Goal: Transaction & Acquisition: Obtain resource

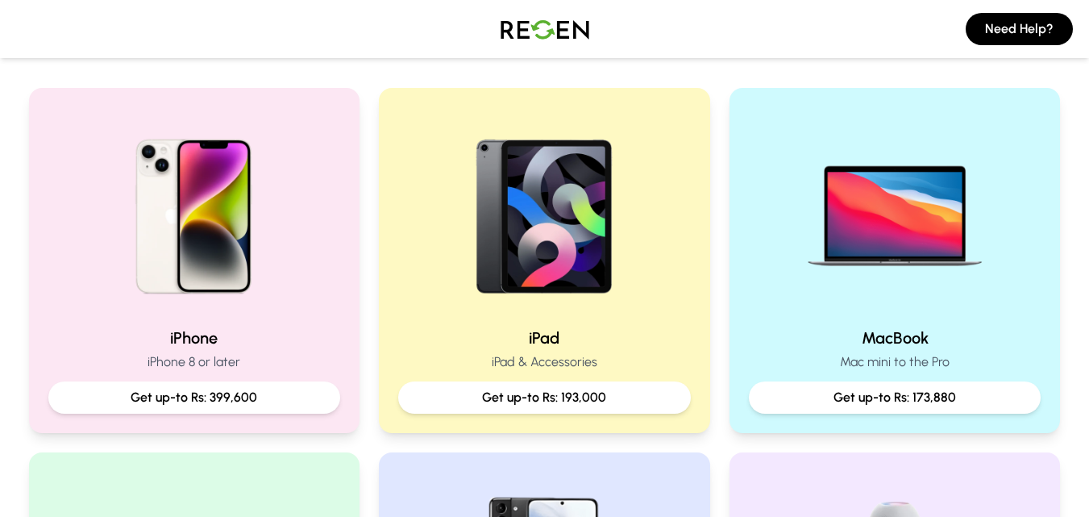
scroll to position [190, 0]
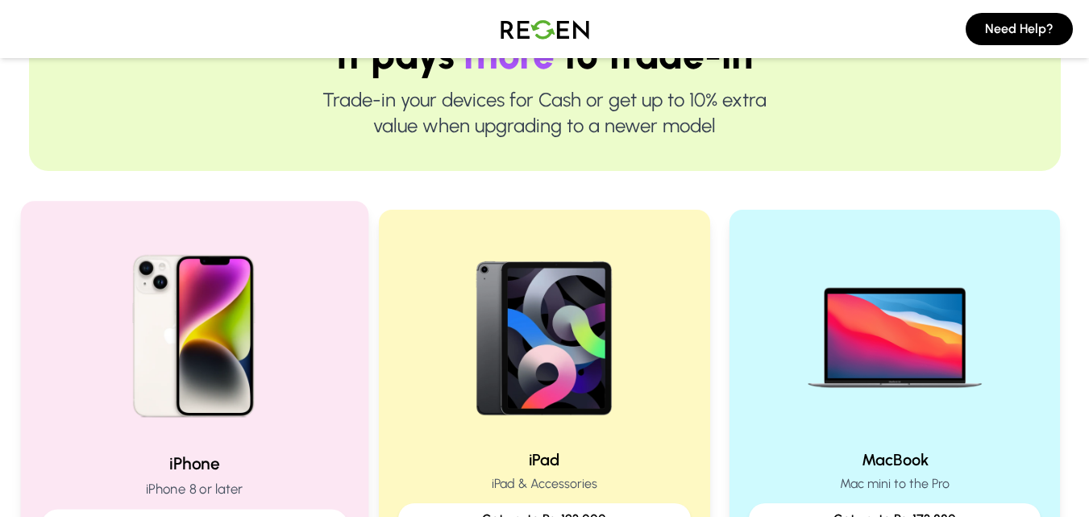
click at [225, 281] on img at bounding box center [193, 330] width 217 height 217
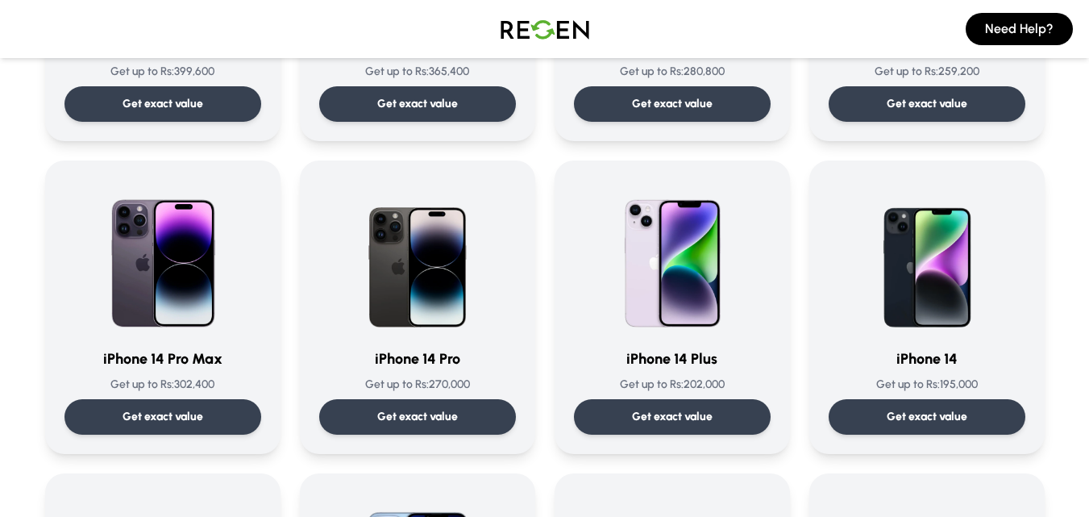
scroll to position [342, 0]
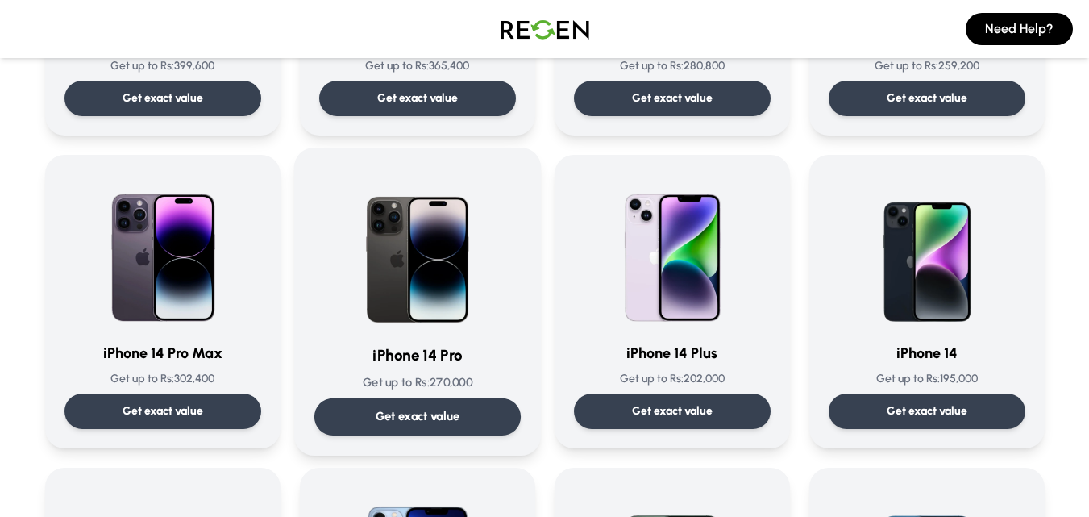
click at [393, 414] on p "Get exact value" at bounding box center [417, 416] width 85 height 17
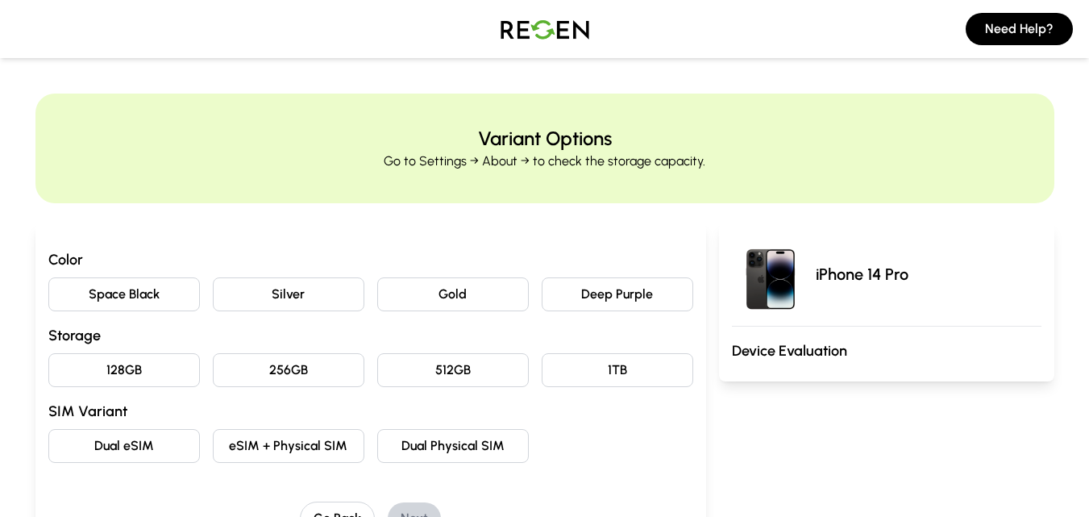
click at [579, 305] on button "Deep Purple" at bounding box center [618, 294] width 152 height 34
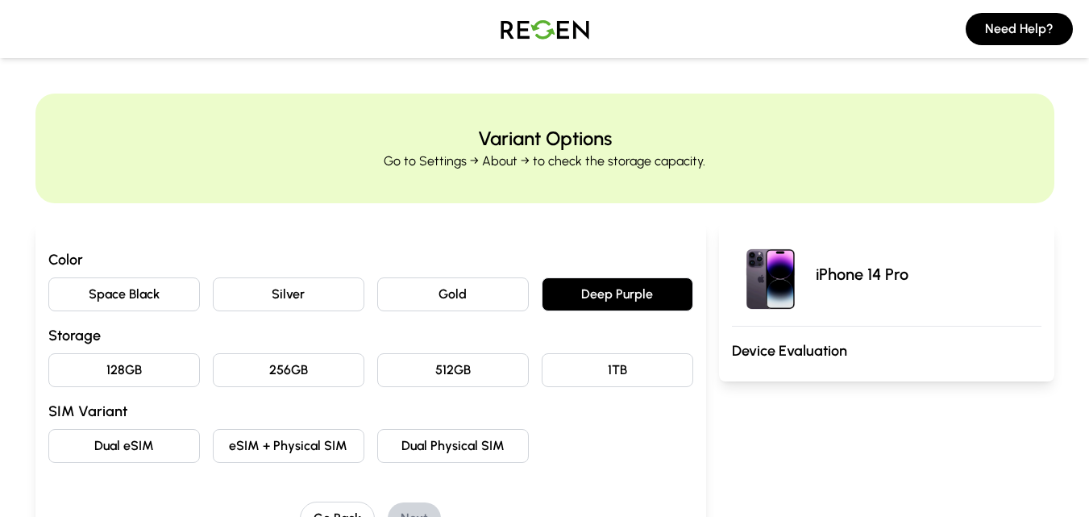
click at [98, 370] on button "128GB" at bounding box center [124, 370] width 152 height 34
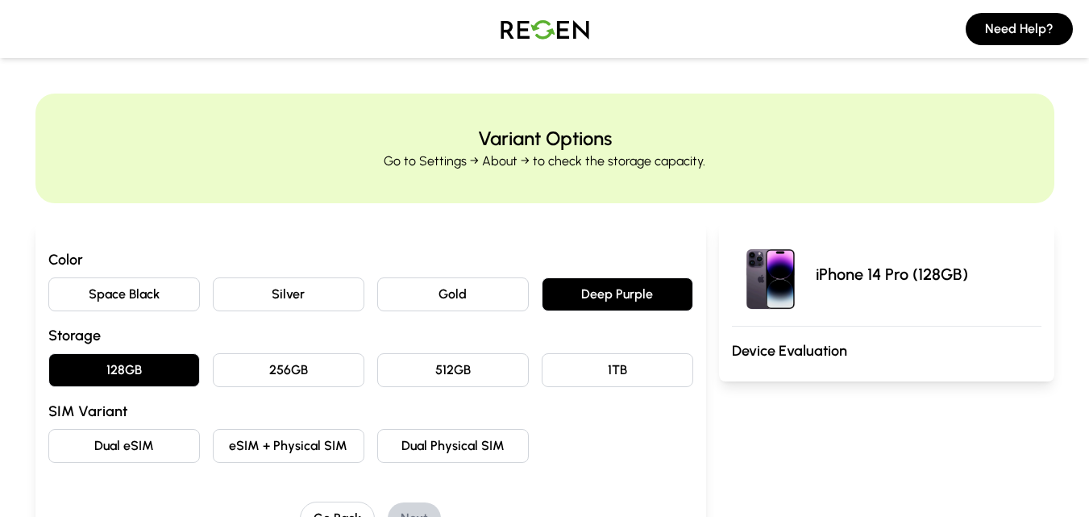
click at [272, 445] on button "eSIM + Physical SIM" at bounding box center [289, 446] width 152 height 34
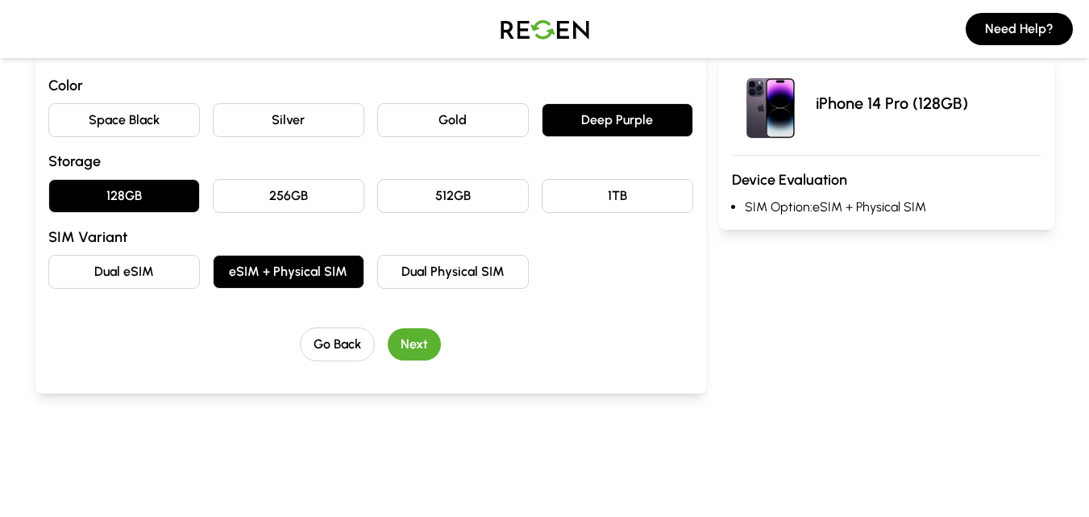
scroll to position [182, 0]
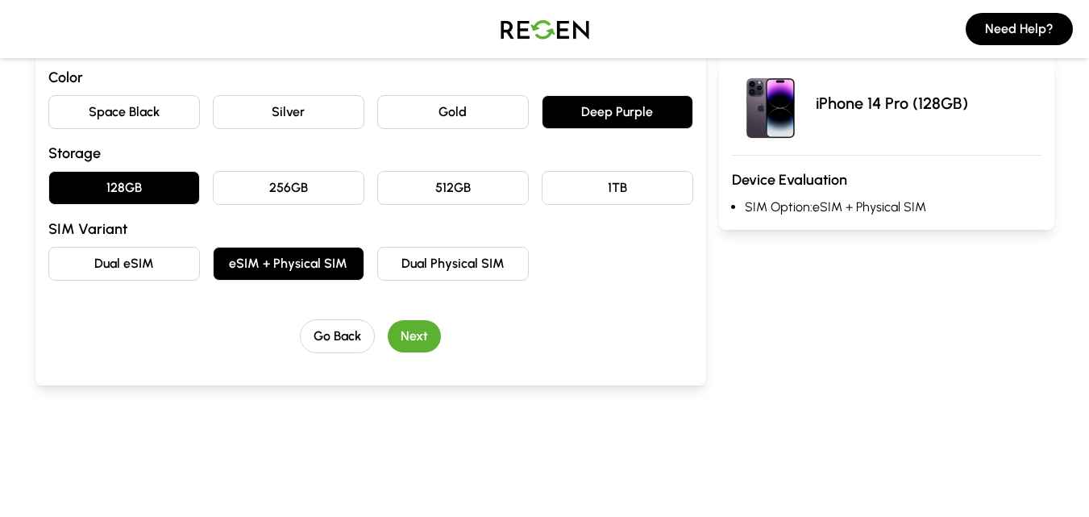
click at [422, 331] on button "Next" at bounding box center [414, 336] width 53 height 32
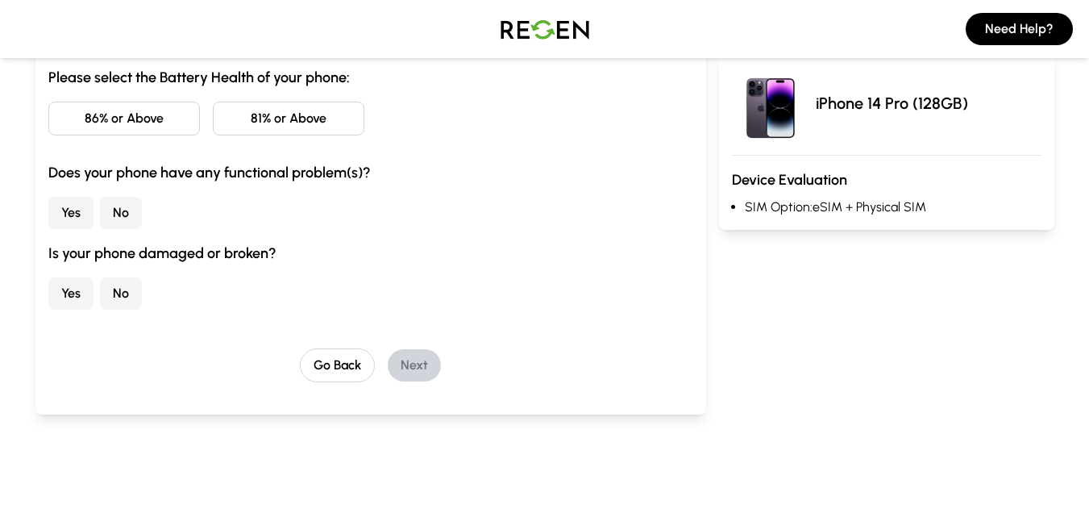
click at [149, 114] on button "86% or Above" at bounding box center [124, 119] width 152 height 34
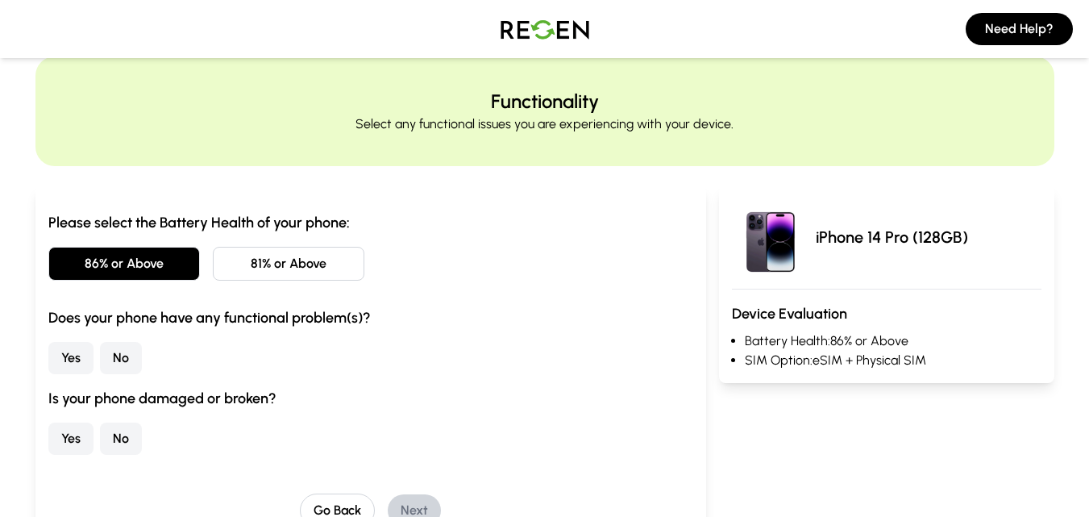
scroll to position [5, 0]
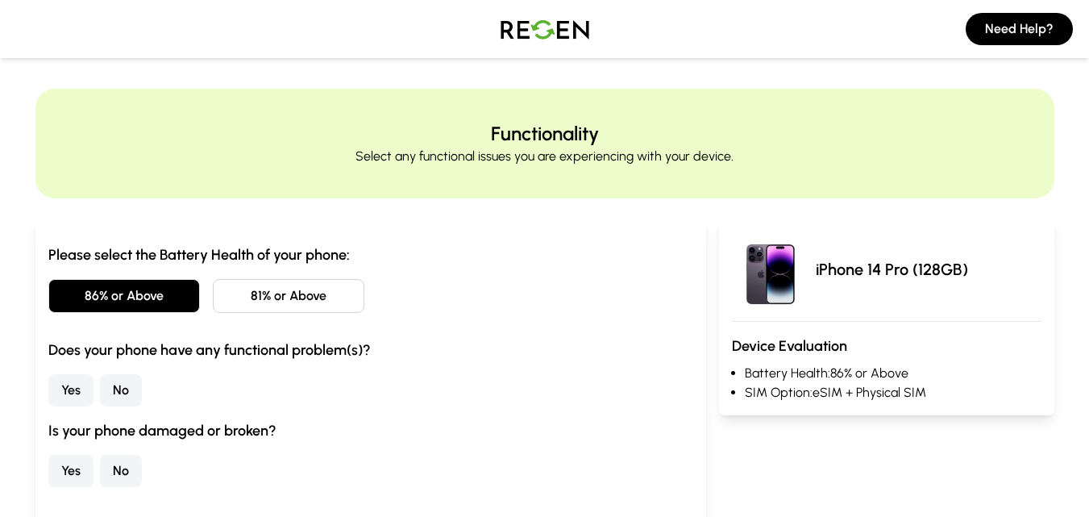
click at [115, 391] on button "No" at bounding box center [121, 390] width 42 height 32
click at [129, 467] on button "No" at bounding box center [121, 471] width 42 height 32
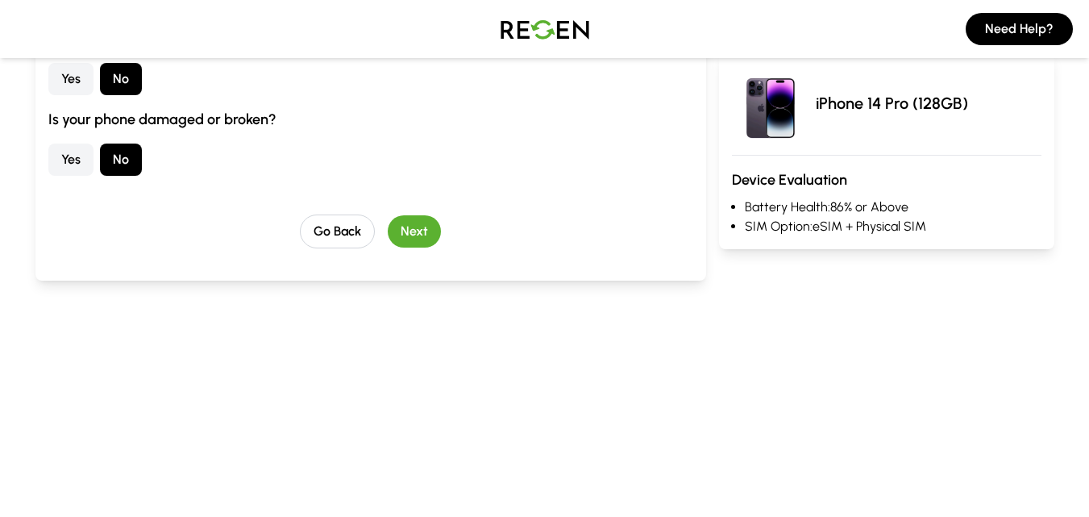
scroll to position [354, 0]
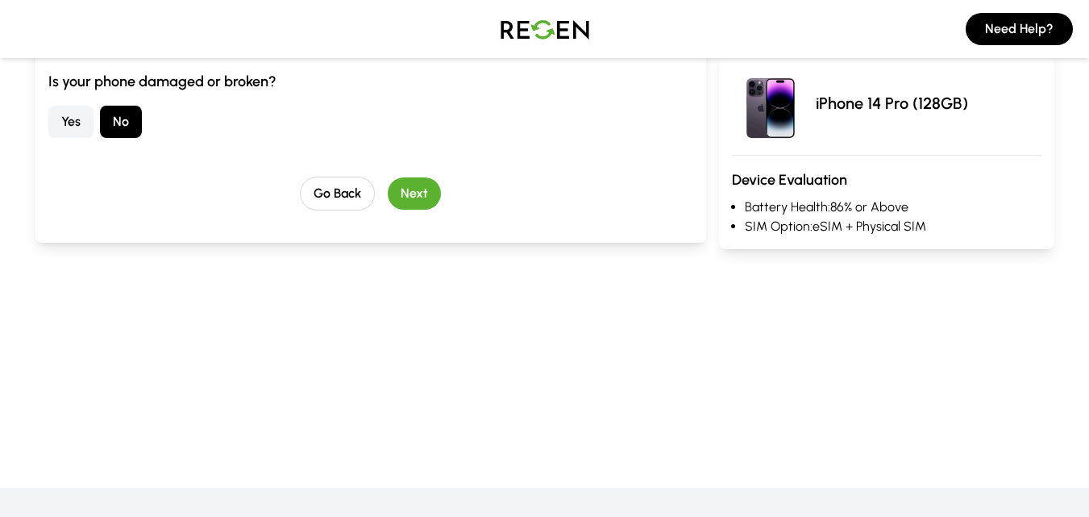
click at [415, 190] on button "Next" at bounding box center [414, 193] width 53 height 32
click at [108, 122] on button "No" at bounding box center [121, 122] width 42 height 32
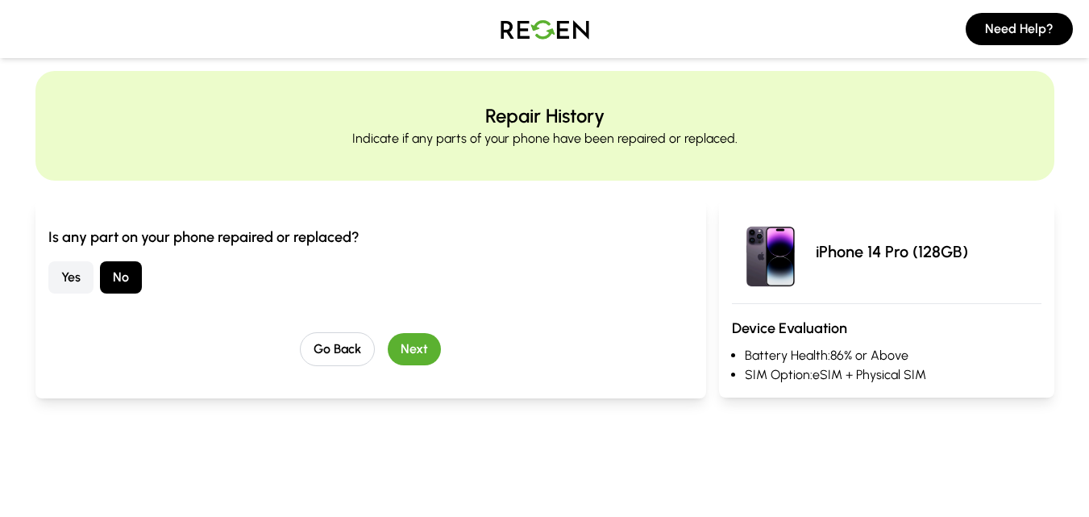
scroll to position [6, 0]
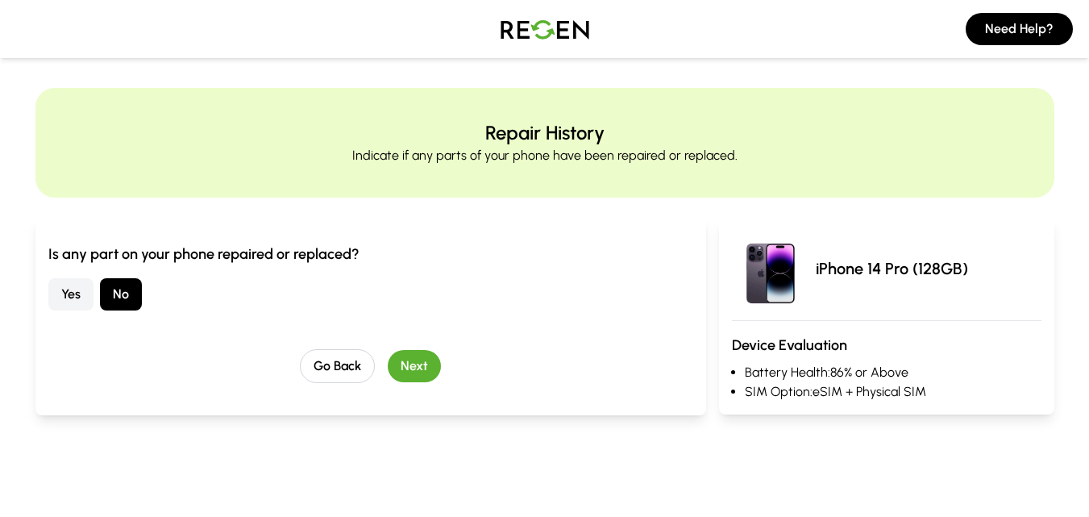
click at [415, 363] on button "Next" at bounding box center [414, 366] width 53 height 32
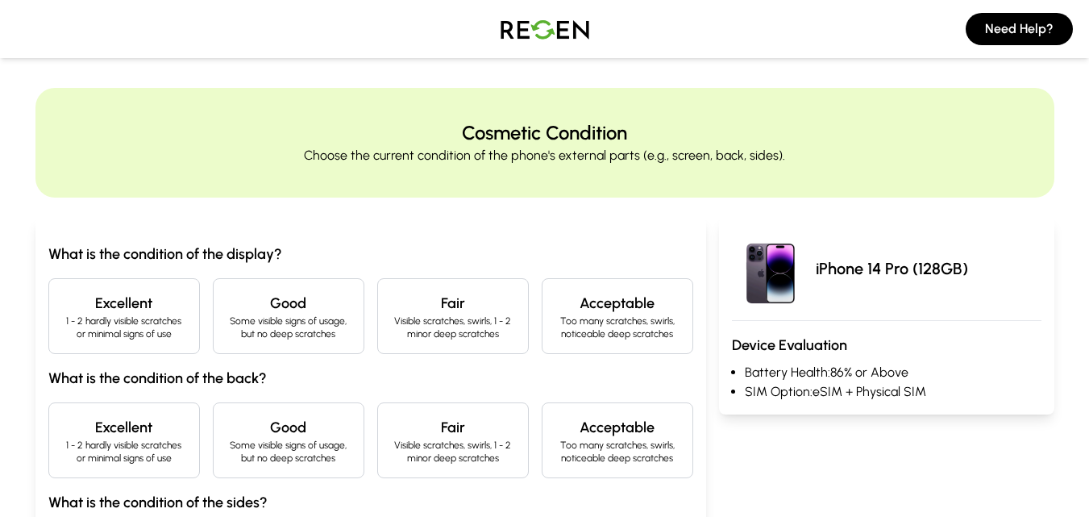
click at [76, 297] on h4 "Excellent" at bounding box center [124, 303] width 124 height 23
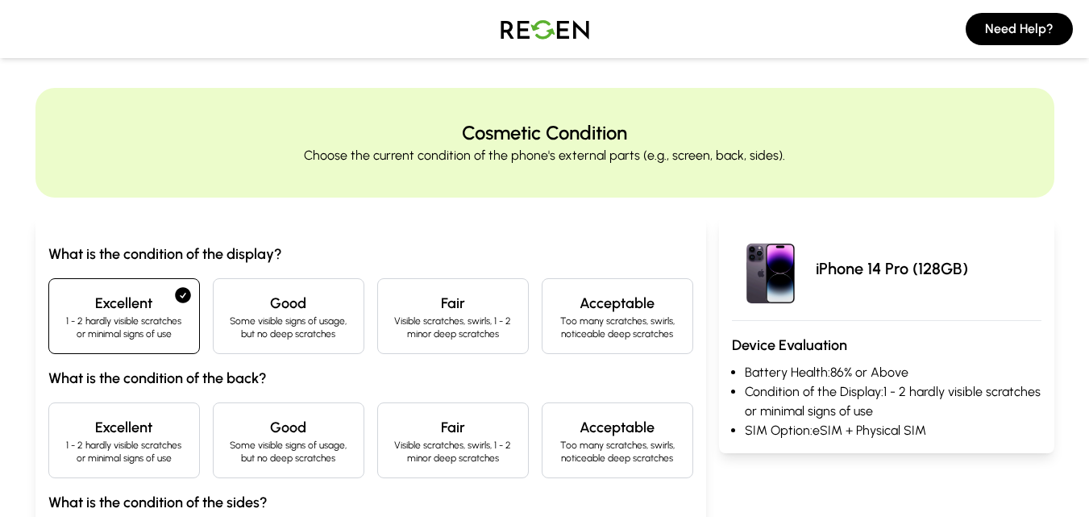
click at [127, 430] on h4 "Excellent" at bounding box center [124, 427] width 124 height 23
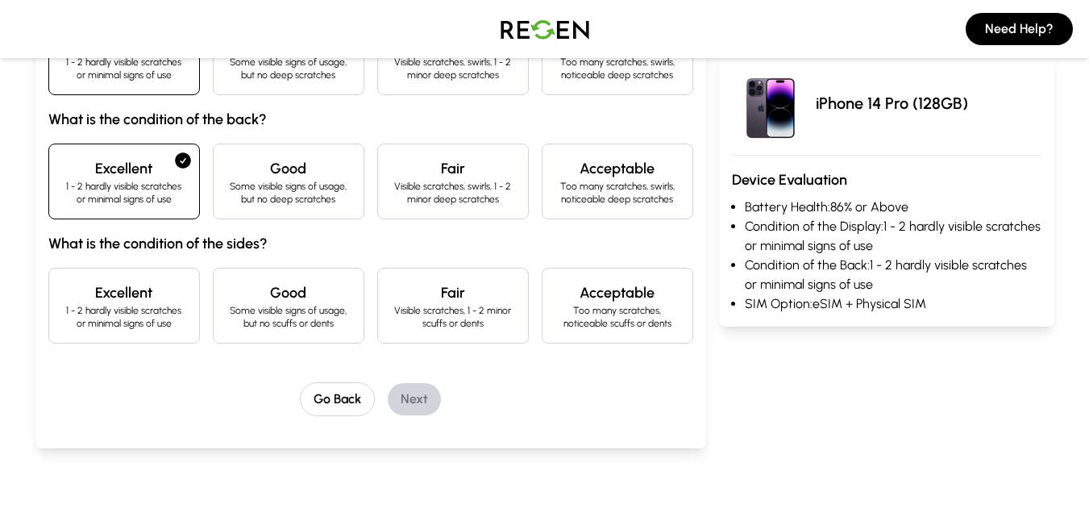
scroll to position [314, 0]
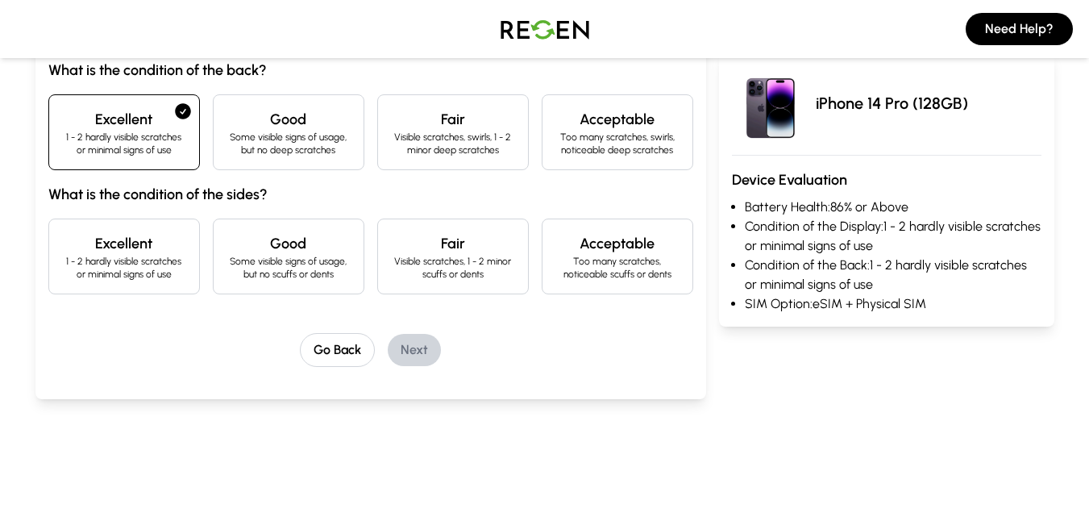
click at [124, 262] on p "1 - 2 hardly visible scratches or minimal signs of use" at bounding box center [124, 268] width 124 height 26
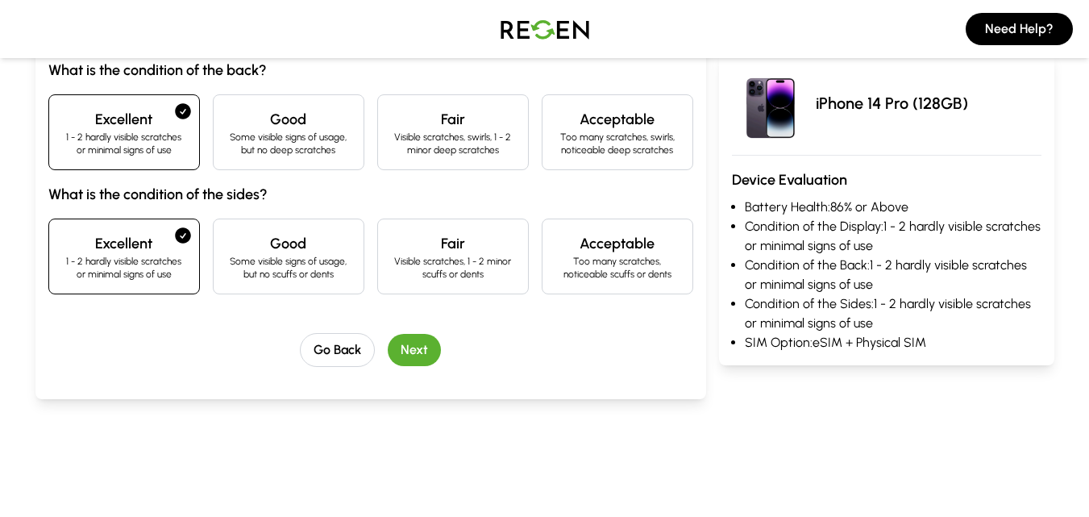
click at [402, 352] on button "Next" at bounding box center [414, 350] width 53 height 32
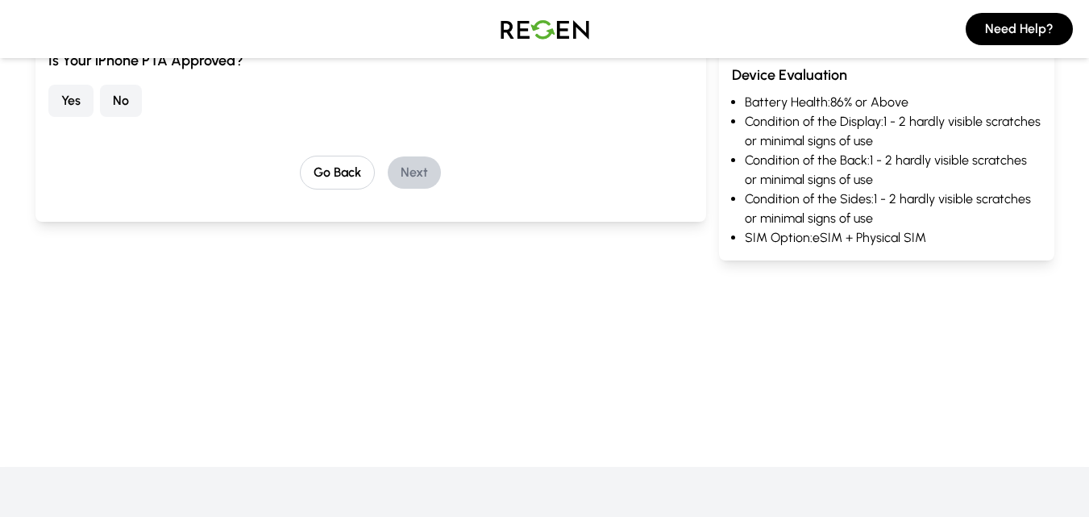
scroll to position [136, 0]
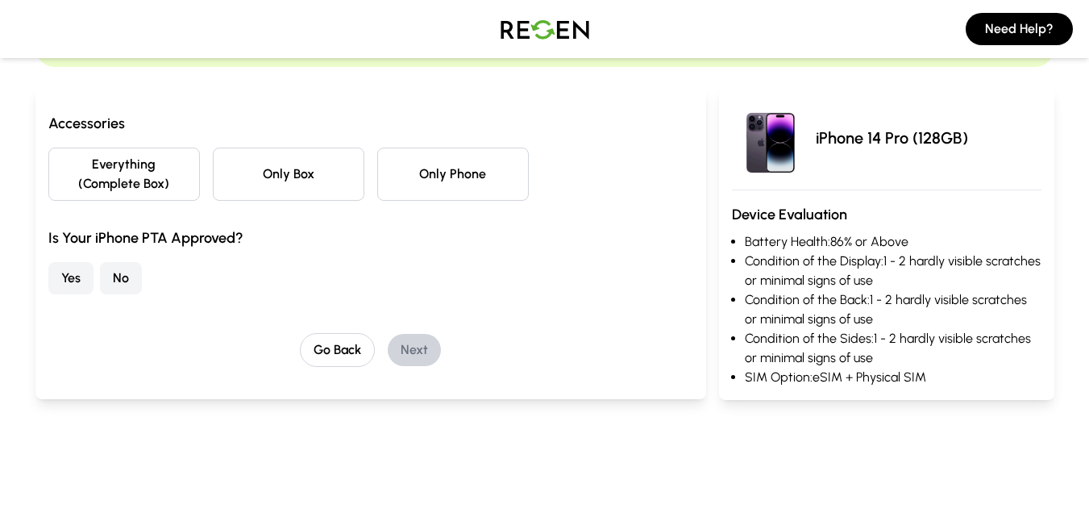
click at [123, 272] on button "No" at bounding box center [121, 278] width 42 height 32
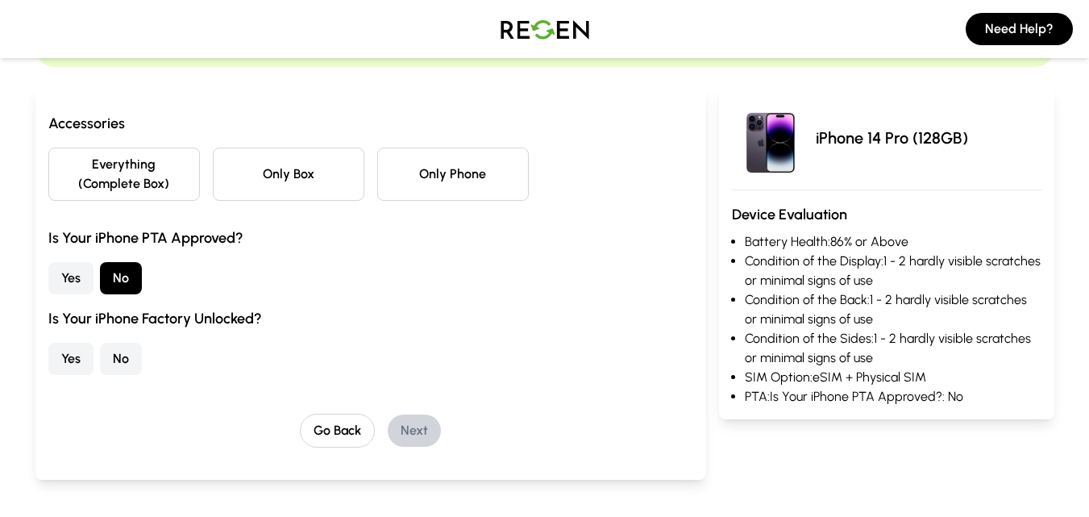
click at [145, 178] on button "Everything (Complete Box)" at bounding box center [124, 173] width 152 height 53
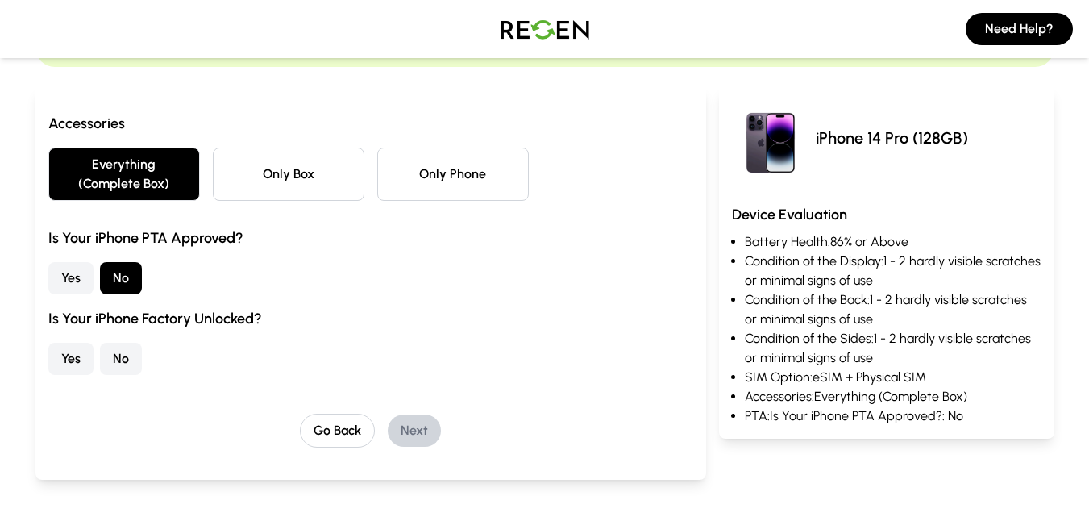
click at [69, 355] on button "Yes" at bounding box center [70, 359] width 45 height 32
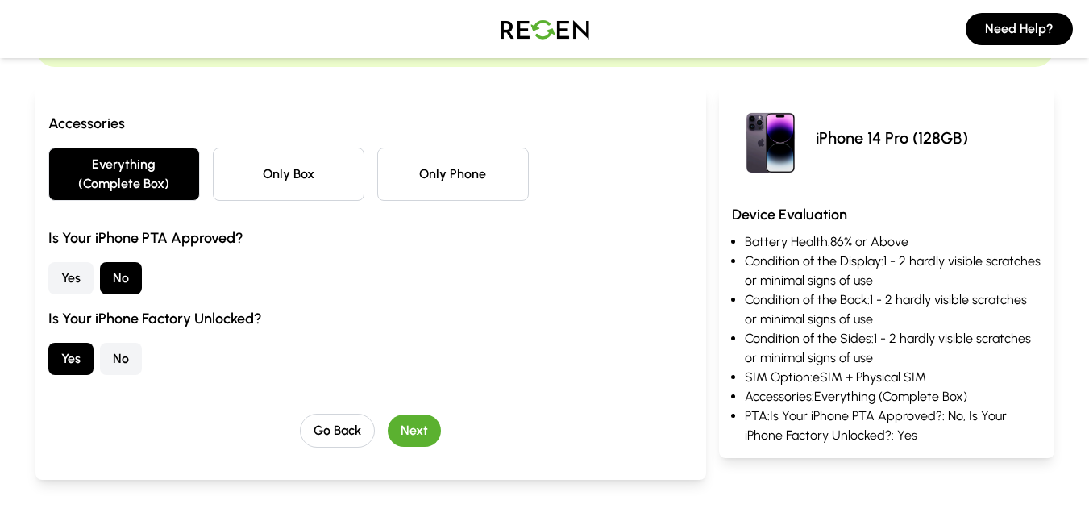
click at [423, 433] on button "Next" at bounding box center [414, 430] width 53 height 32
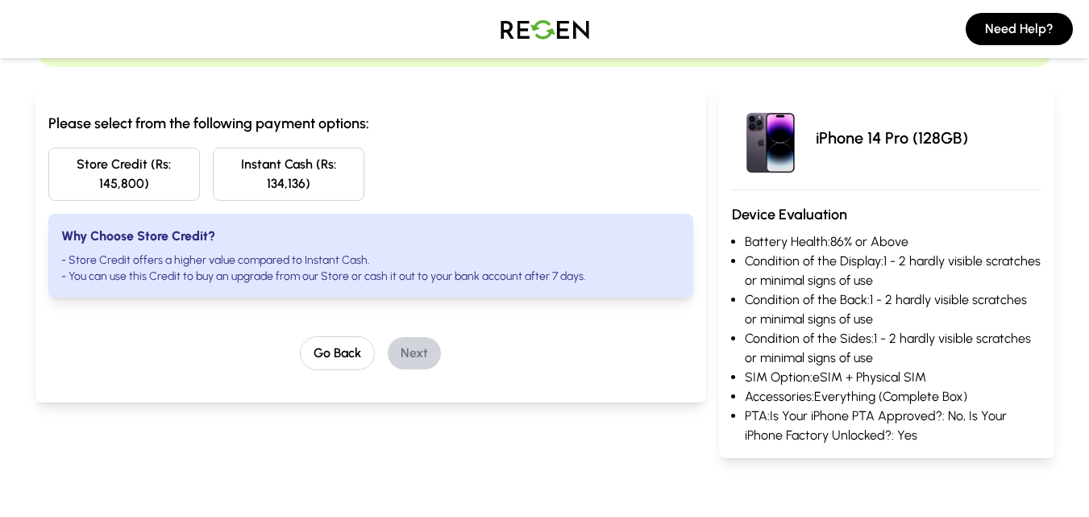
click at [162, 163] on button "Store Credit (Rs: 145,800)" at bounding box center [124, 173] width 152 height 53
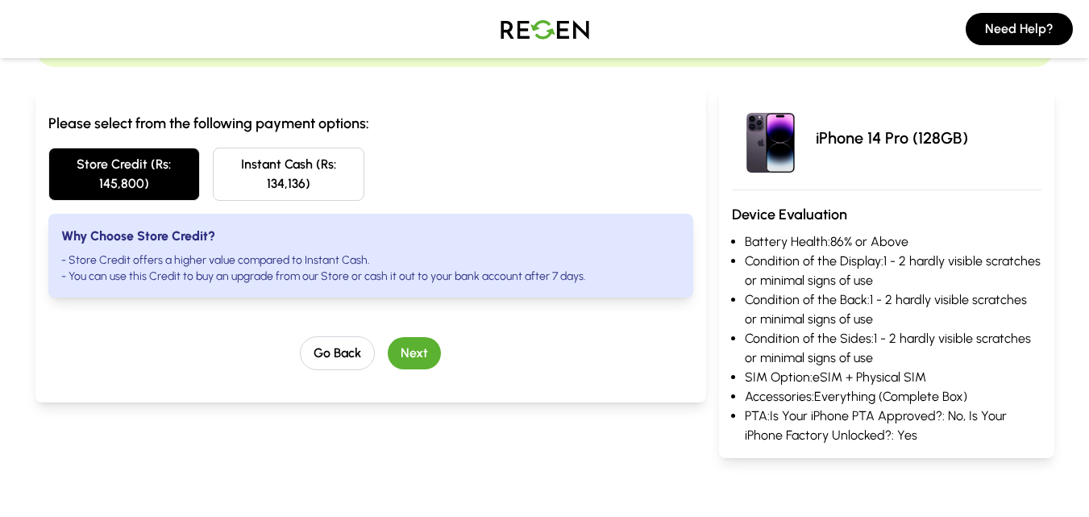
click at [422, 346] on button "Next" at bounding box center [414, 353] width 53 height 32
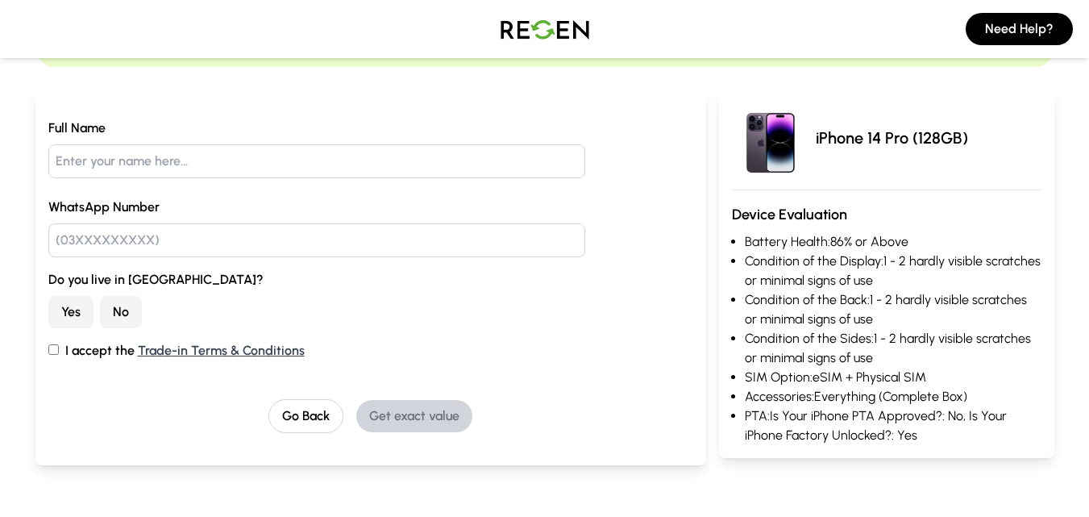
scroll to position [0, 0]
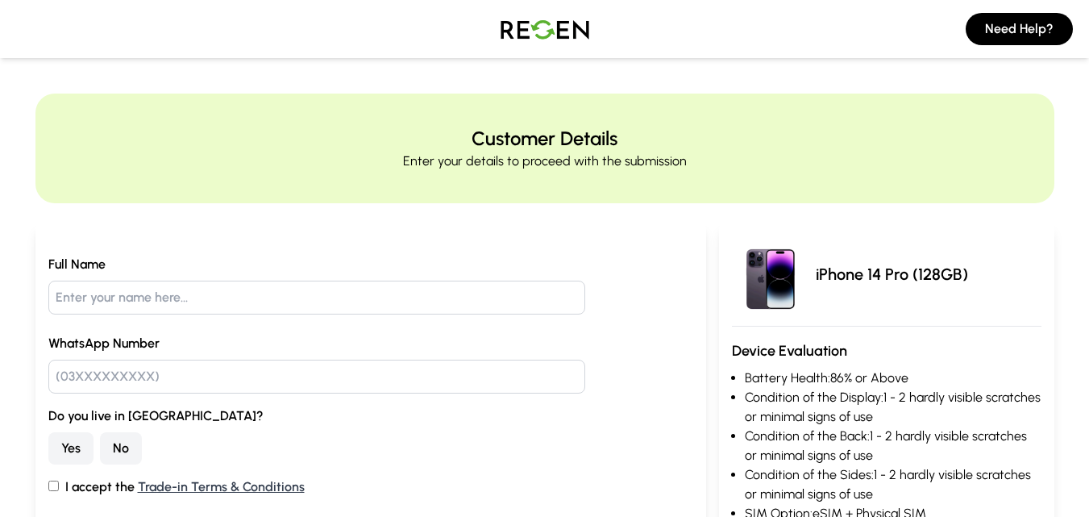
click at [267, 301] on input "text" at bounding box center [317, 297] width 538 height 34
click at [267, 301] on input "Fakharry" at bounding box center [317, 297] width 538 height 34
type input "Fakharry Khalid Pevez"
click at [147, 375] on input "text" at bounding box center [317, 376] width 538 height 34
type input "03349914255"
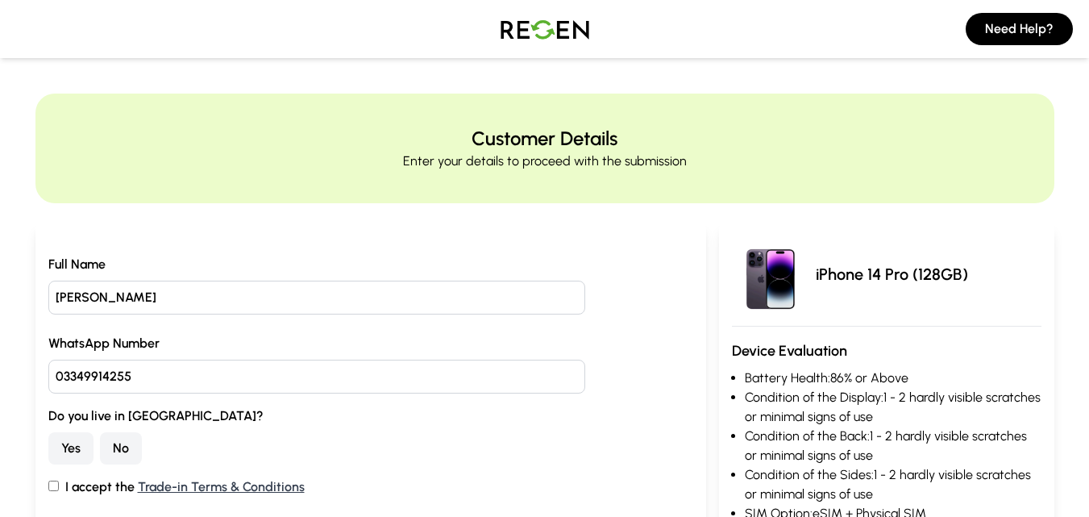
click at [65, 447] on button "Yes" at bounding box center [70, 448] width 45 height 32
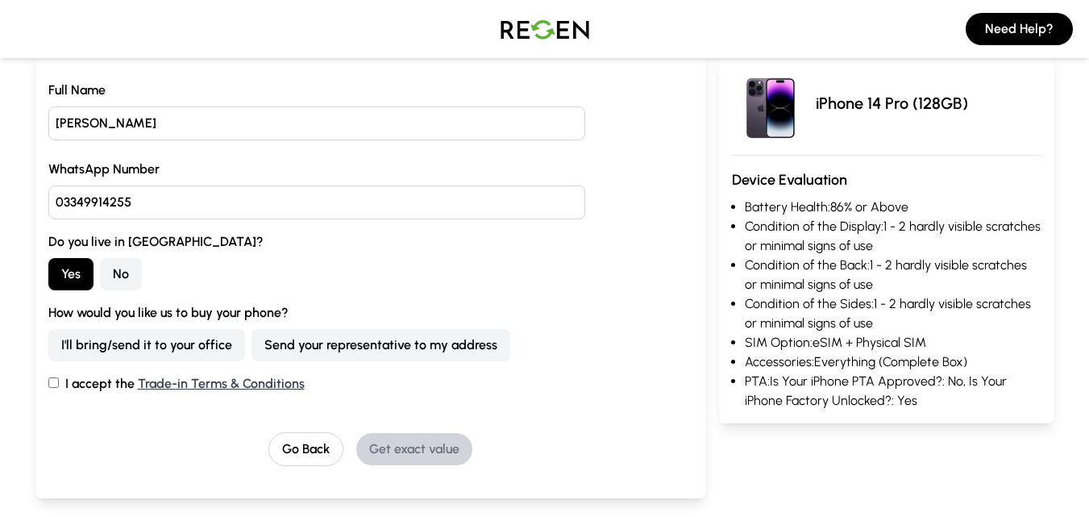
scroll to position [197, 0]
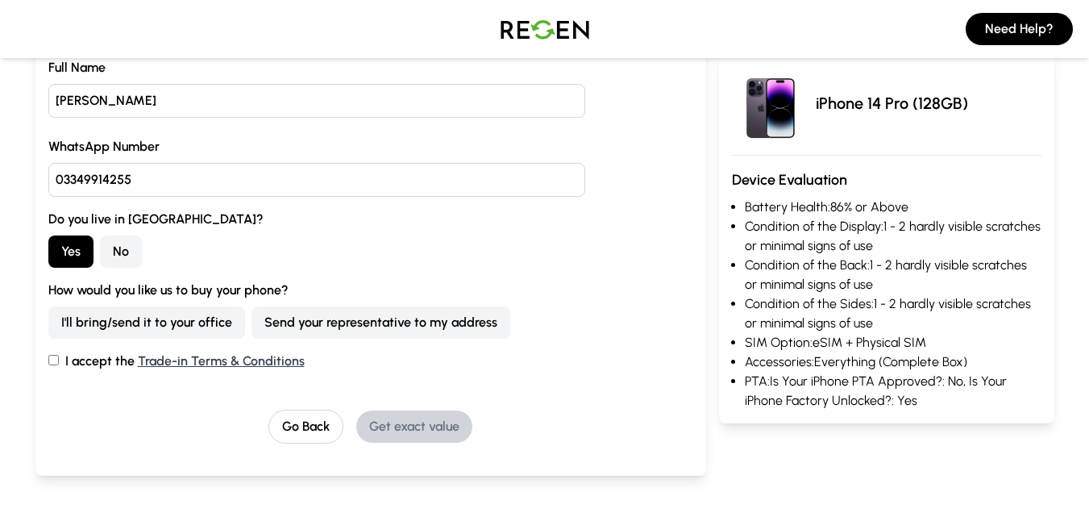
click at [67, 252] on button "Yes" at bounding box center [70, 251] width 45 height 32
click at [331, 319] on button "Send your representative to my address" at bounding box center [380, 322] width 259 height 32
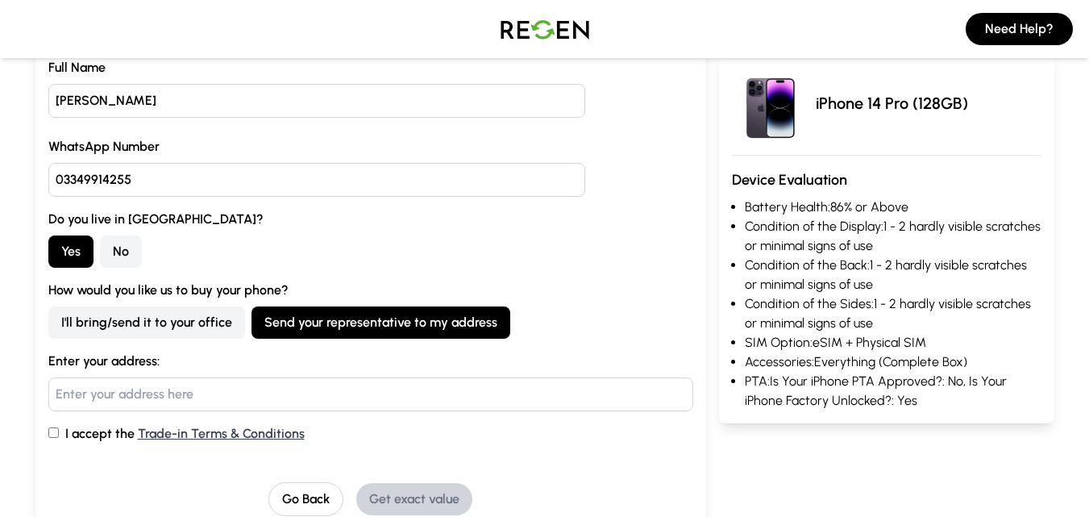
click at [105, 399] on input "text" at bounding box center [370, 394] width 645 height 34
type input "773-Ravi Block Allama Iqa"
click at [140, 322] on button "I'll bring/send it to your office" at bounding box center [146, 322] width 197 height 32
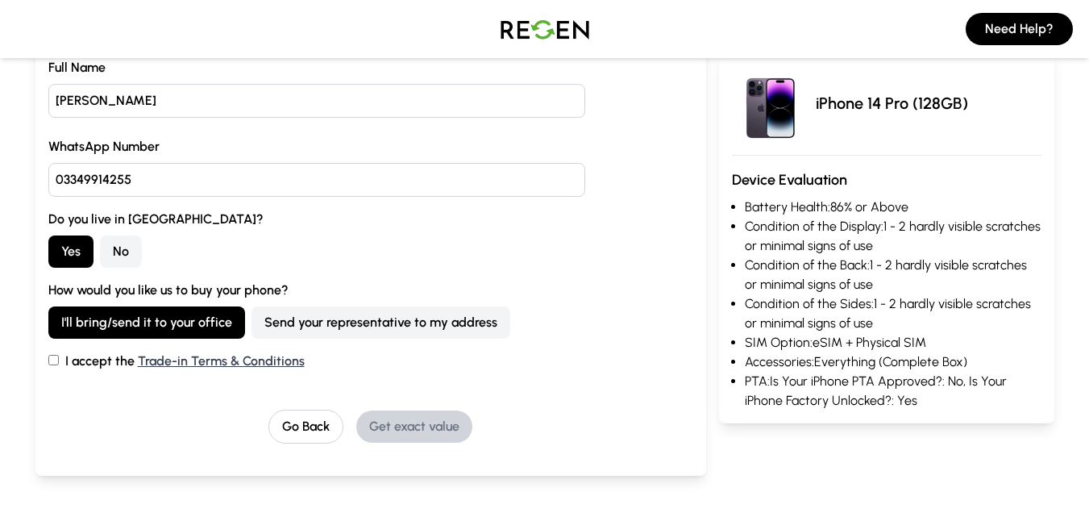
click at [355, 320] on button "Send your representative to my address" at bounding box center [380, 322] width 259 height 32
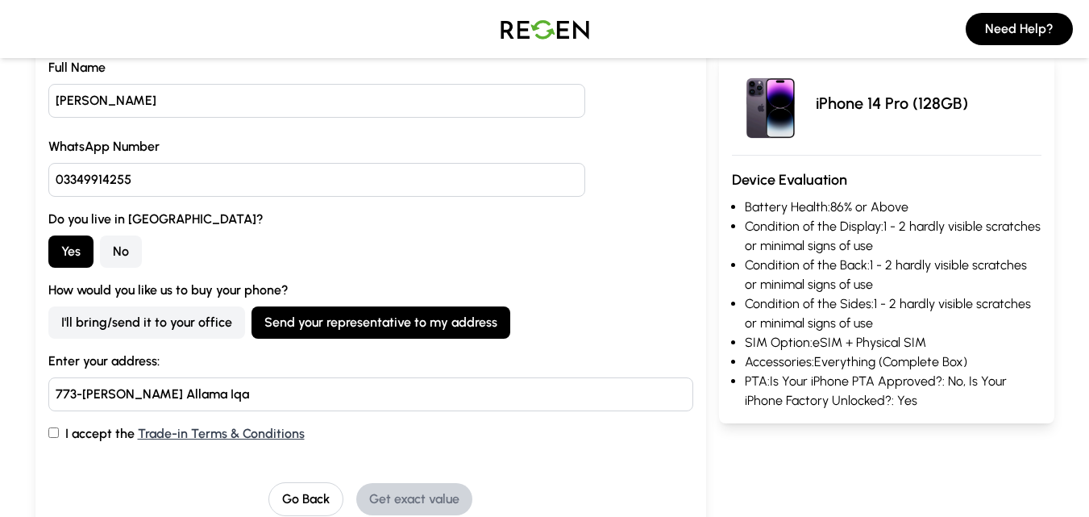
click at [210, 392] on input "773-Ravi Block Allama Iqa" at bounding box center [370, 394] width 645 height 34
type input "773-Ravi Block, Allama Iqbal Town, Lahore."
click at [203, 435] on link "Trade-in Terms & Conditions" at bounding box center [221, 433] width 167 height 15
click at [54, 431] on input "I accept the Trade-in Terms & Conditions" at bounding box center [53, 432] width 10 height 10
checkbox input "true"
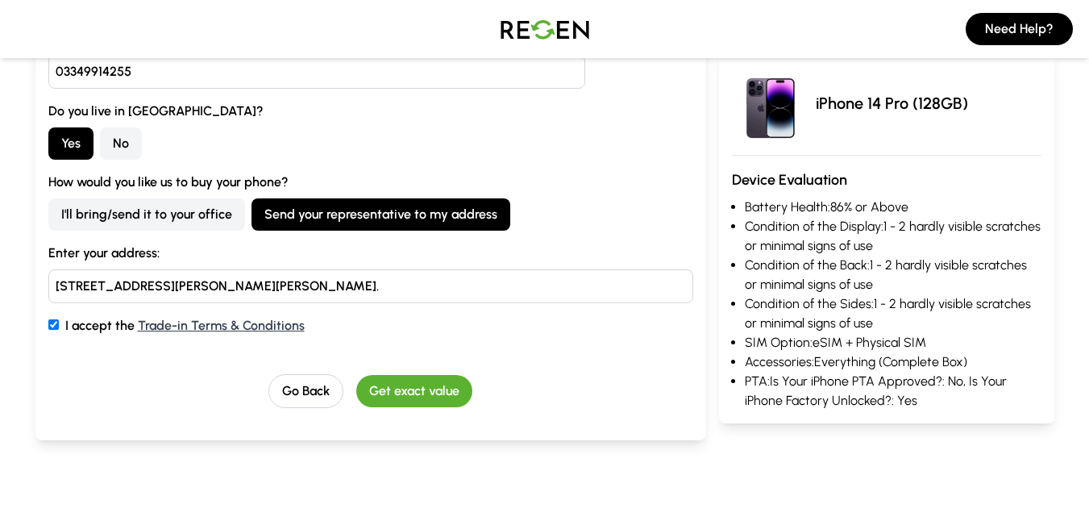
scroll to position [310, 0]
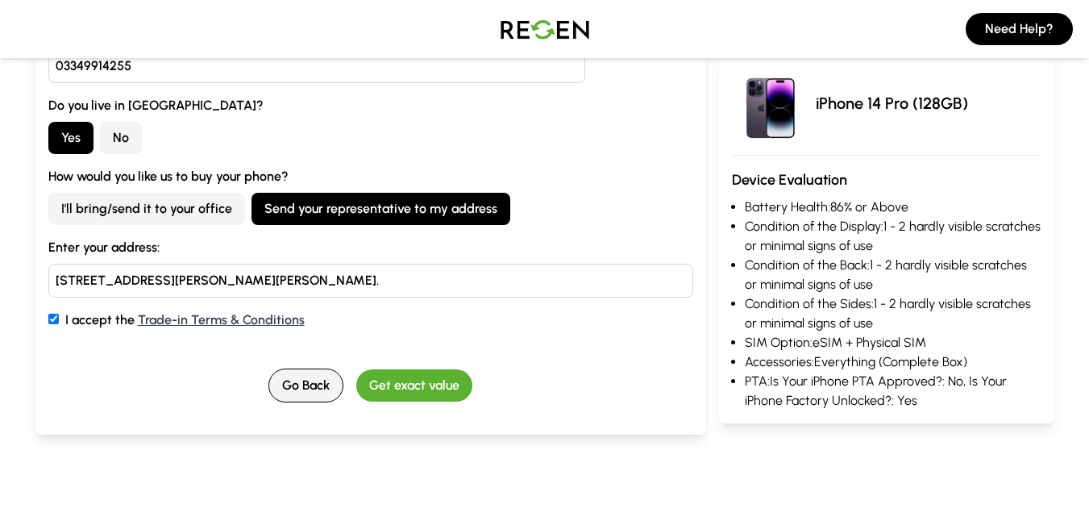
click at [326, 382] on button "Go Back" at bounding box center [305, 385] width 75 height 34
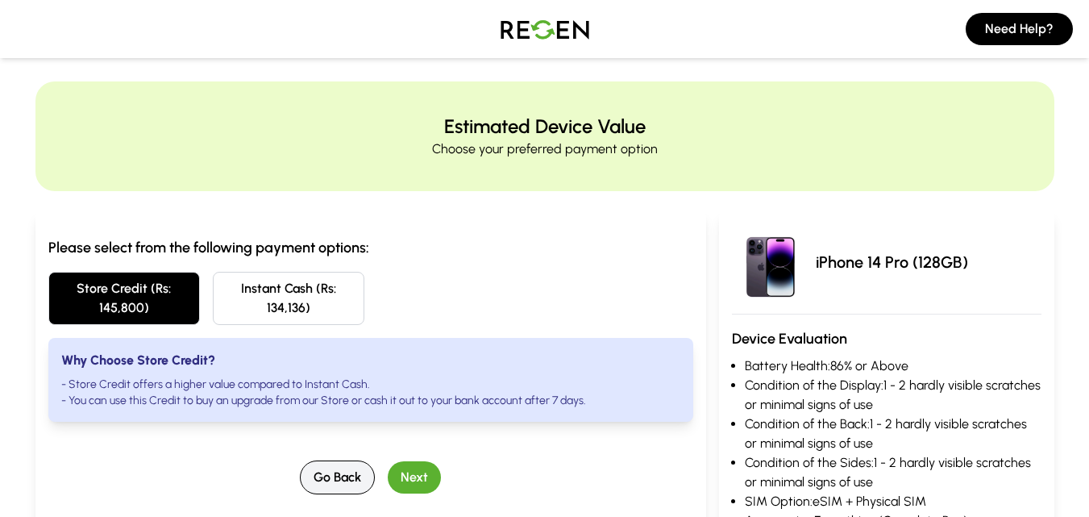
scroll to position [0, 0]
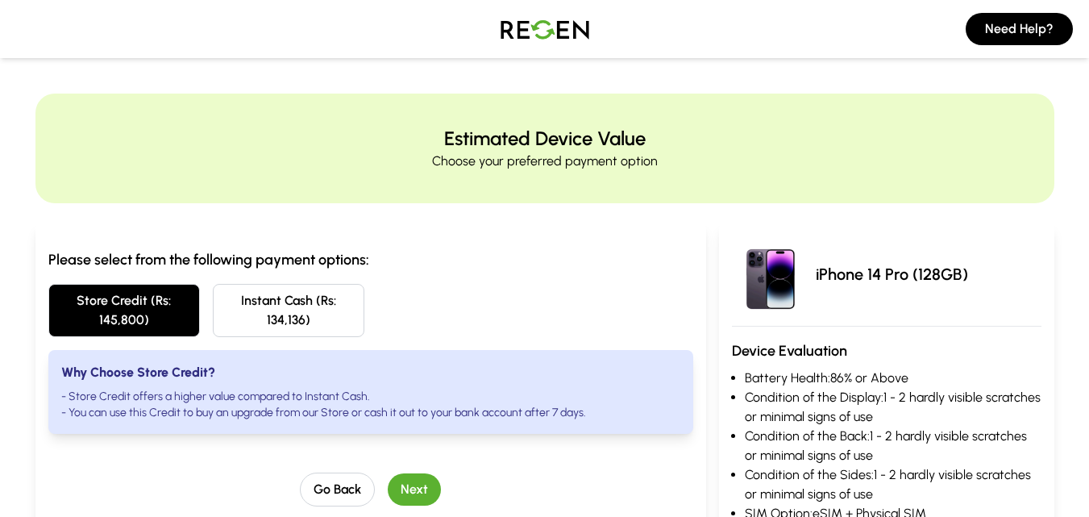
click at [299, 305] on button "Instant Cash (Rs: 134,136)" at bounding box center [289, 310] width 152 height 53
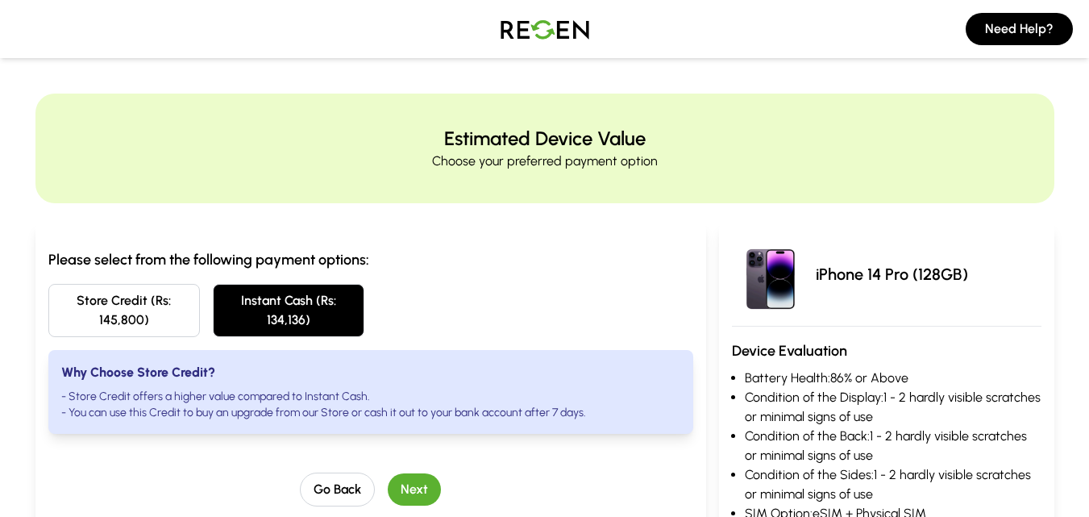
click at [157, 309] on button "Store Credit (Rs: 145,800)" at bounding box center [124, 310] width 152 height 53
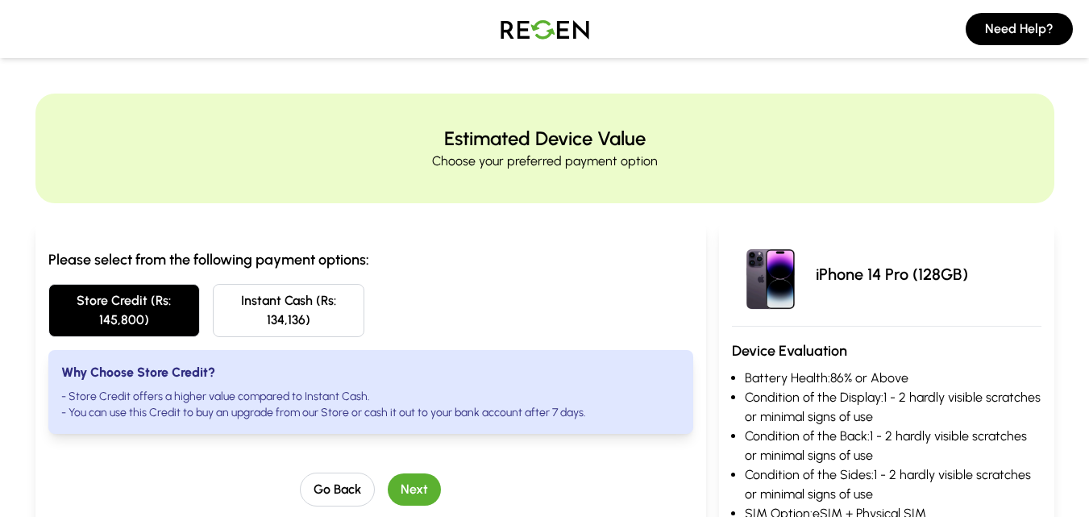
click at [406, 484] on button "Next" at bounding box center [414, 489] width 53 height 32
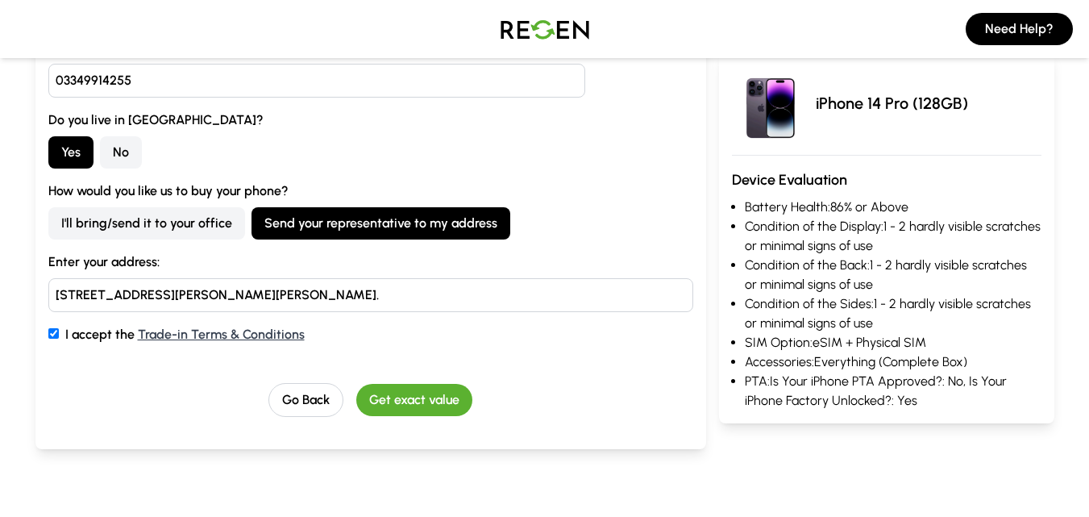
scroll to position [269, 0]
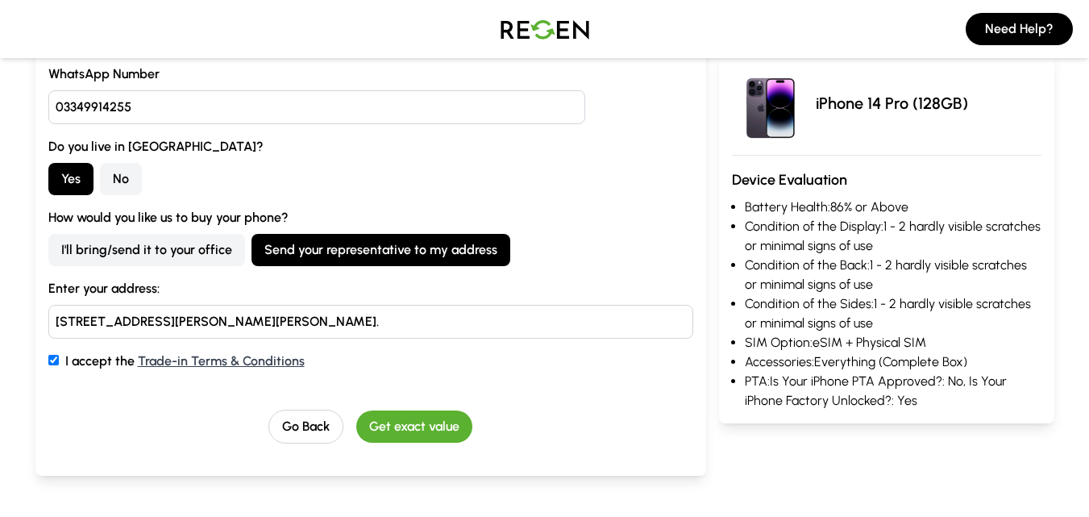
click at [156, 251] on button "I'll bring/send it to your office" at bounding box center [146, 250] width 197 height 32
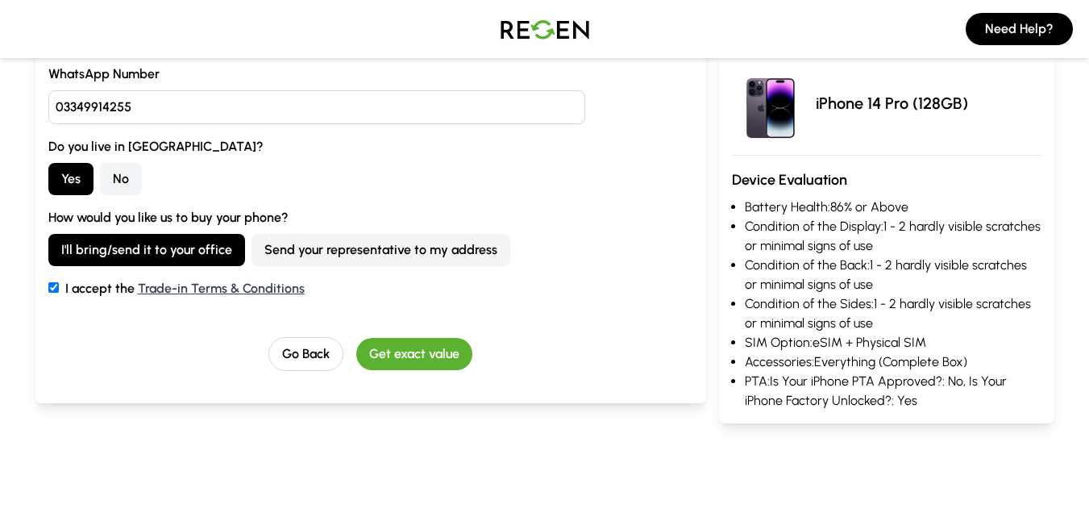
click at [302, 254] on button "Send your representative to my address" at bounding box center [380, 250] width 259 height 32
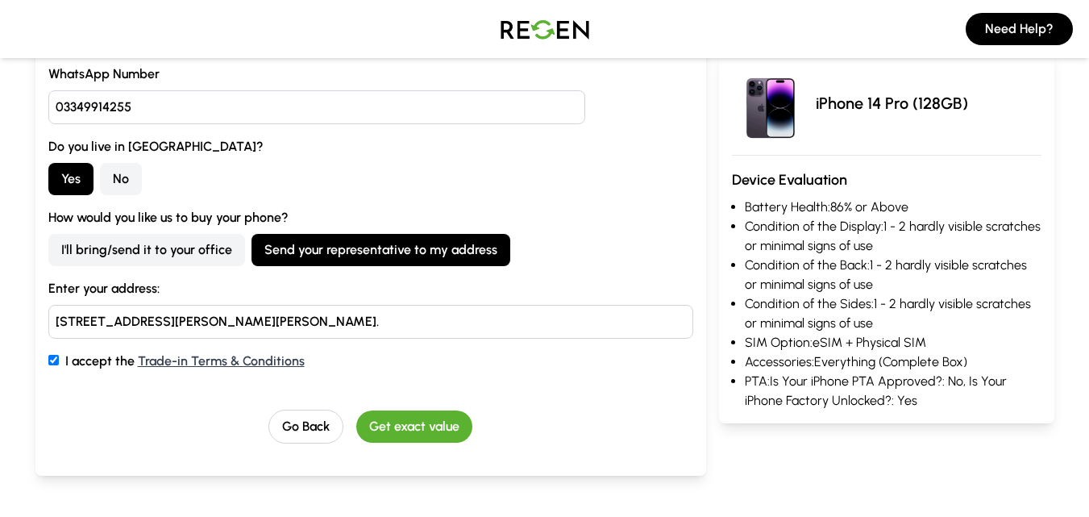
click at [284, 327] on input "773-Ravi Block, Allama Iqbal Town, Lahore." at bounding box center [370, 322] width 645 height 34
click at [284, 326] on input "773-Ravi Block, Allama Iqbal Town, Lahore." at bounding box center [370, 322] width 645 height 34
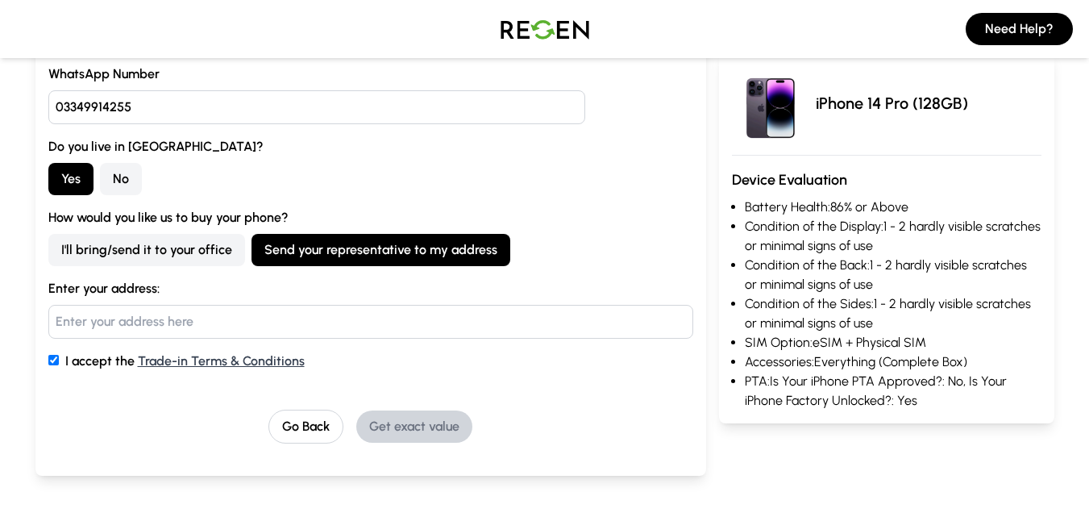
click at [163, 255] on button "I'll bring/send it to your office" at bounding box center [146, 250] width 197 height 32
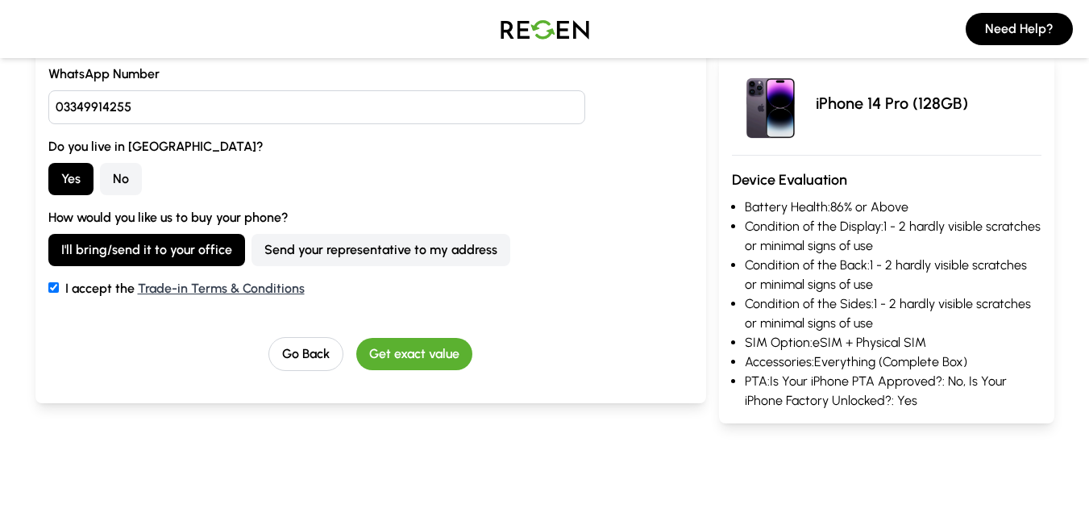
click at [384, 251] on button "Send your representative to my address" at bounding box center [380, 250] width 259 height 32
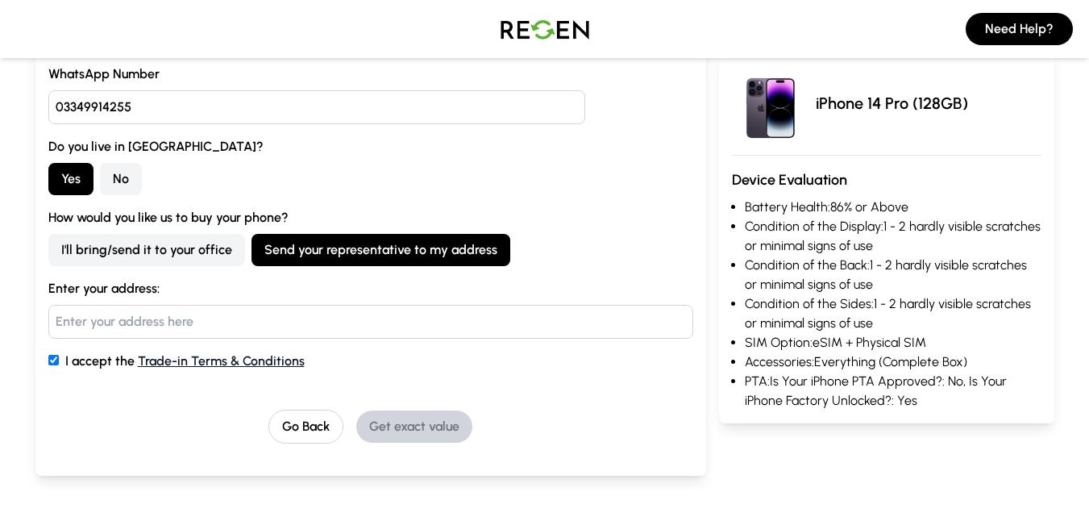
click at [261, 358] on link "Trade-in Terms & Conditions" at bounding box center [221, 360] width 167 height 15
click at [153, 234] on button "I'll bring/send it to your office" at bounding box center [146, 250] width 197 height 32
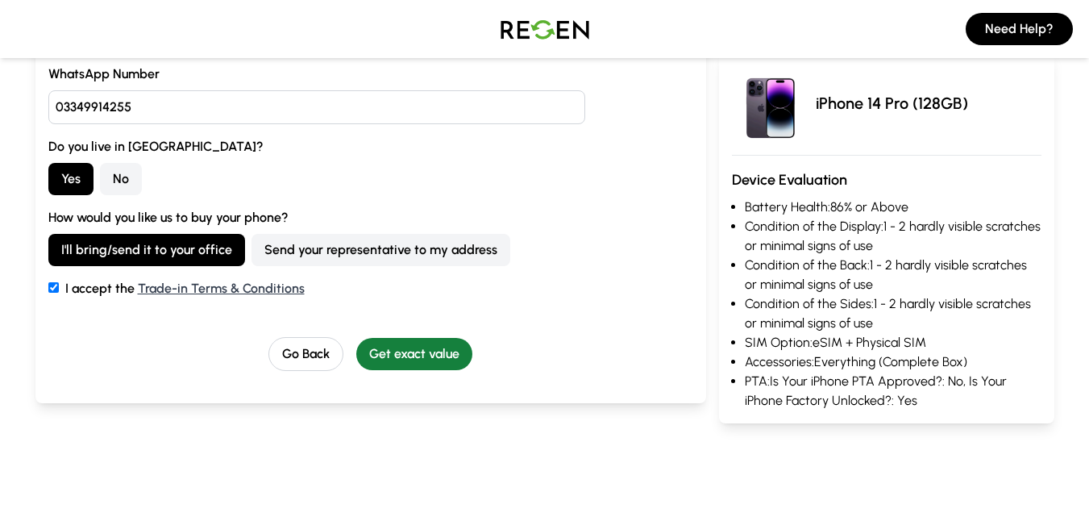
click at [404, 352] on button "Get exact value" at bounding box center [414, 354] width 116 height 32
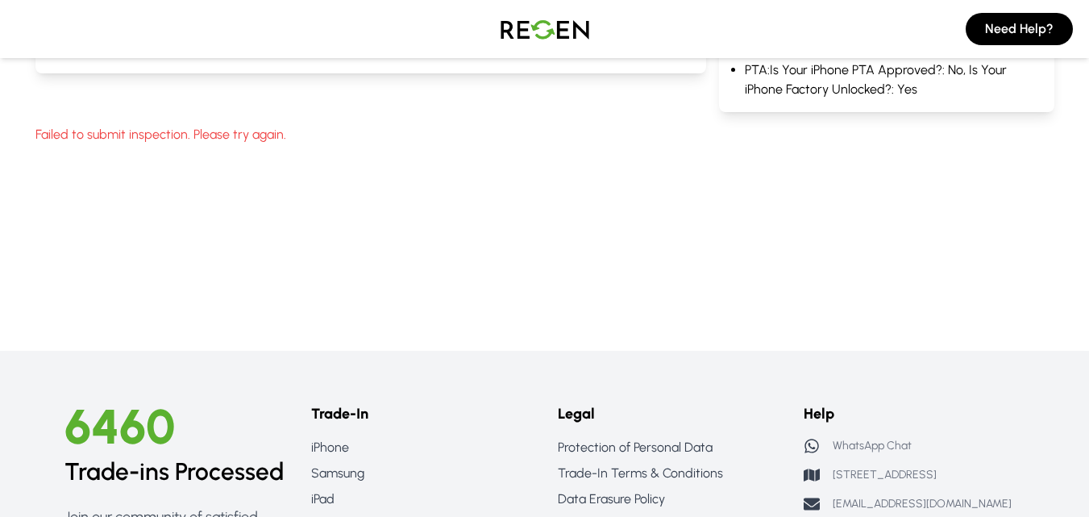
scroll to position [0, 0]
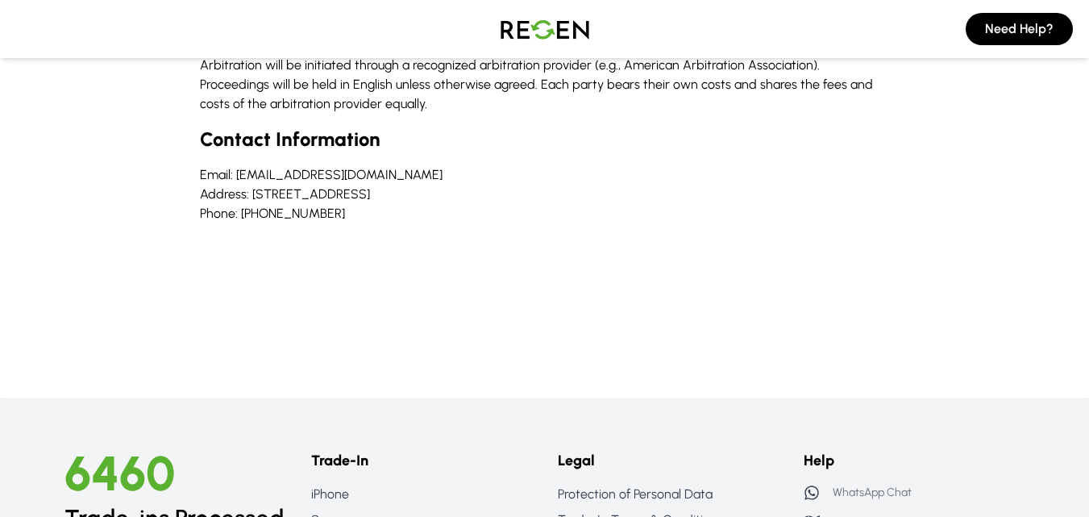
scroll to position [2019, 0]
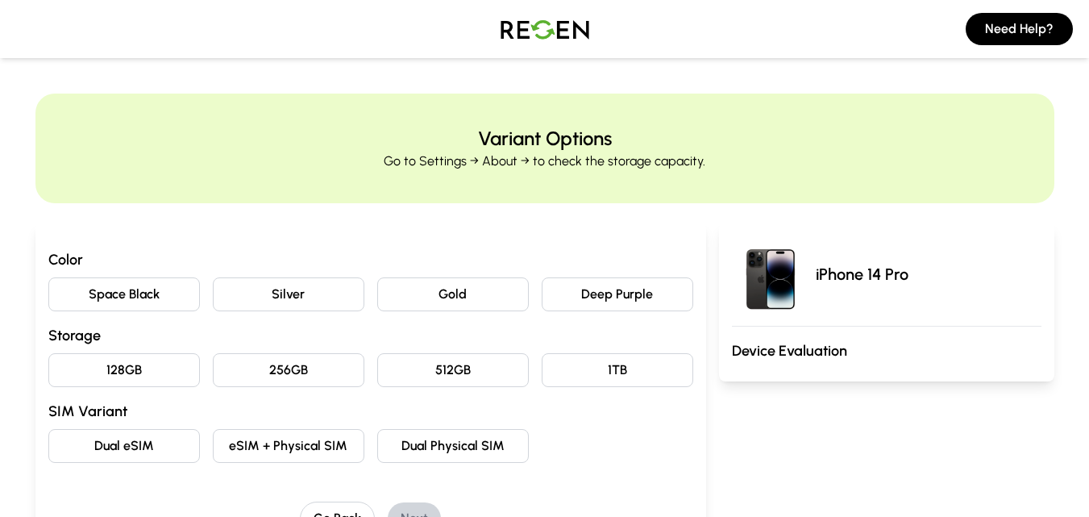
click at [586, 293] on button "Deep Purple" at bounding box center [618, 294] width 152 height 34
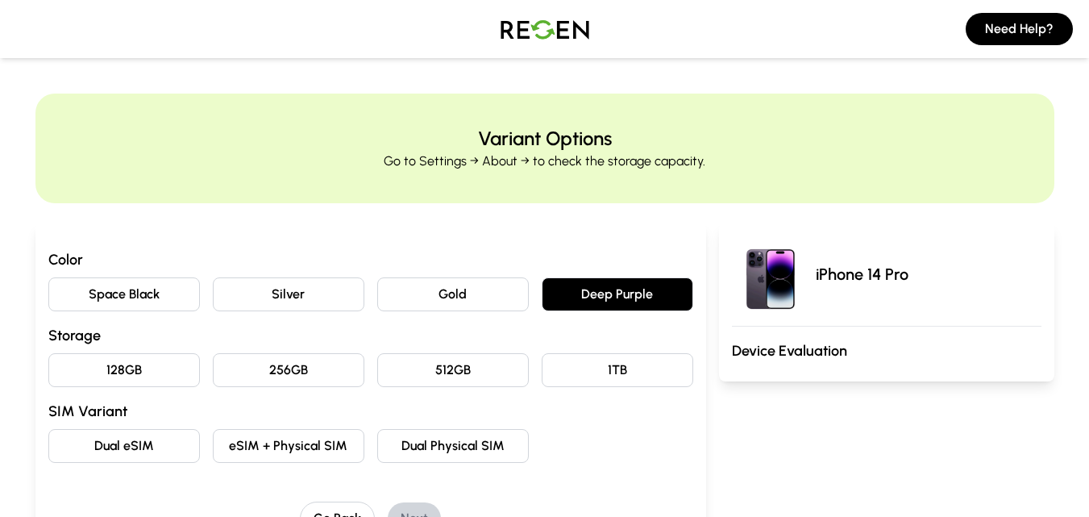
click at [86, 367] on button "128GB" at bounding box center [124, 370] width 152 height 34
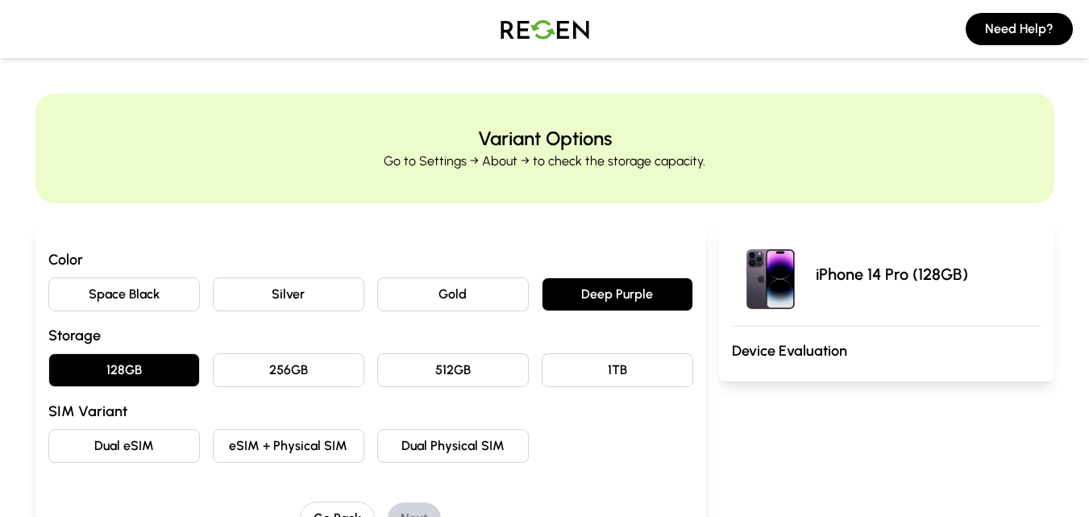
click at [305, 451] on button "eSIM + Physical SIM" at bounding box center [289, 446] width 152 height 34
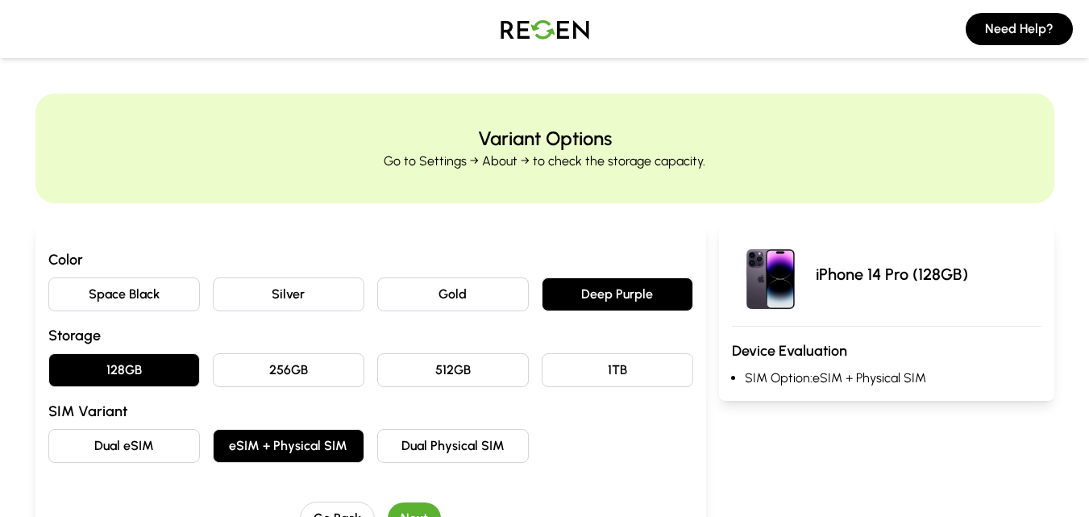
click at [424, 505] on button "Next" at bounding box center [414, 518] width 53 height 32
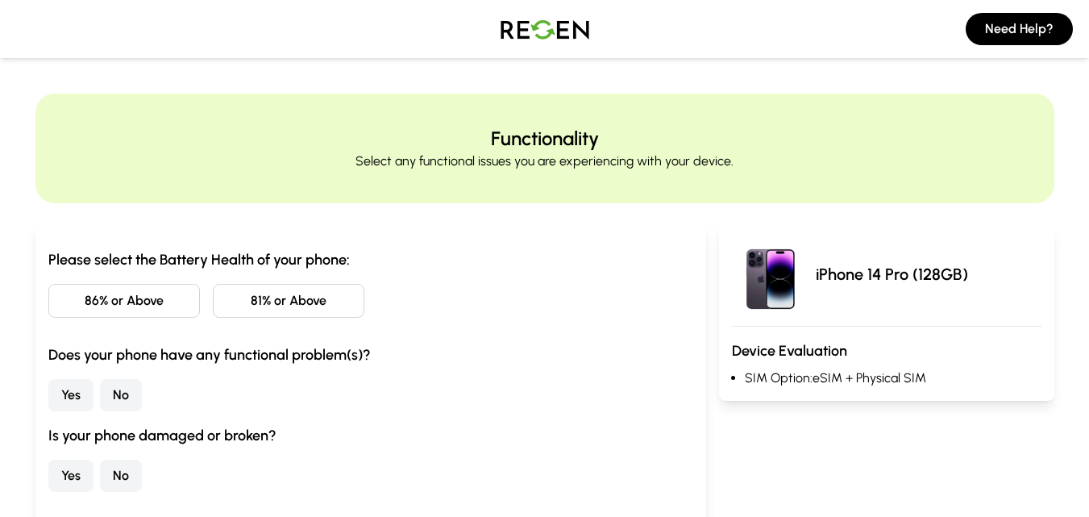
click at [163, 293] on button "86% or Above" at bounding box center [124, 301] width 152 height 34
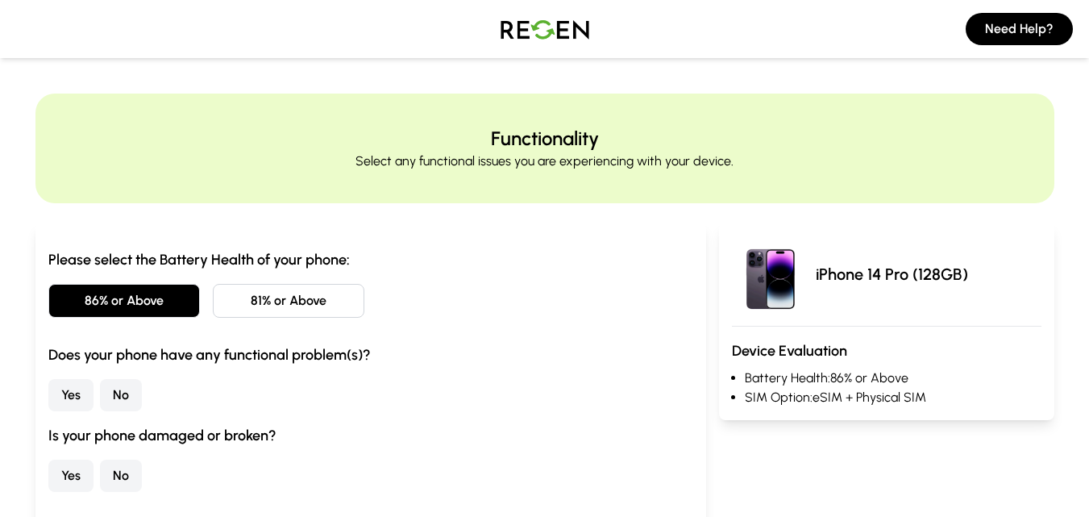
click at [118, 392] on button "No" at bounding box center [121, 395] width 42 height 32
click at [118, 476] on button "No" at bounding box center [121, 475] width 42 height 32
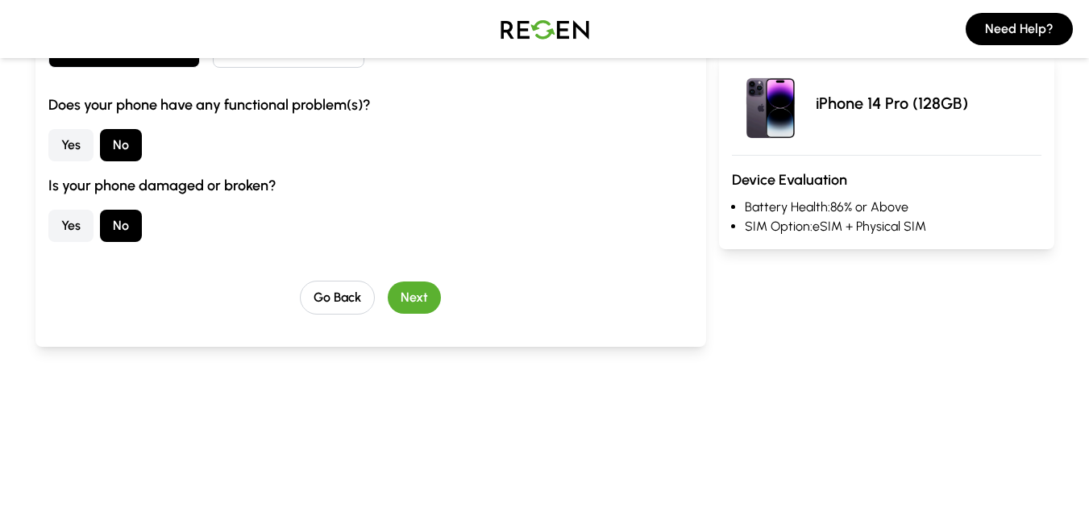
scroll to position [296, 0]
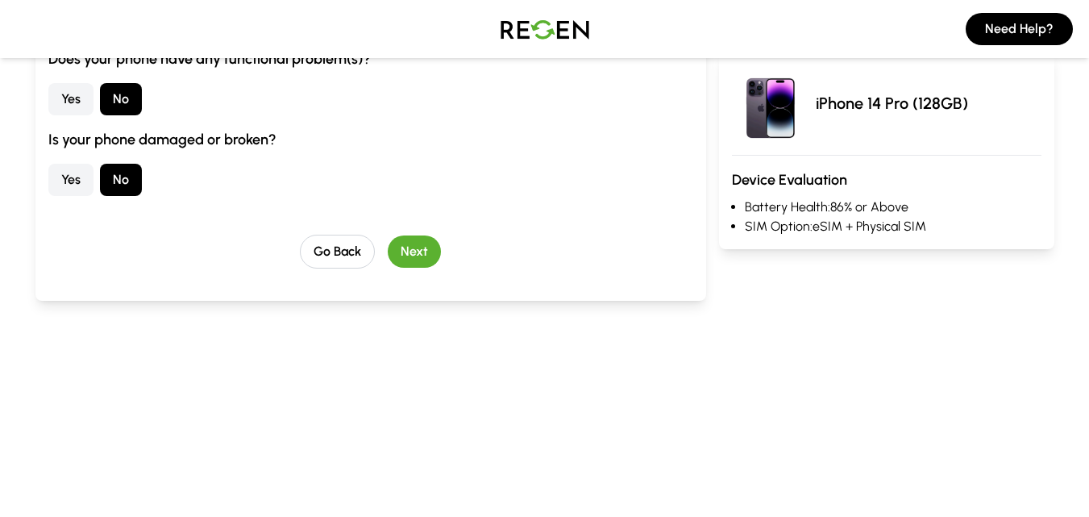
click at [415, 256] on button "Next" at bounding box center [414, 251] width 53 height 32
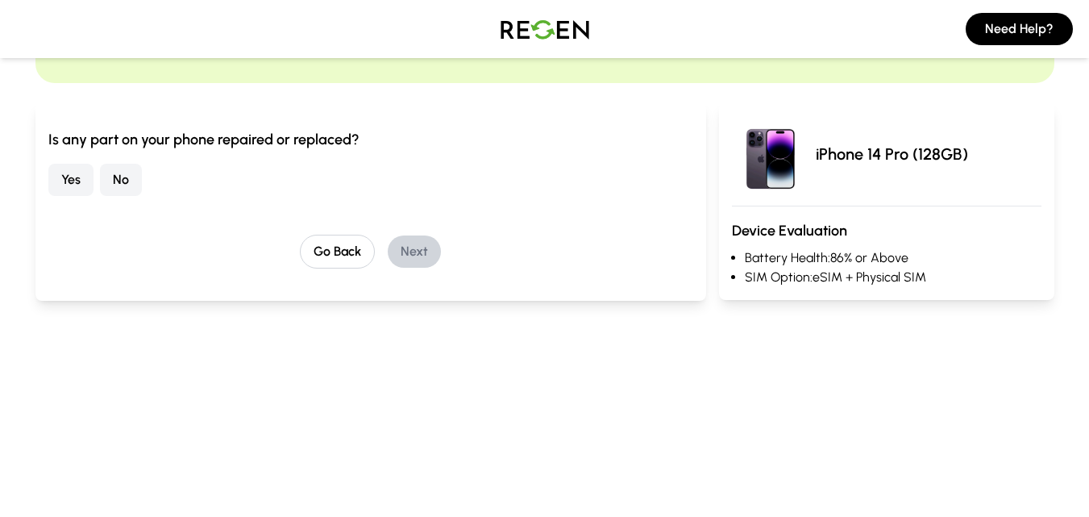
click at [127, 175] on button "No" at bounding box center [121, 180] width 42 height 32
click at [428, 253] on button "Next" at bounding box center [414, 251] width 53 height 32
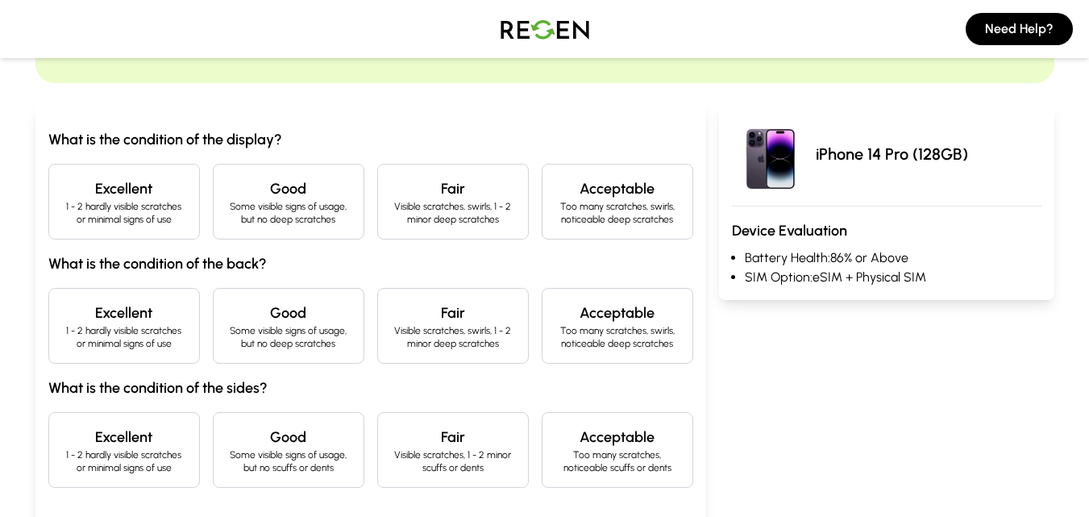
click at [184, 203] on div "Excellent 1 - 2 hardly visible scratches or minimal signs of use" at bounding box center [124, 202] width 152 height 76
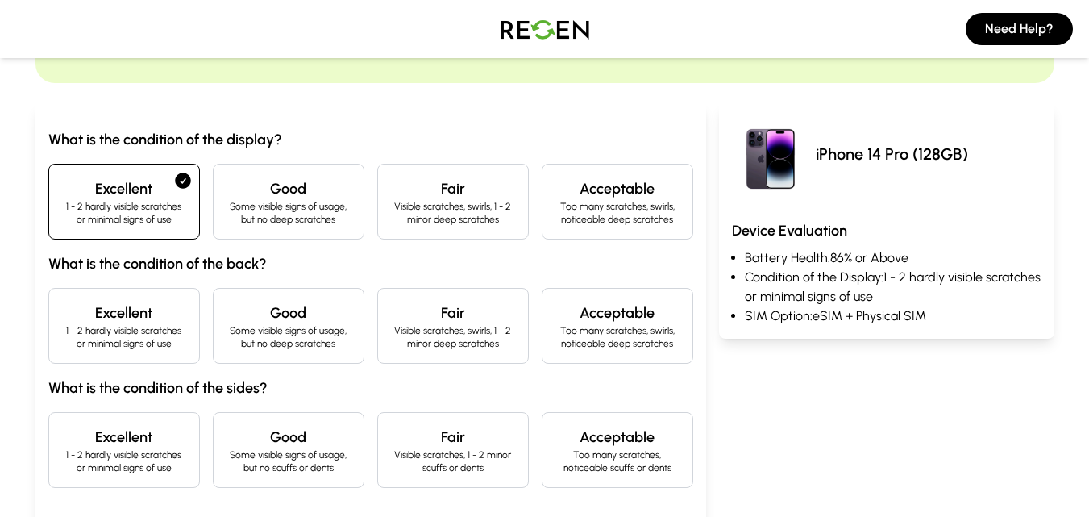
click at [164, 314] on h4 "Excellent" at bounding box center [124, 312] width 124 height 23
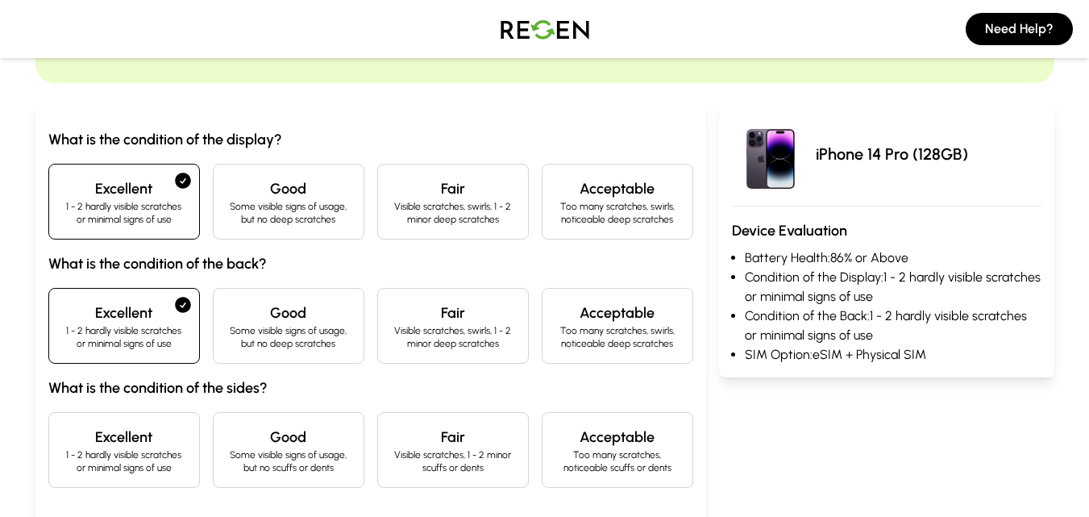
click at [110, 465] on p "1 - 2 hardly visible scratches or minimal signs of use" at bounding box center [124, 461] width 124 height 26
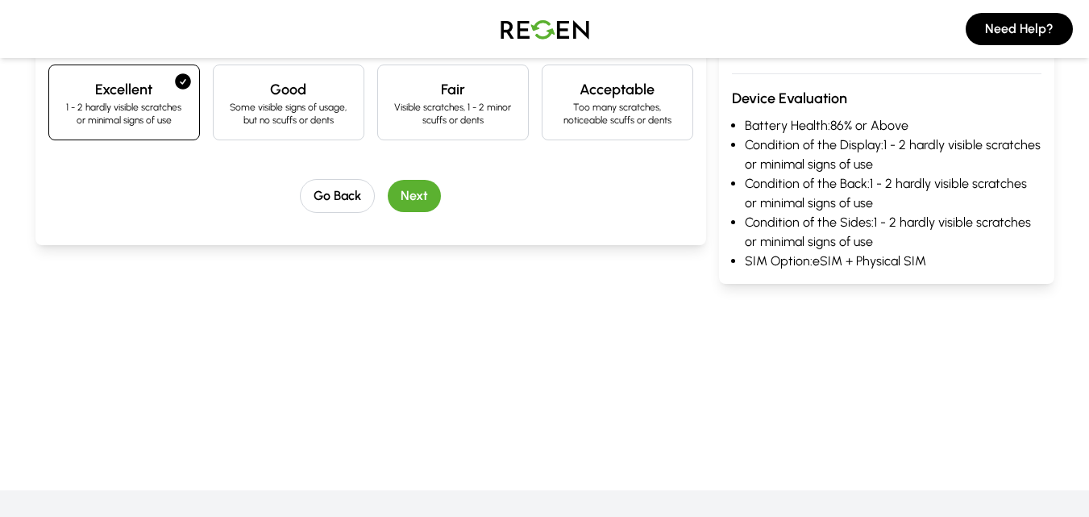
scroll to position [542, 0]
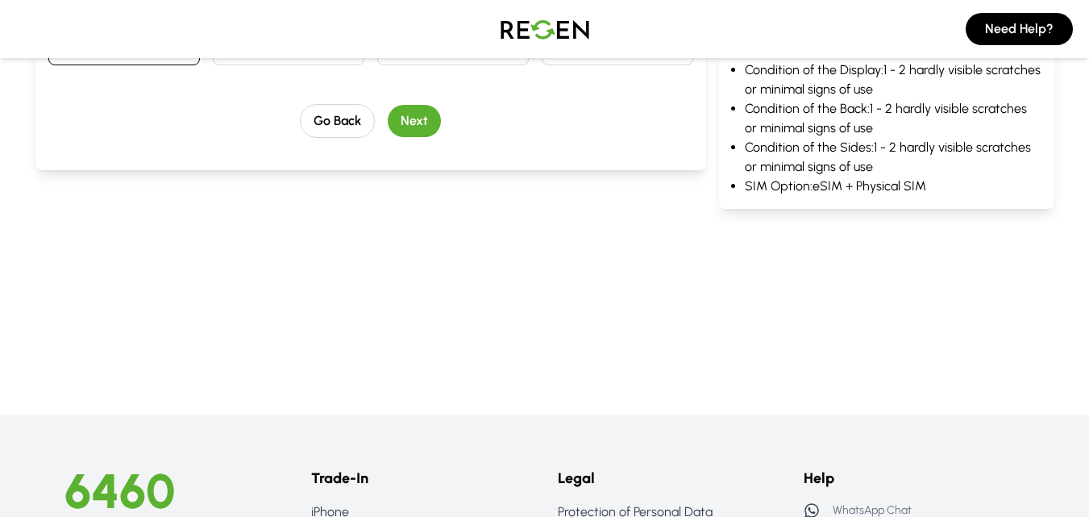
click at [408, 125] on button "Next" at bounding box center [414, 121] width 53 height 32
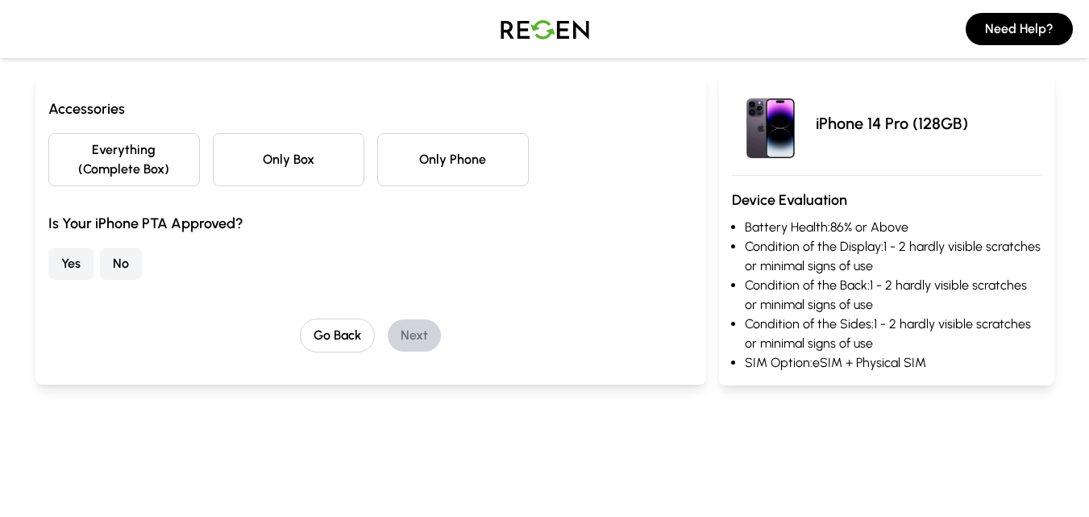
scroll to position [79, 0]
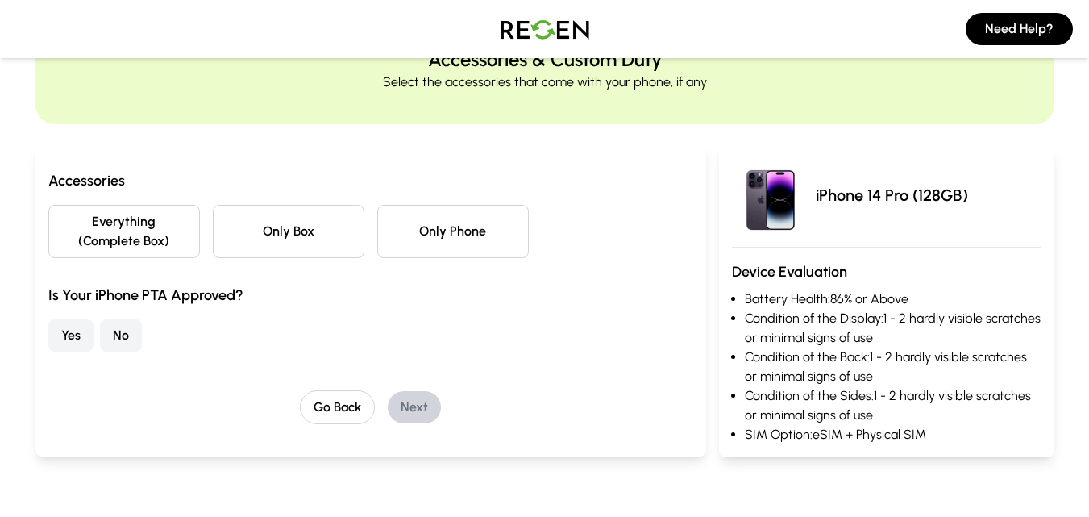
click at [93, 227] on button "Everything (Complete Box)" at bounding box center [124, 231] width 152 height 53
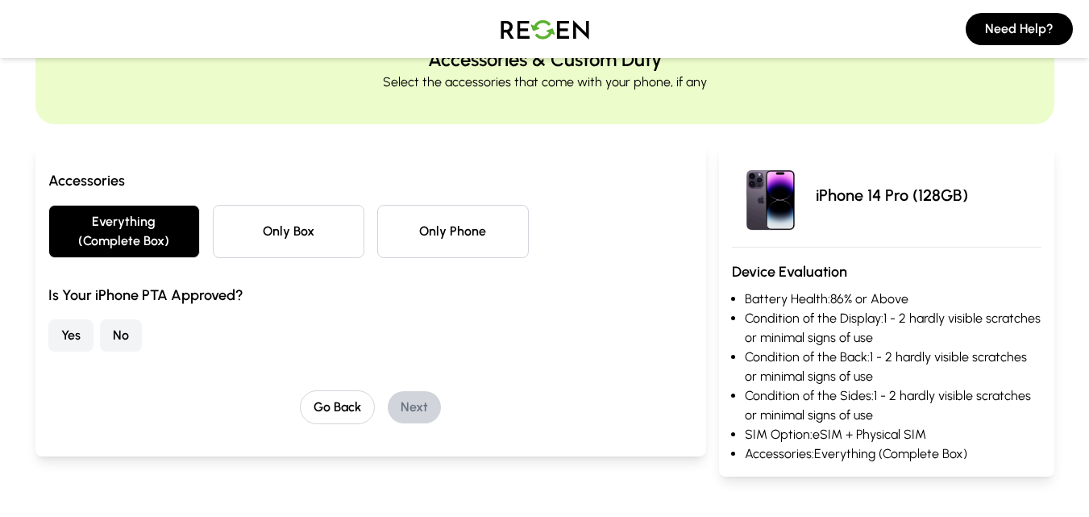
click at [130, 336] on button "No" at bounding box center [121, 335] width 42 height 32
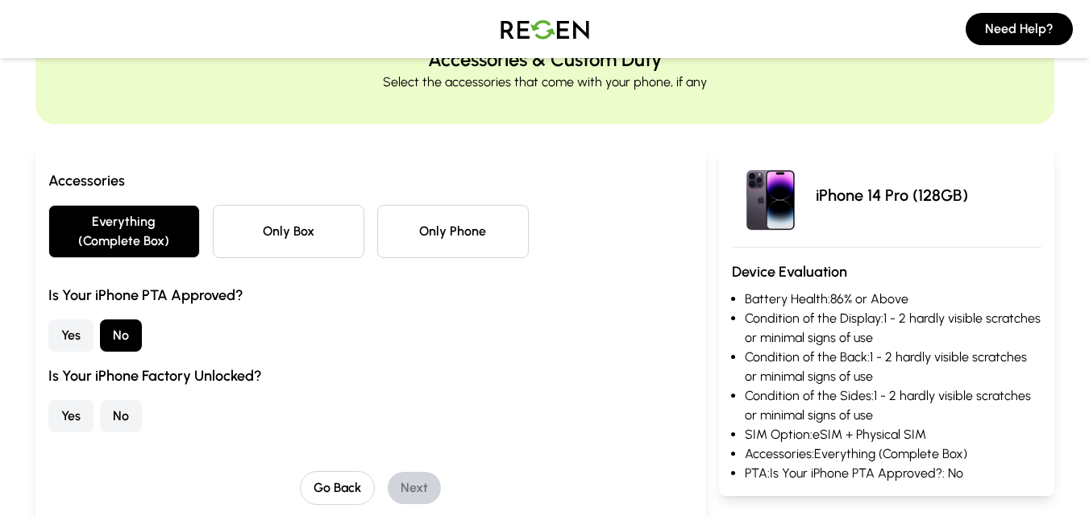
click at [69, 417] on button "Yes" at bounding box center [70, 416] width 45 height 32
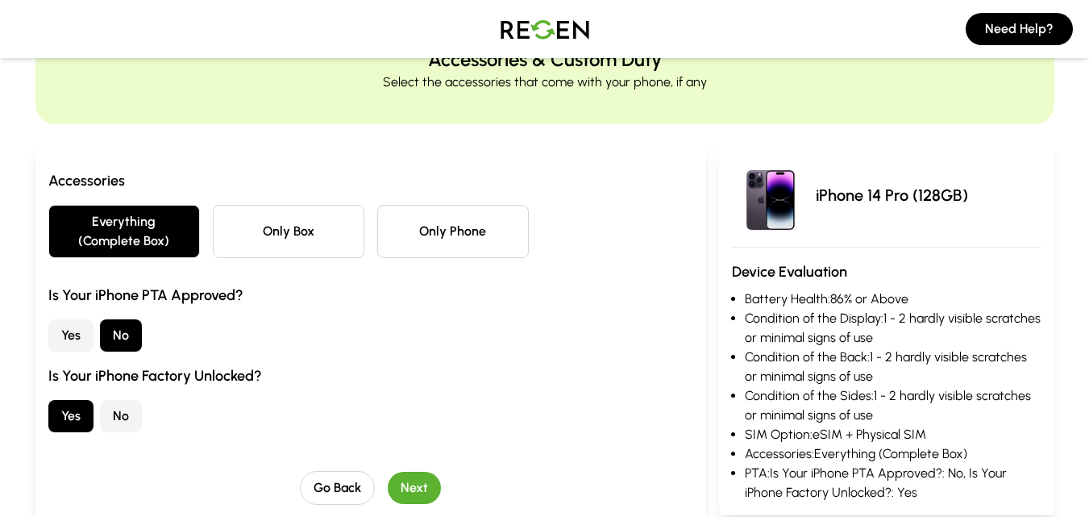
click at [420, 483] on button "Next" at bounding box center [414, 487] width 53 height 32
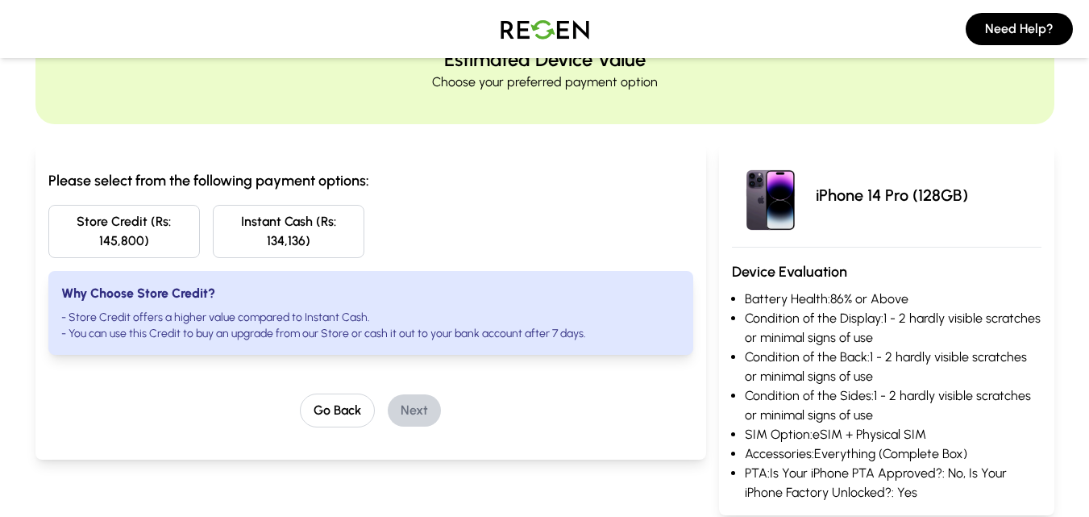
click at [143, 228] on button "Store Credit (Rs: 145,800)" at bounding box center [124, 231] width 152 height 53
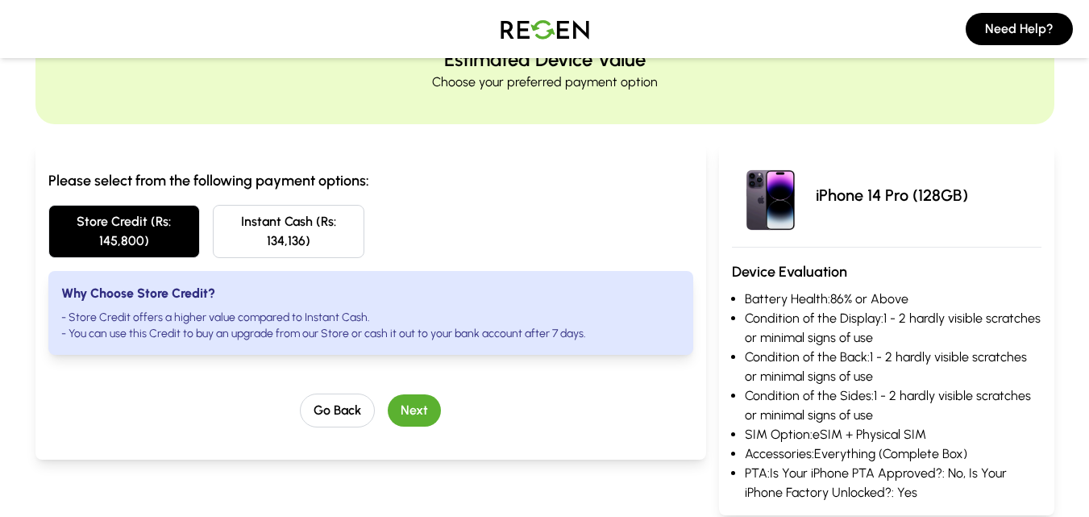
click at [426, 401] on button "Next" at bounding box center [414, 410] width 53 height 32
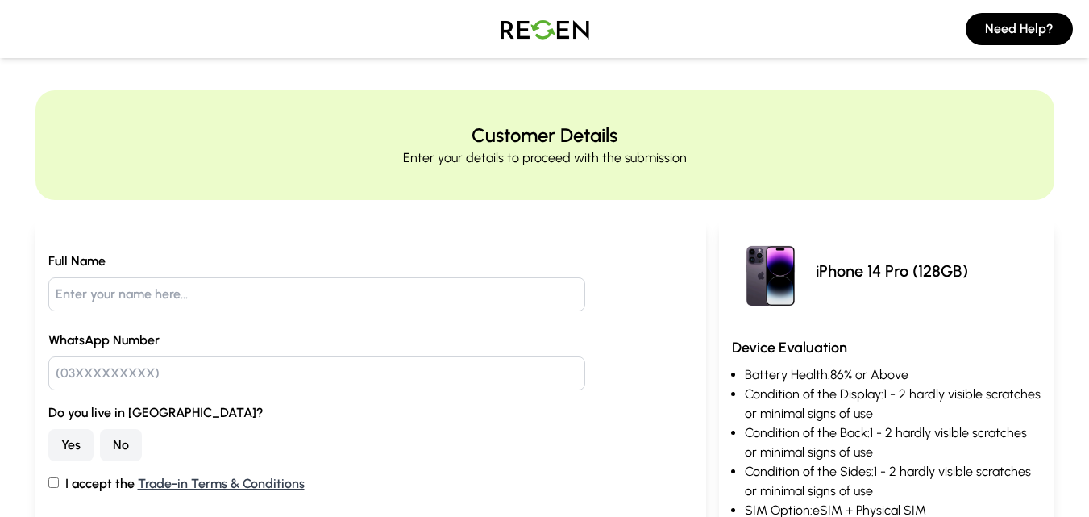
scroll to position [0, 0]
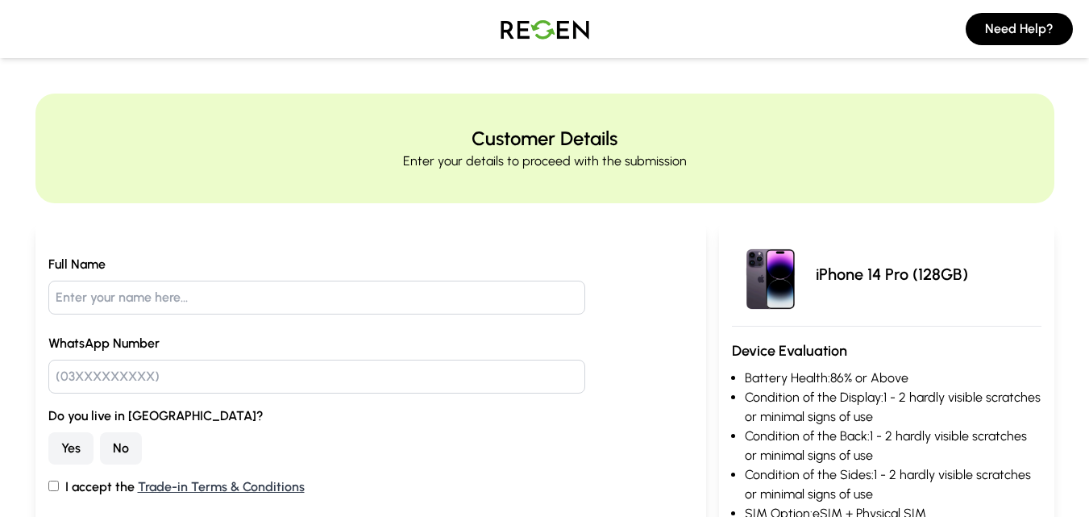
click at [135, 293] on input "text" at bounding box center [317, 297] width 538 height 34
type input "f"
type input "[PERSON_NAME]"
type input "03349914255"
click at [73, 438] on button "Yes" at bounding box center [70, 448] width 45 height 32
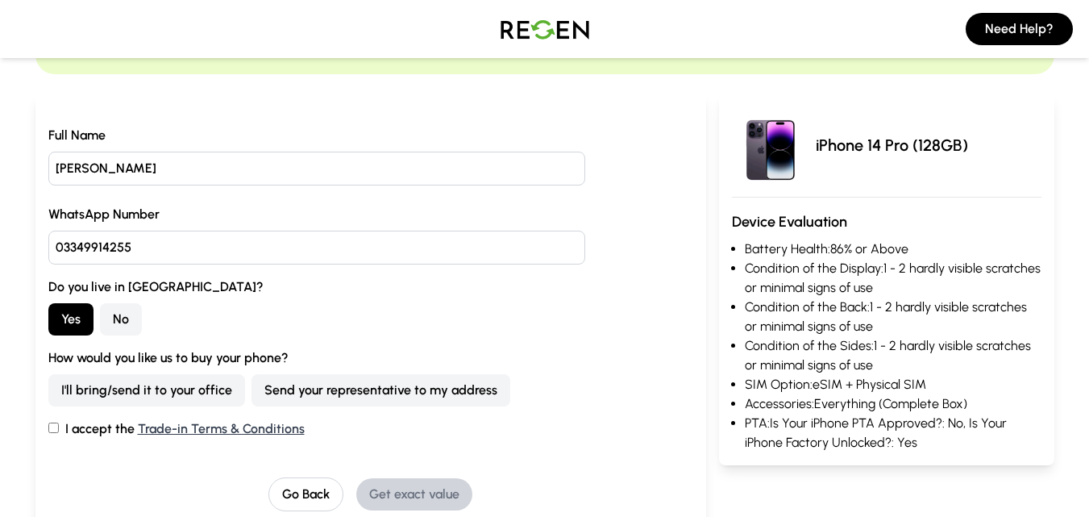
scroll to position [166, 0]
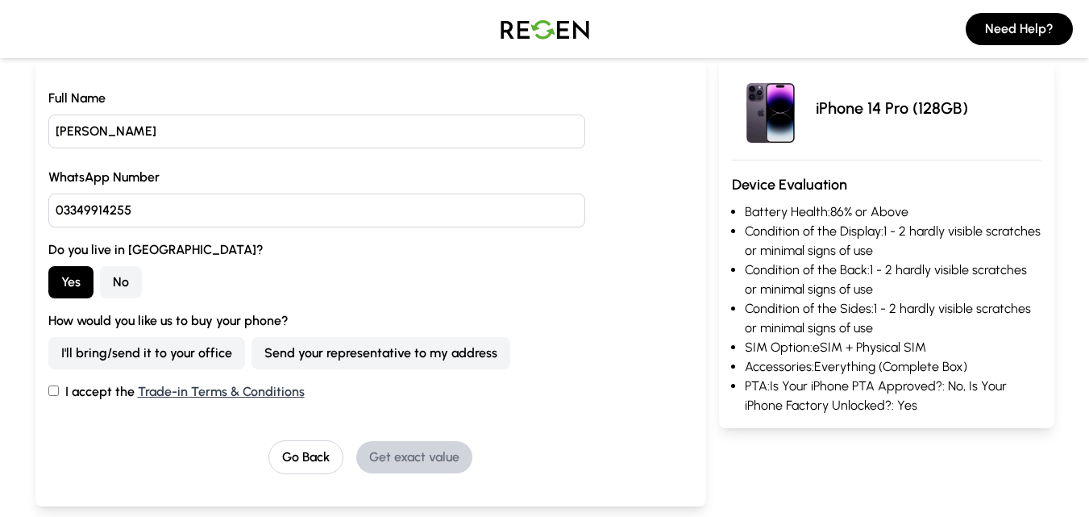
click at [299, 359] on button "Send your representative to my address" at bounding box center [380, 353] width 259 height 32
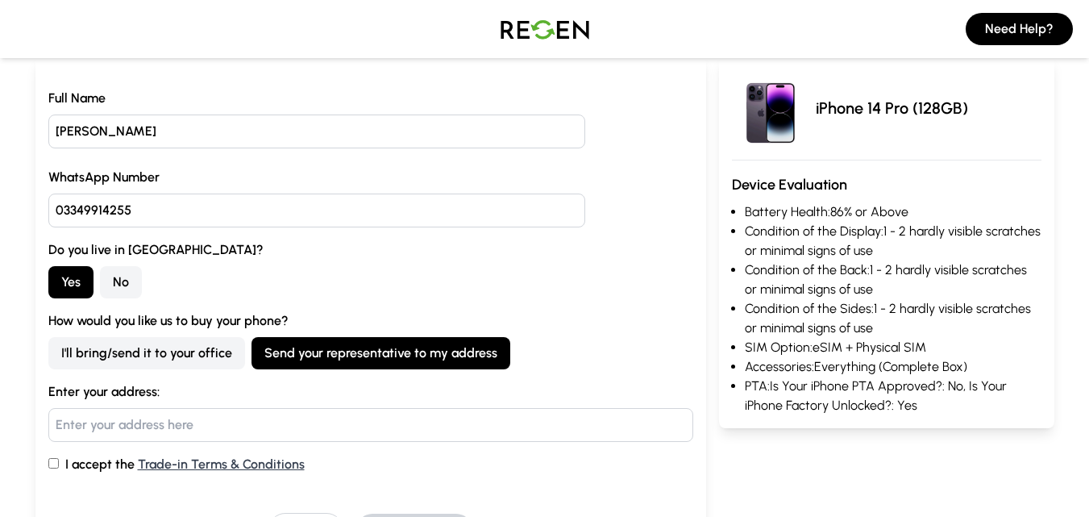
click at [160, 426] on input "text" at bounding box center [370, 425] width 645 height 34
type input "773-[PERSON_NAME] [PERSON_NAME] Town"
click at [58, 462] on input "I accept the Trade-in Terms & Conditions" at bounding box center [53, 463] width 10 height 10
checkbox input "true"
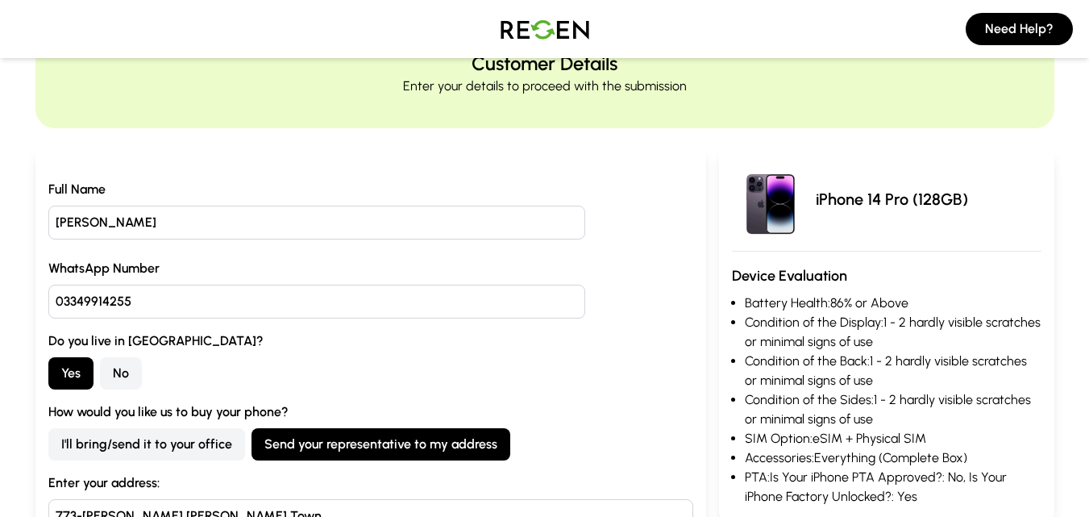
scroll to position [78, 0]
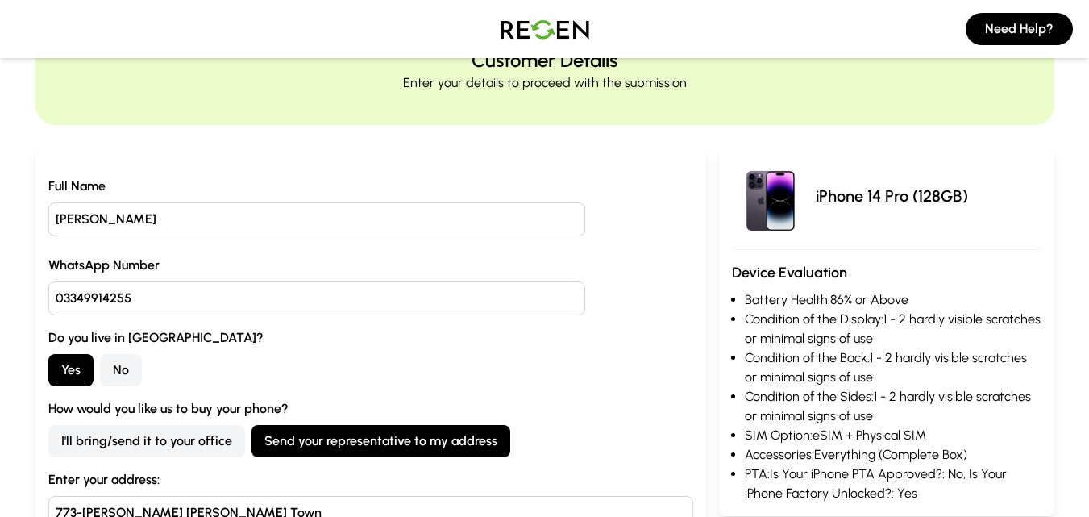
click at [84, 296] on input "03349914255" at bounding box center [317, 298] width 538 height 34
type input "03349914255"
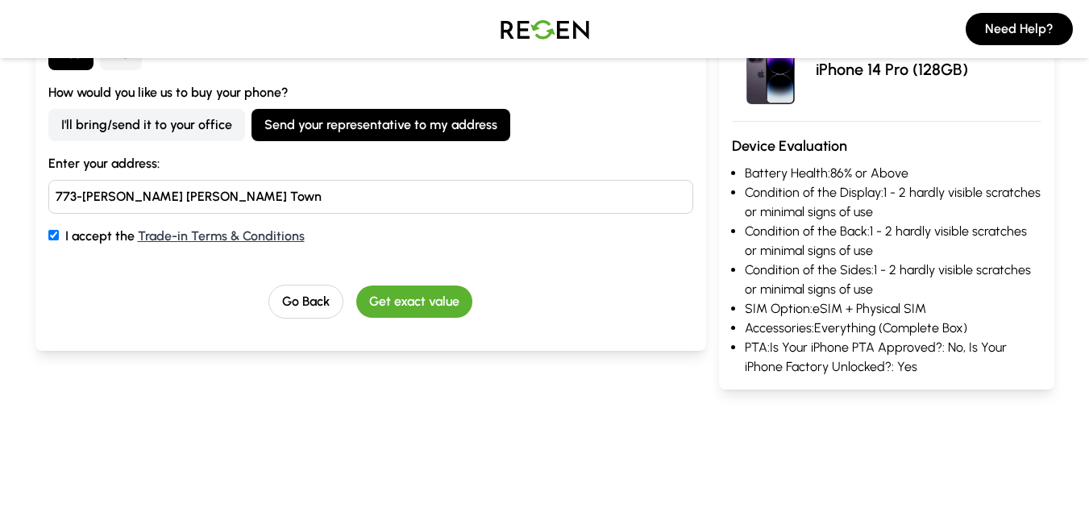
scroll to position [397, 0]
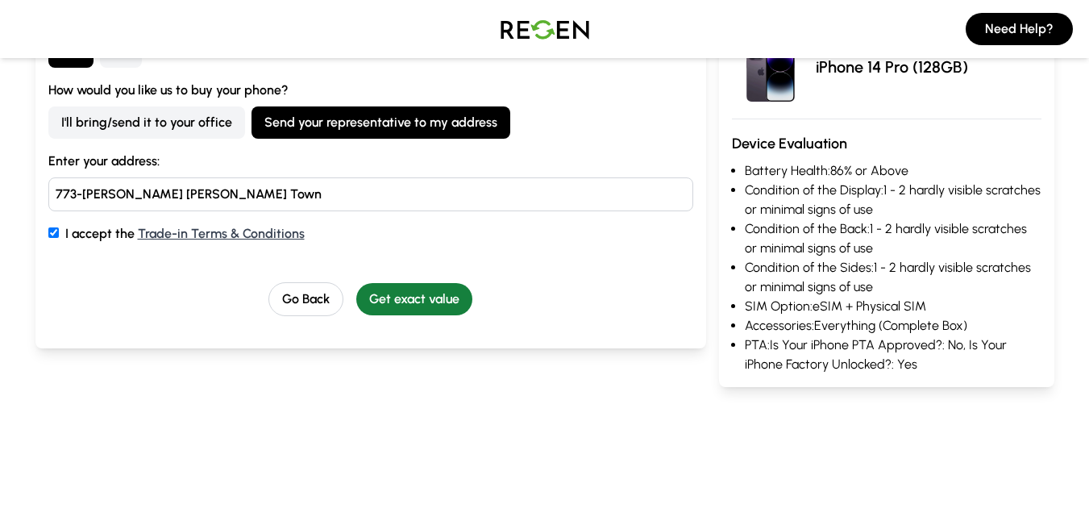
click at [421, 293] on button "Get exact value" at bounding box center [414, 299] width 116 height 32
click at [180, 115] on button "I'll bring/send it to your office" at bounding box center [146, 122] width 197 height 32
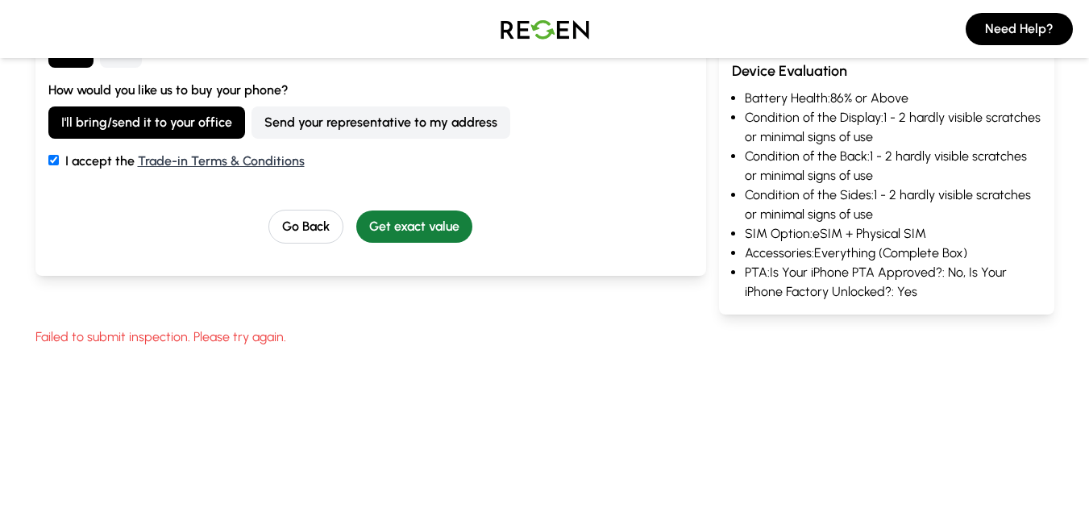
click at [430, 229] on button "Get exact value" at bounding box center [414, 226] width 116 height 32
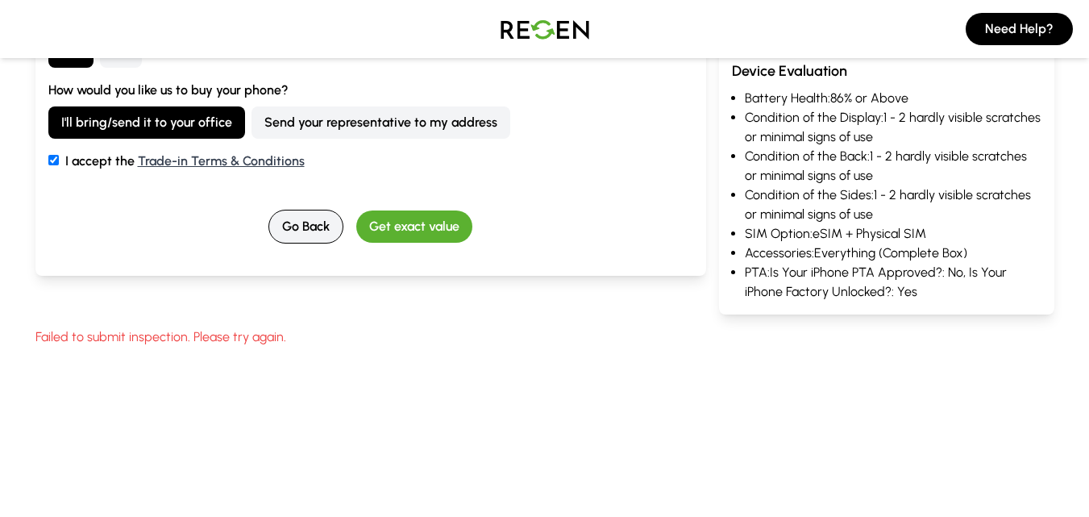
click at [314, 227] on button "Go Back" at bounding box center [305, 227] width 75 height 34
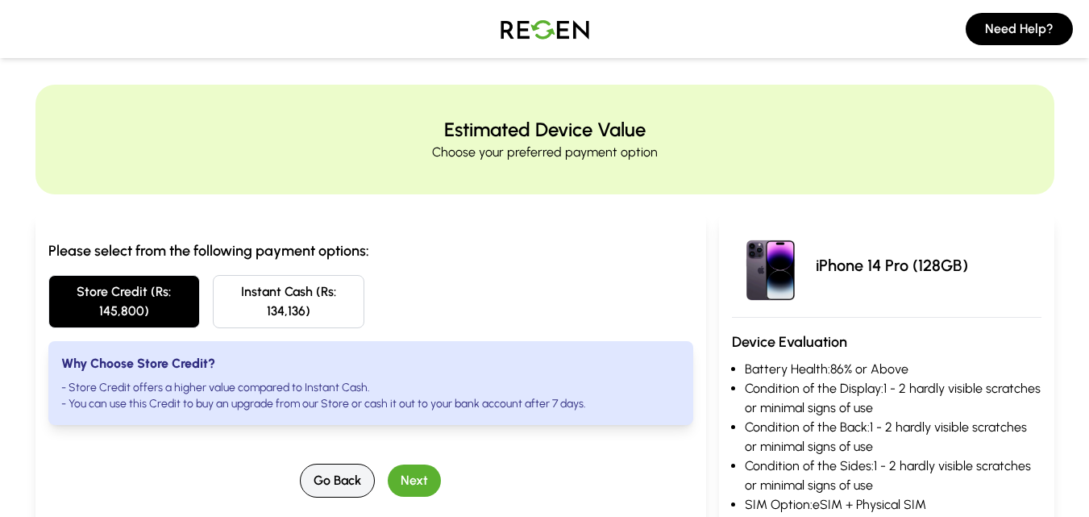
scroll to position [0, 0]
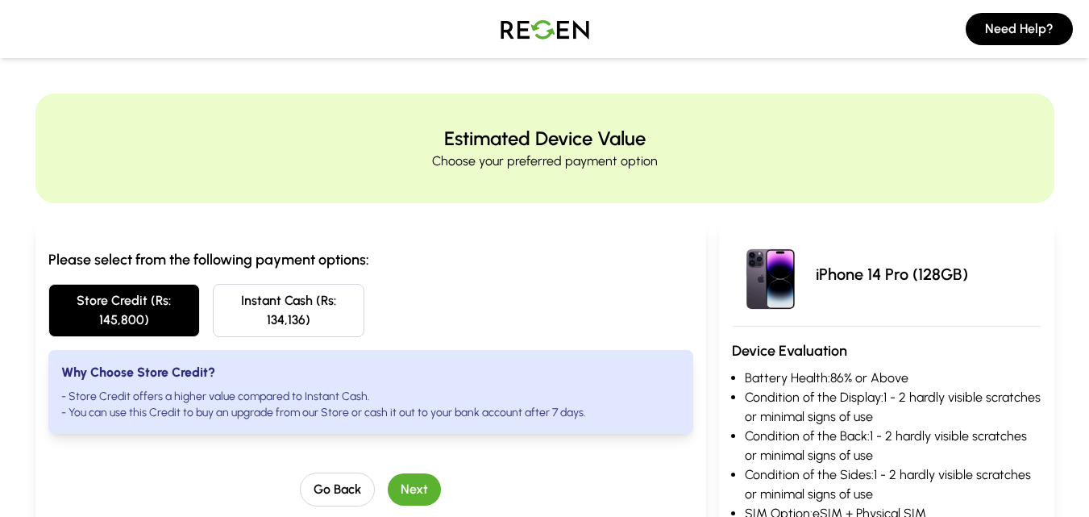
click at [306, 313] on button "Instant Cash (Rs: 134,136)" at bounding box center [289, 310] width 152 height 53
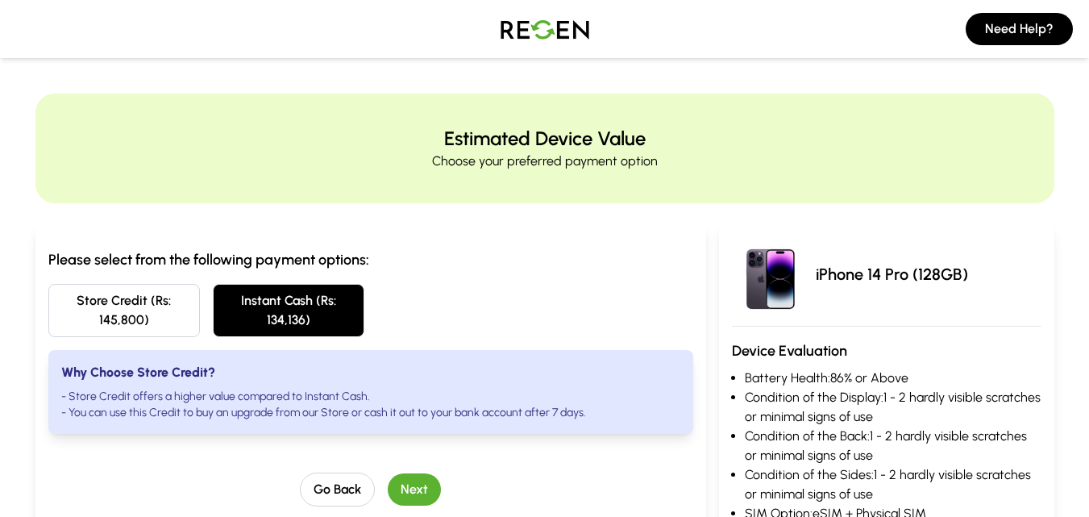
click at [429, 480] on button "Next" at bounding box center [414, 489] width 53 height 32
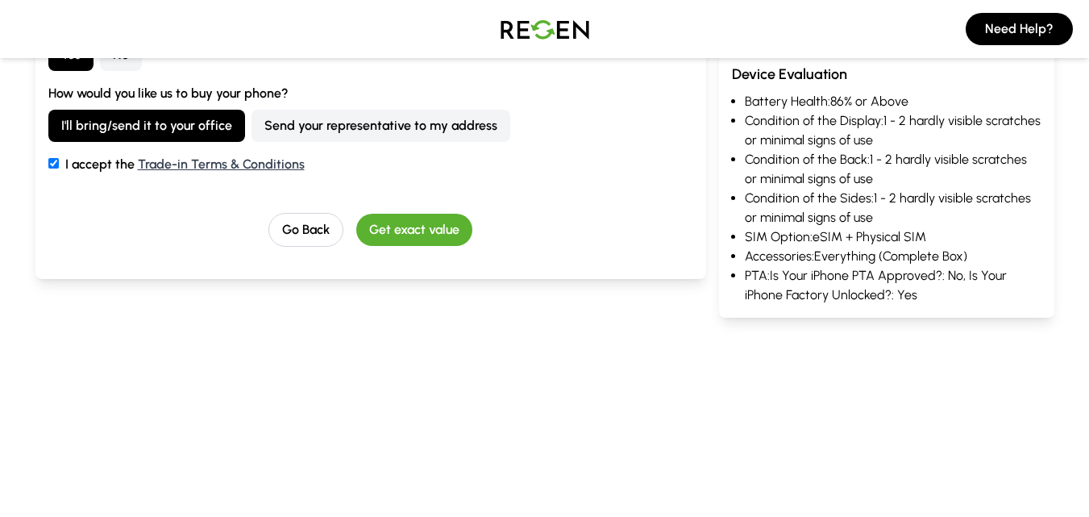
scroll to position [401, 0]
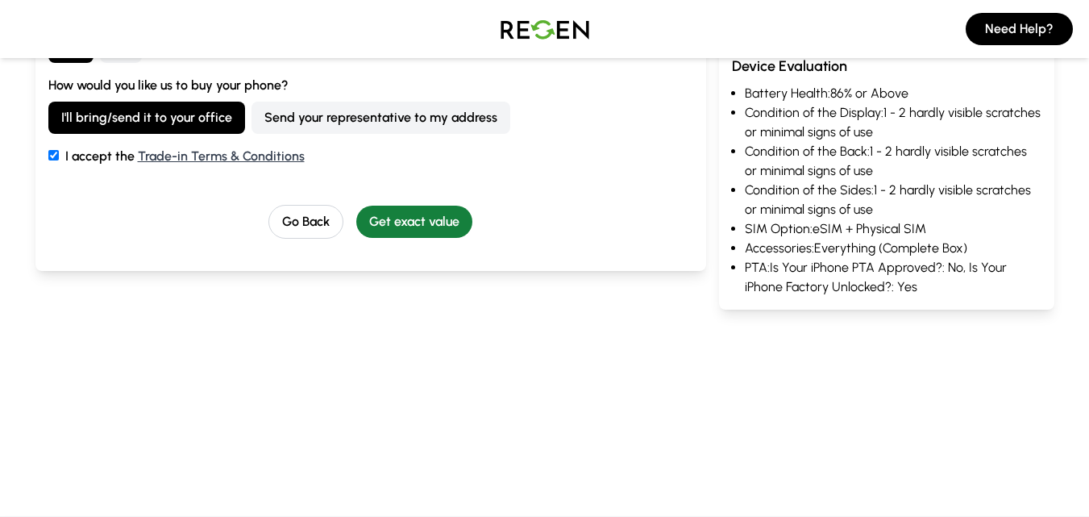
click at [409, 214] on button "Get exact value" at bounding box center [414, 222] width 116 height 32
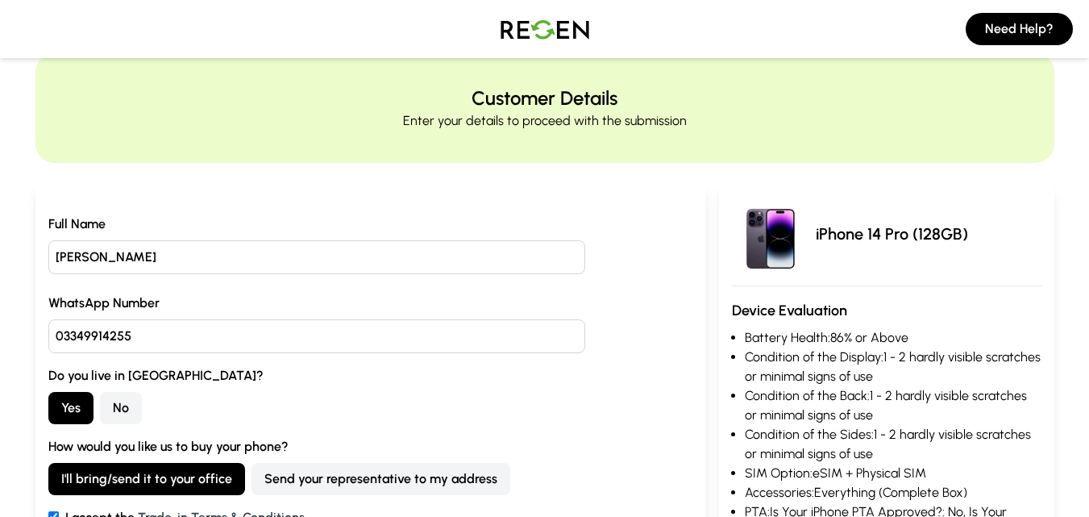
scroll to position [0, 0]
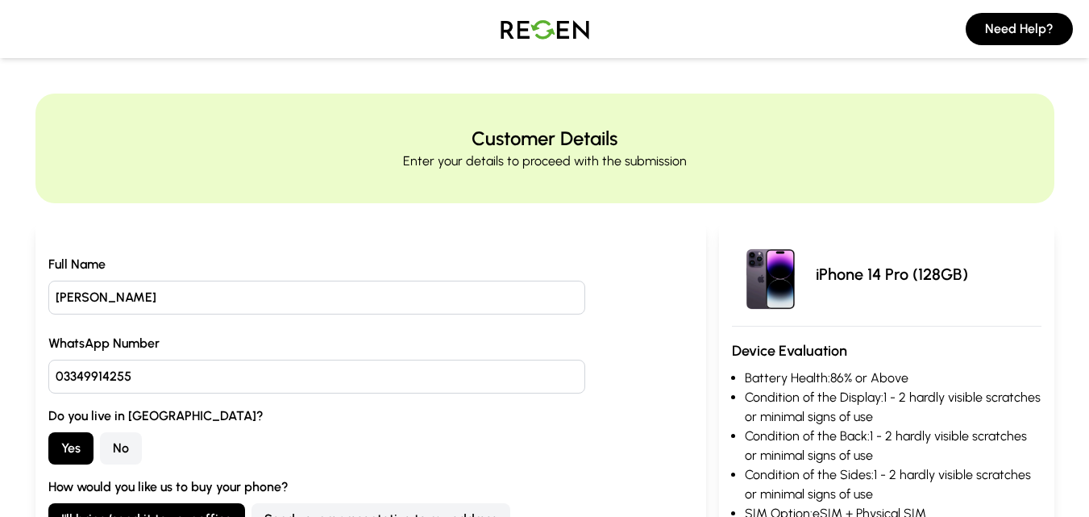
click at [526, 31] on img at bounding box center [544, 28] width 113 height 45
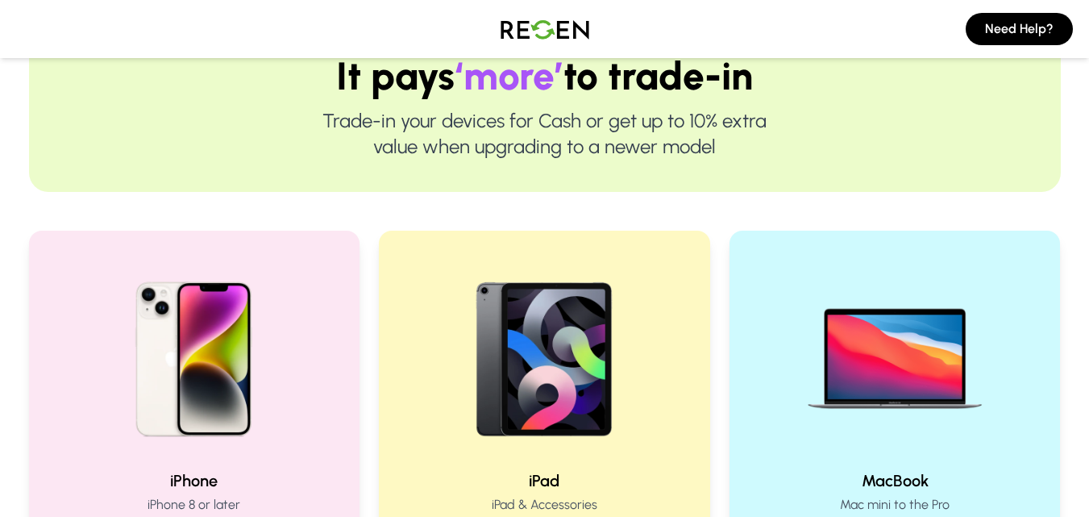
scroll to position [204, 0]
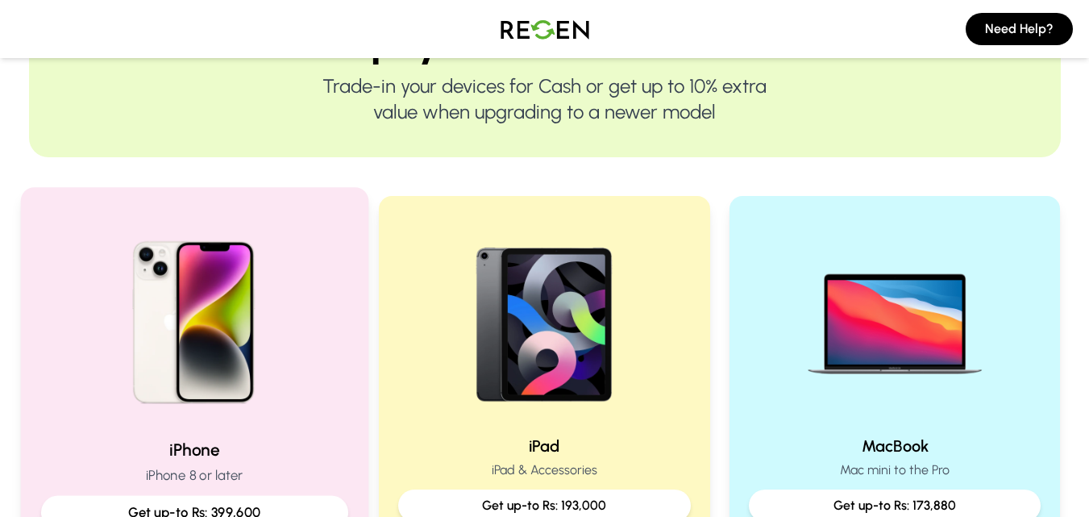
click at [198, 298] on img at bounding box center [193, 316] width 217 height 217
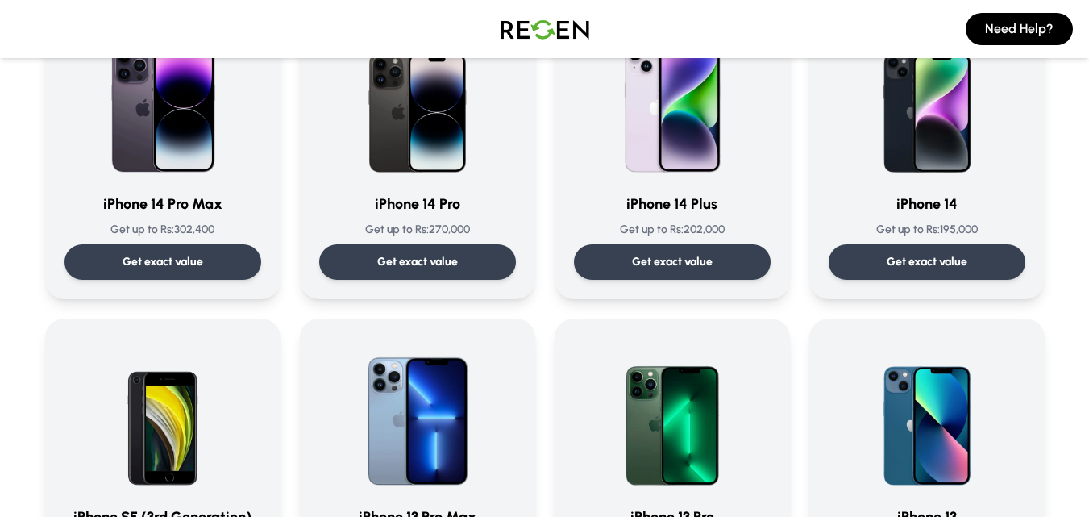
scroll to position [496, 0]
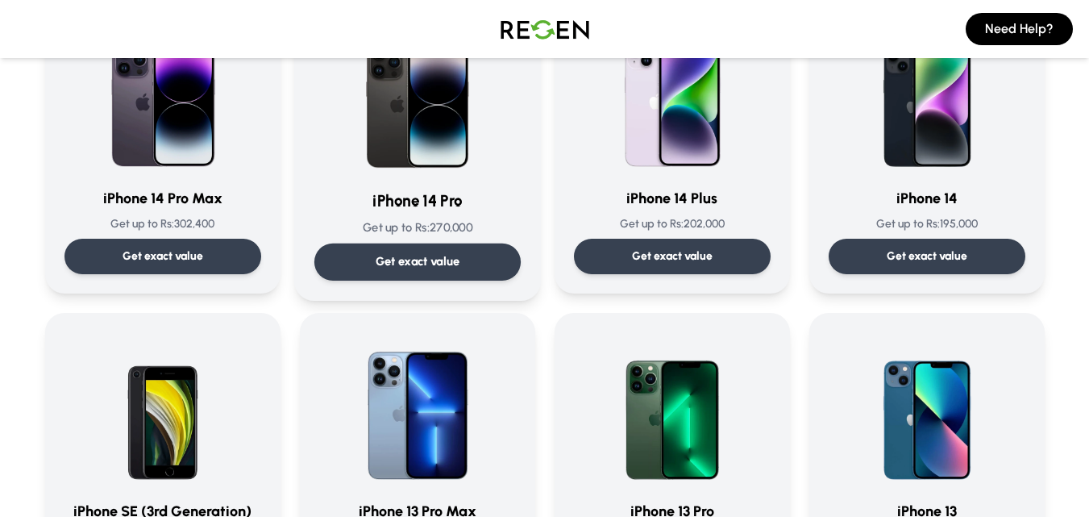
click at [466, 109] on img at bounding box center [417, 94] width 163 height 163
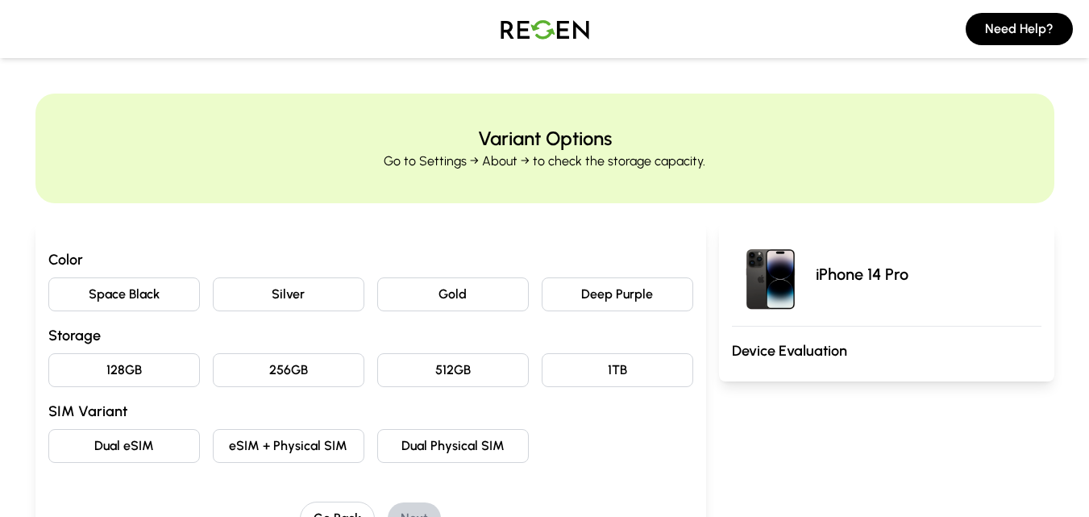
click at [579, 286] on button "Deep Purple" at bounding box center [618, 294] width 152 height 34
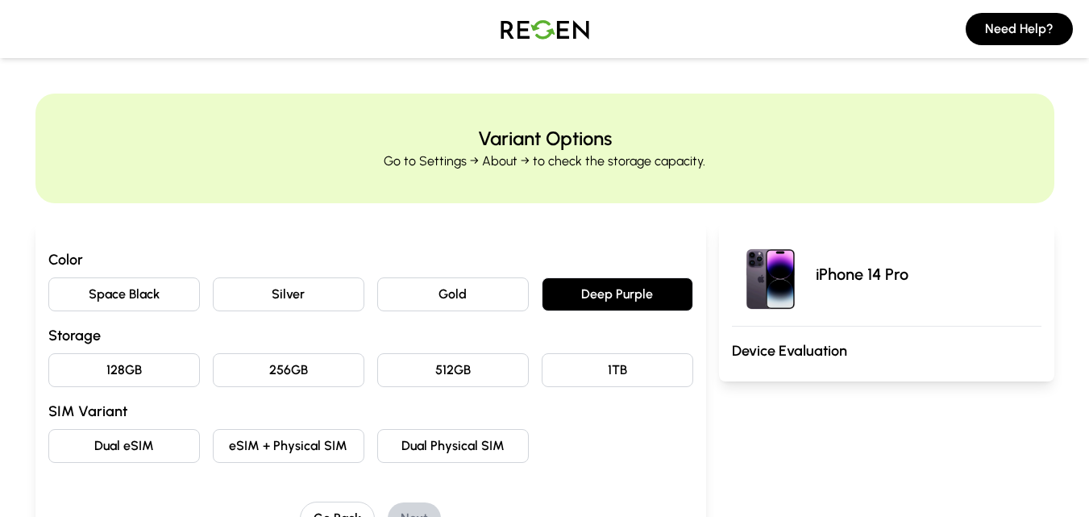
click at [147, 381] on button "128GB" at bounding box center [124, 370] width 152 height 34
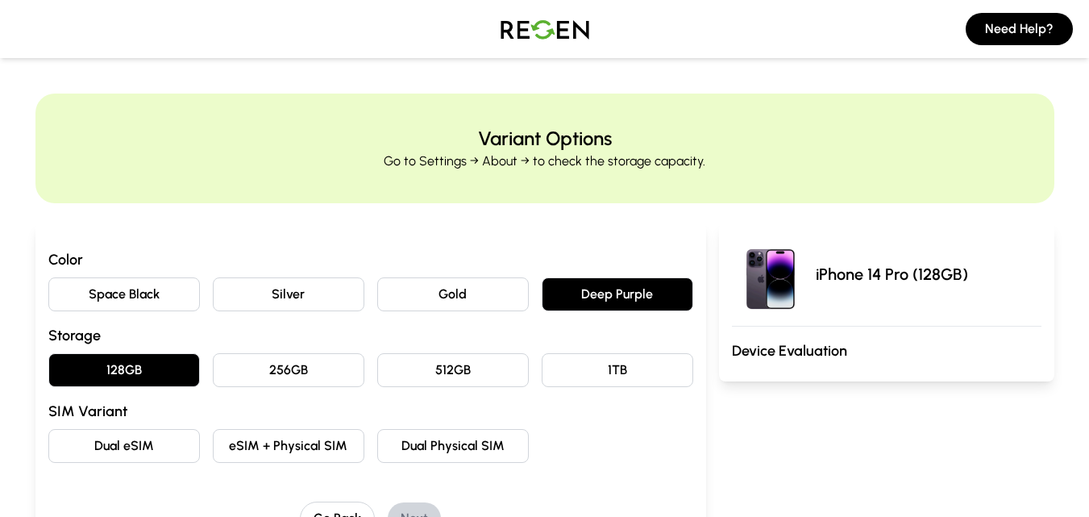
click at [264, 440] on button "eSIM + Physical SIM" at bounding box center [289, 446] width 152 height 34
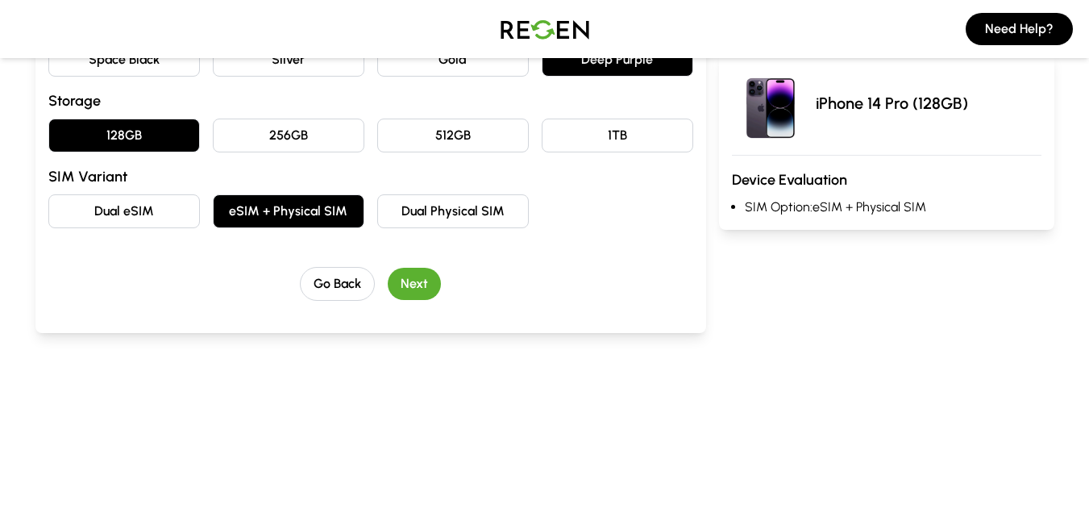
scroll to position [274, 0]
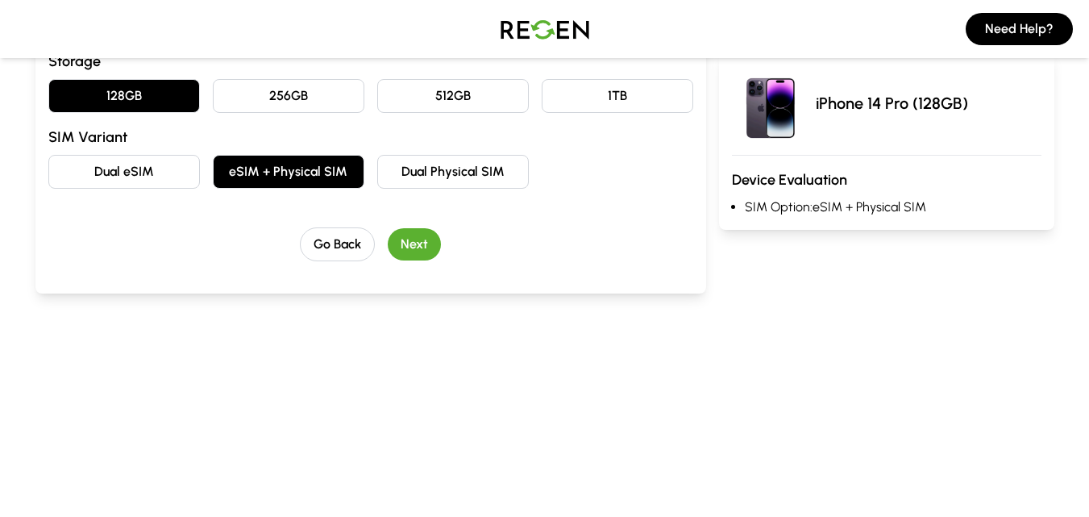
click at [429, 239] on button "Next" at bounding box center [414, 244] width 53 height 32
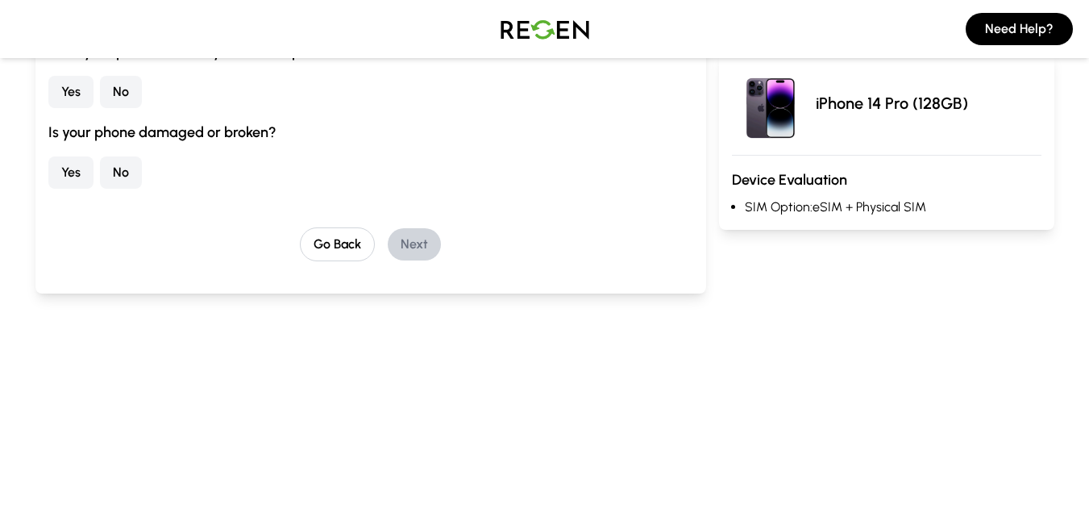
click at [119, 175] on button "No" at bounding box center [121, 172] width 42 height 32
click at [122, 93] on button "No" at bounding box center [121, 92] width 42 height 32
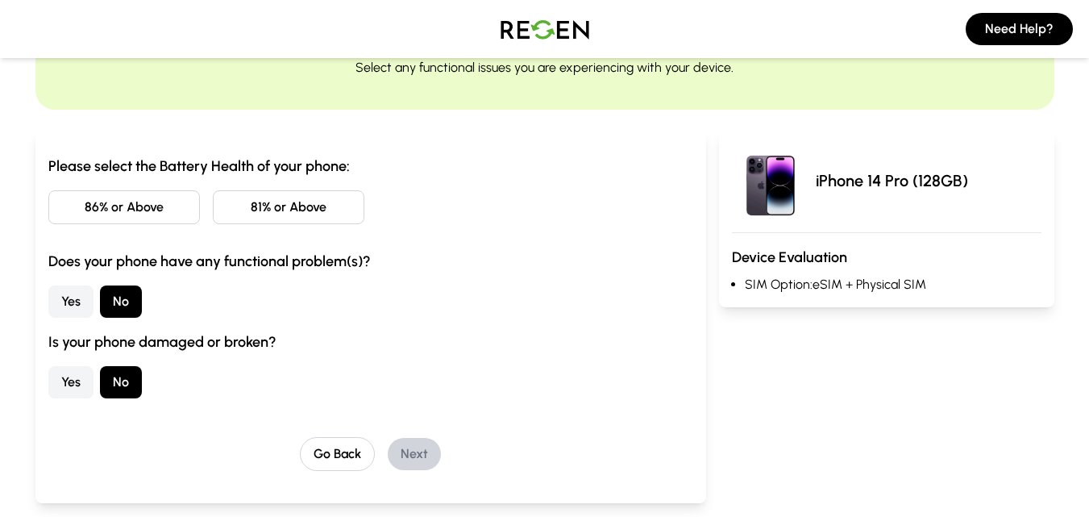
scroll to position [91, 0]
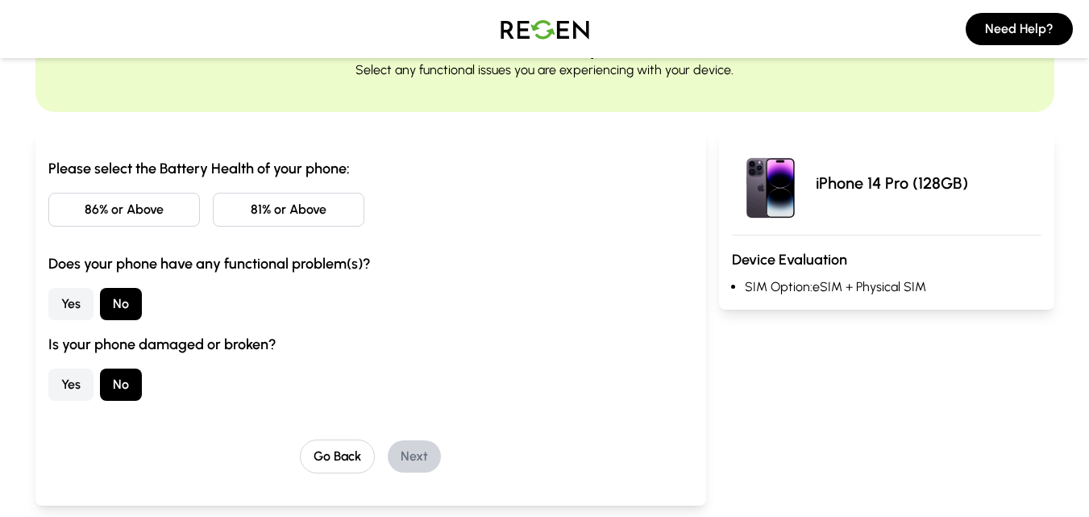
click at [91, 207] on button "86% or Above" at bounding box center [124, 210] width 152 height 34
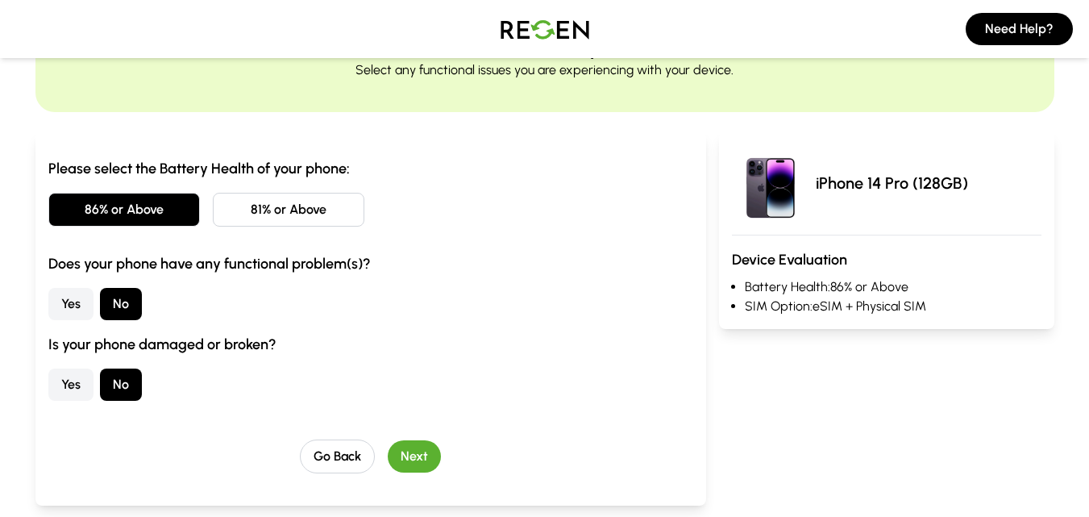
click at [416, 443] on button "Next" at bounding box center [414, 456] width 53 height 32
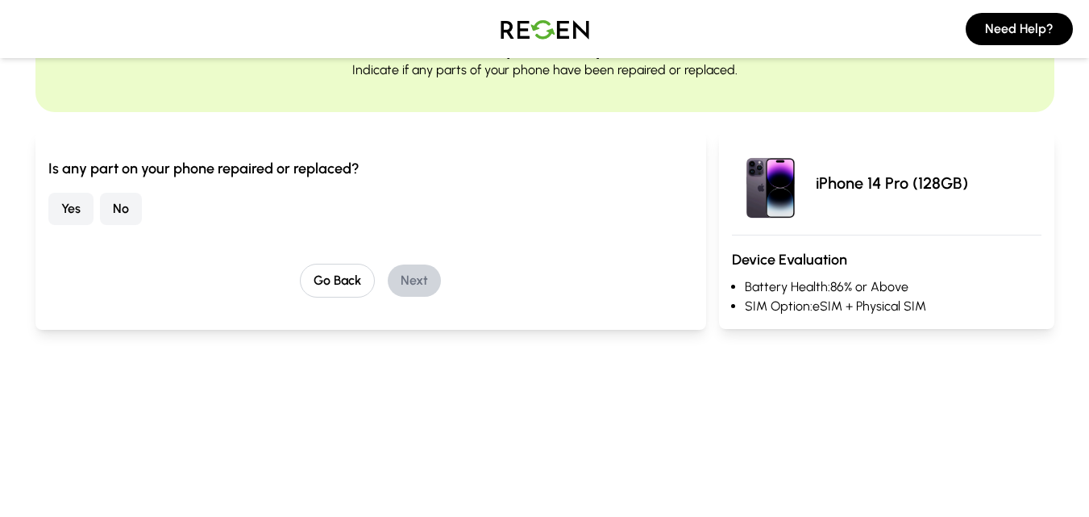
click at [145, 202] on div "Yes No" at bounding box center [370, 209] width 645 height 32
click at [124, 204] on button "No" at bounding box center [121, 209] width 42 height 32
click at [397, 272] on button "Next" at bounding box center [414, 280] width 53 height 32
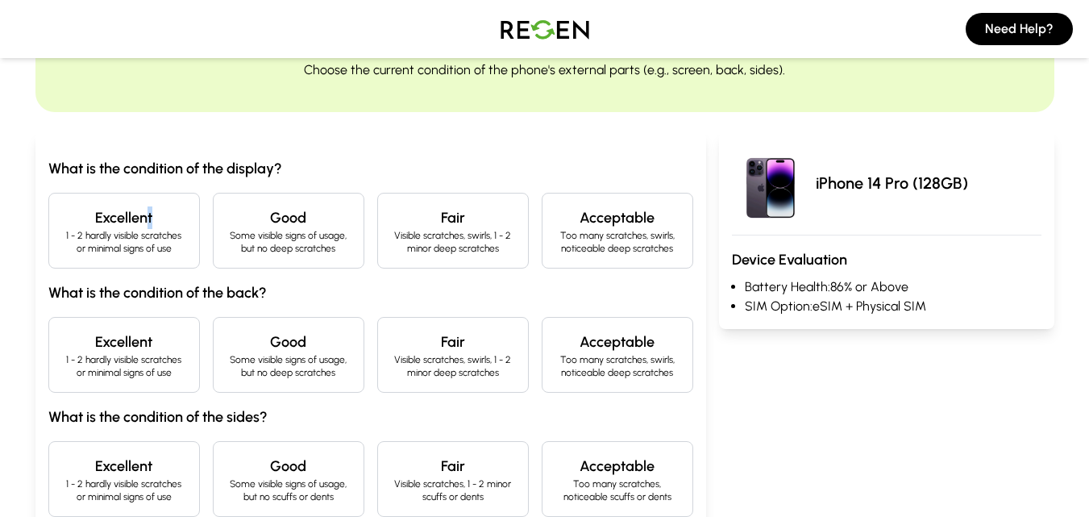
click at [150, 214] on h4 "Excellent" at bounding box center [124, 217] width 124 height 23
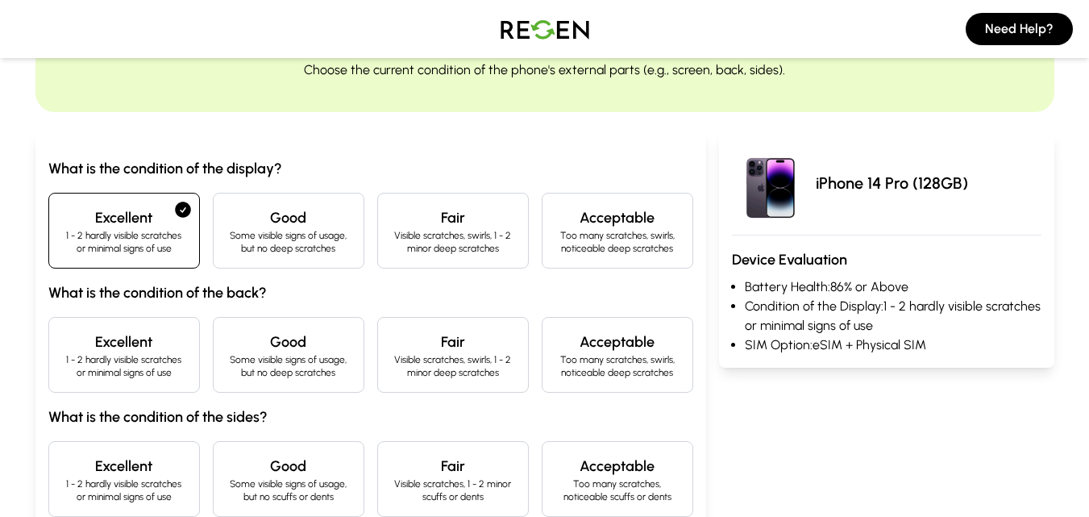
click at [136, 345] on h4 "Excellent" at bounding box center [124, 341] width 124 height 23
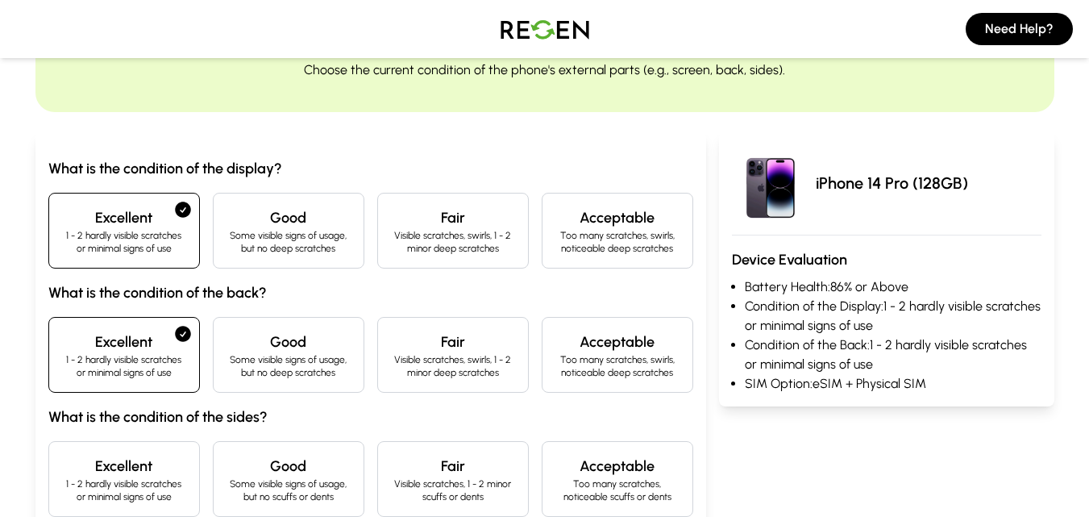
click at [127, 482] on p "1 - 2 hardly visible scratches or minimal signs of use" at bounding box center [124, 490] width 124 height 26
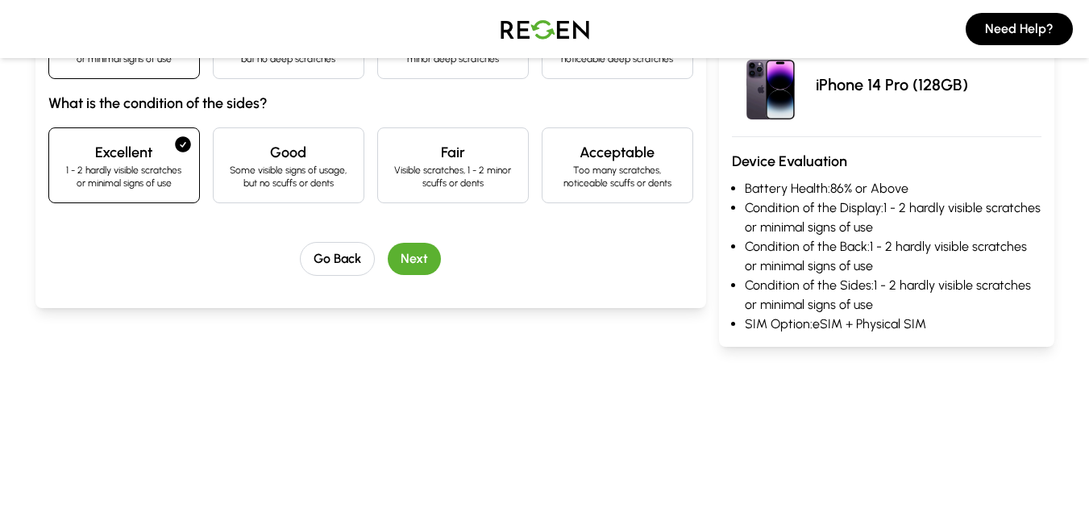
scroll to position [511, 0]
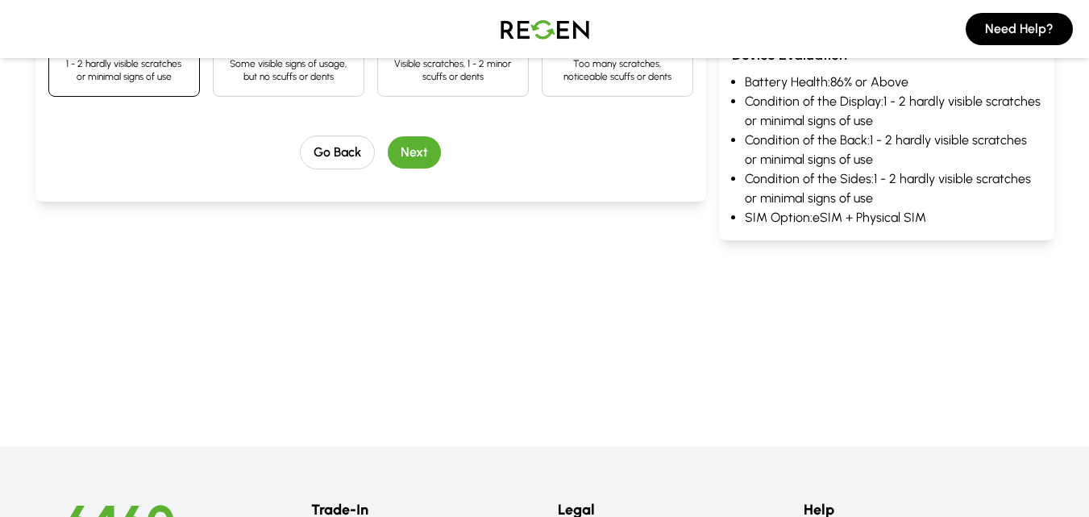
click at [422, 150] on button "Next" at bounding box center [414, 152] width 53 height 32
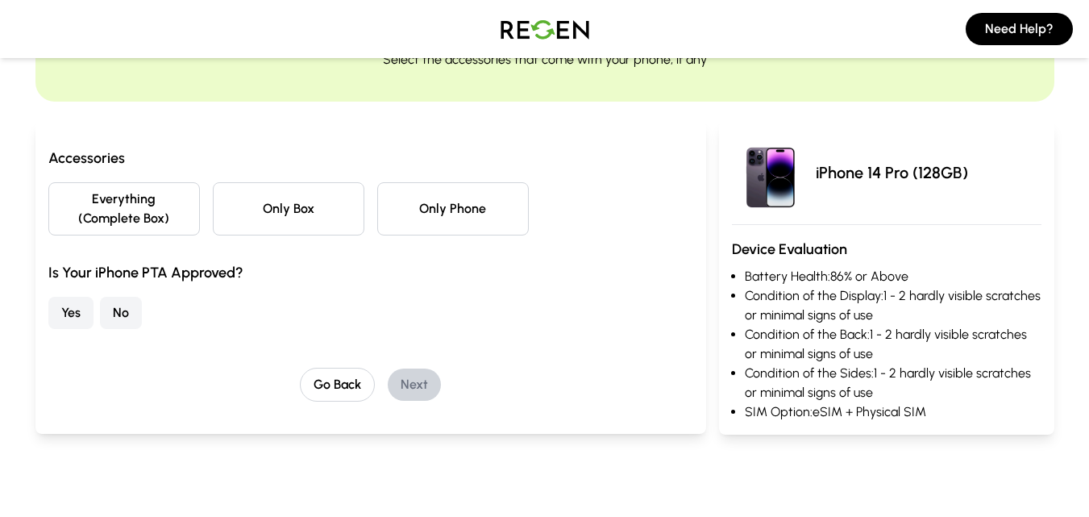
scroll to position [0, 0]
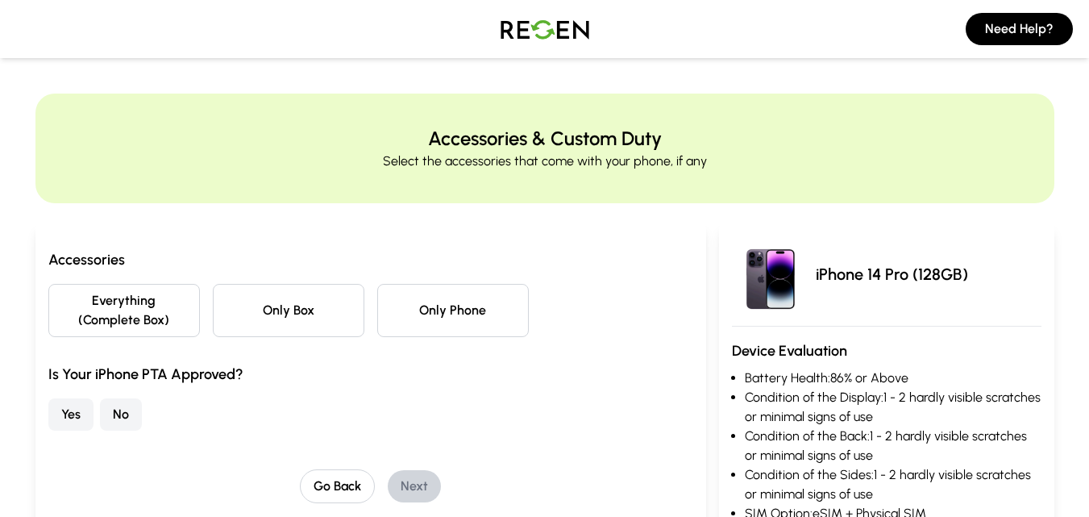
click at [115, 417] on button "No" at bounding box center [121, 414] width 42 height 32
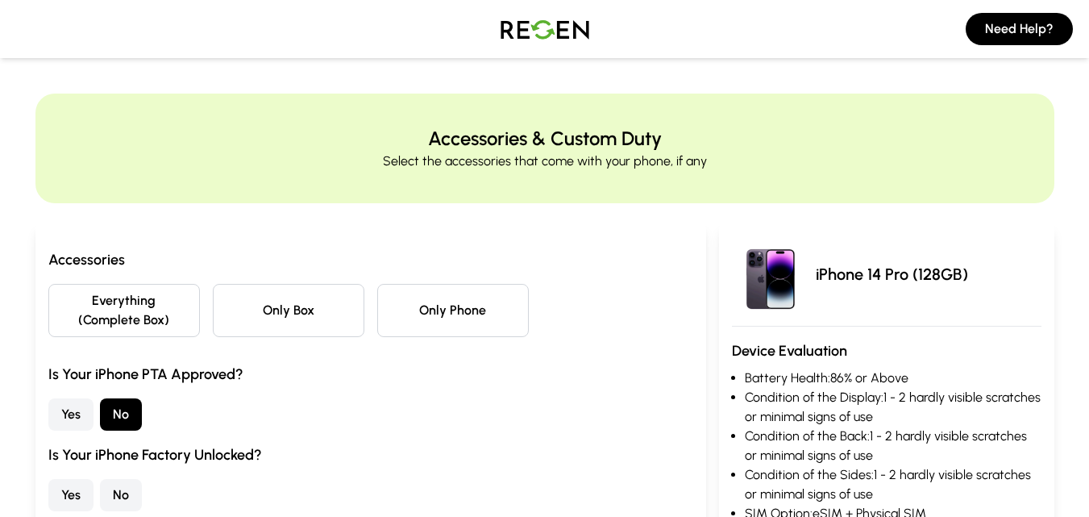
click at [147, 295] on button "Everything (Complete Box)" at bounding box center [124, 310] width 152 height 53
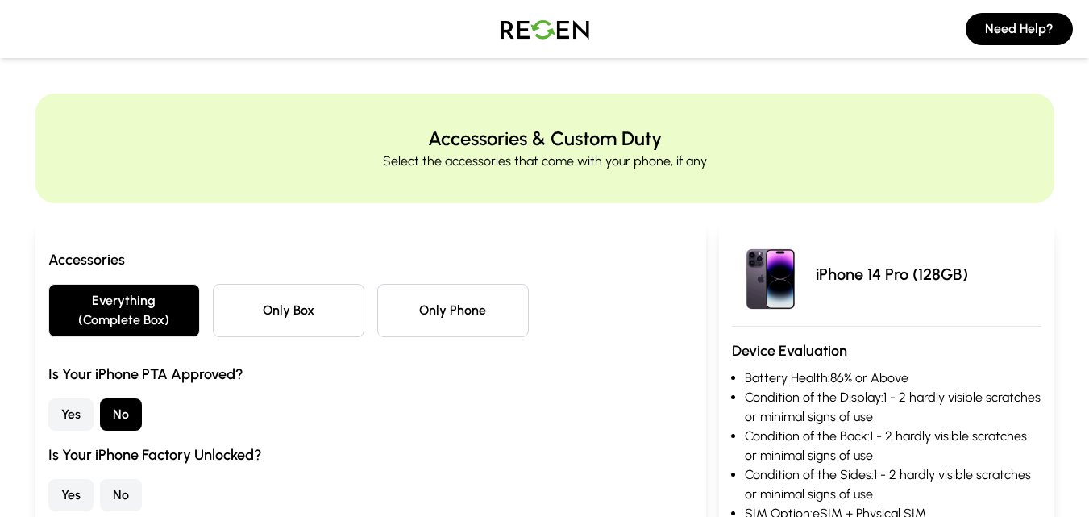
click at [69, 489] on button "Yes" at bounding box center [70, 495] width 45 height 32
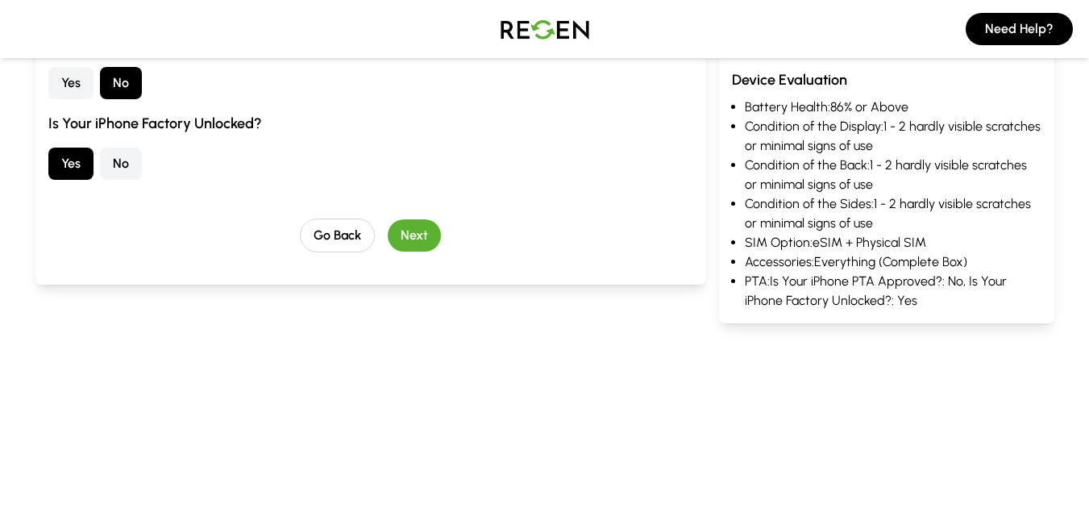
click at [426, 242] on button "Next" at bounding box center [414, 235] width 53 height 32
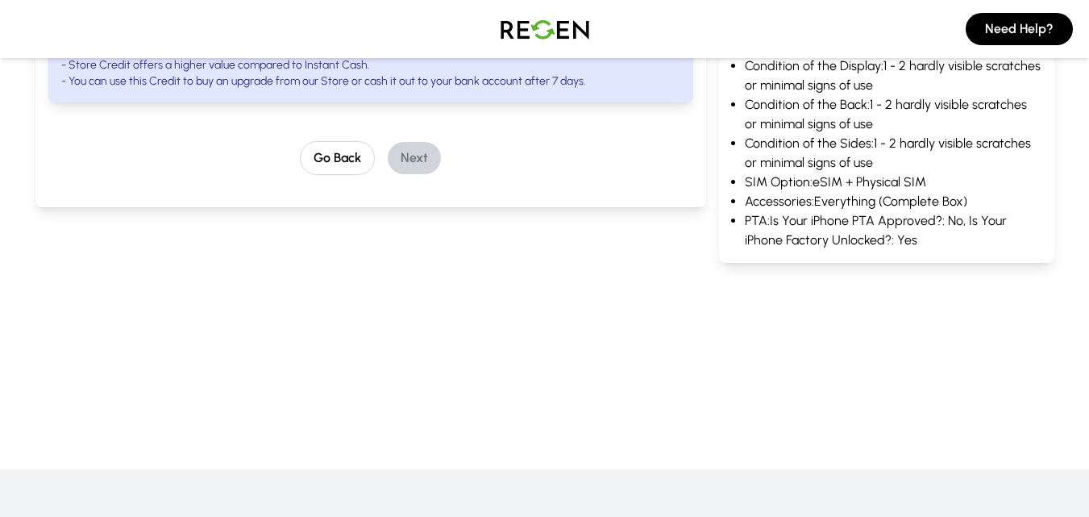
scroll to position [254, 0]
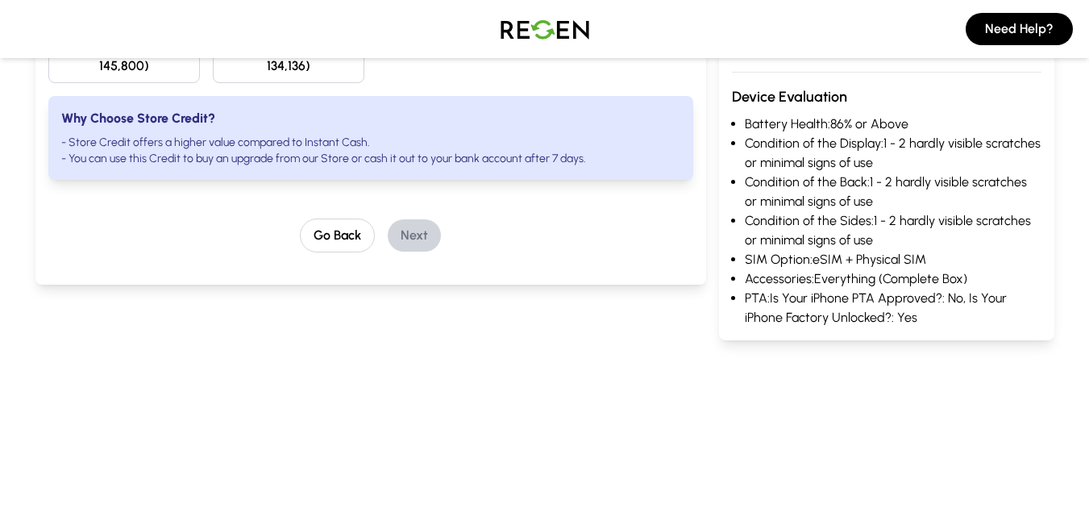
click at [288, 73] on button "Instant Cash (Rs: 134,136)" at bounding box center [289, 56] width 152 height 53
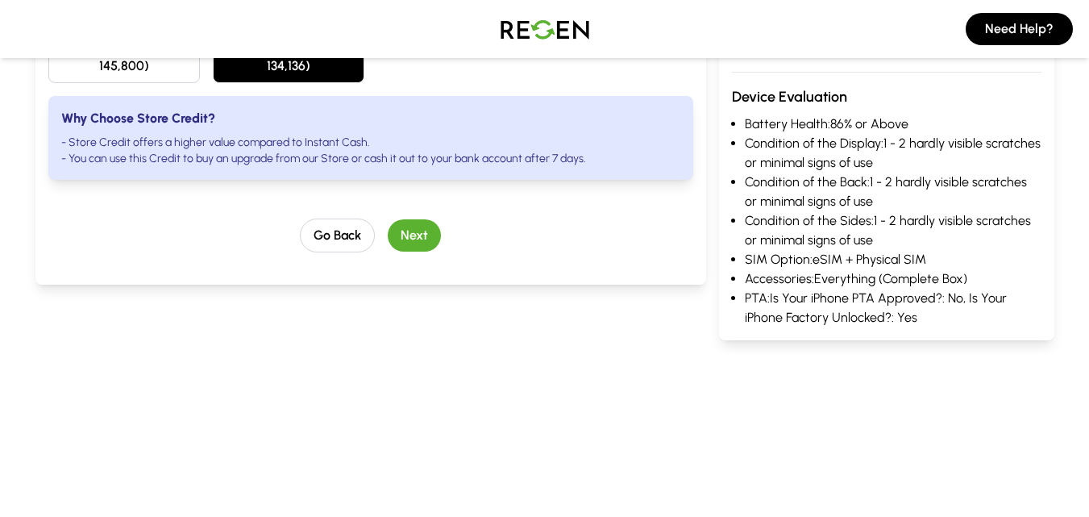
click at [125, 65] on button "Store Credit (Rs: 145,800)" at bounding box center [124, 56] width 152 height 53
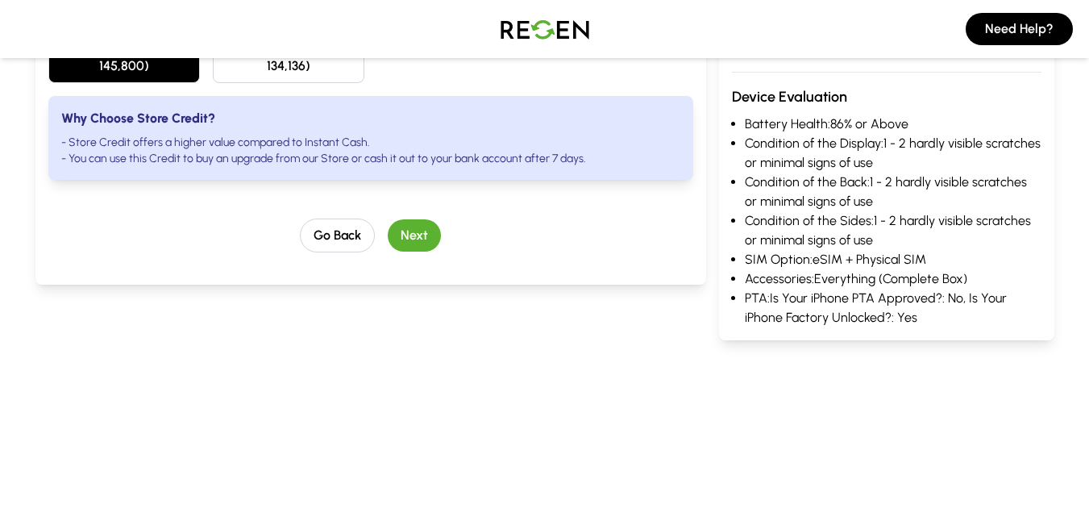
click at [413, 228] on button "Next" at bounding box center [414, 235] width 53 height 32
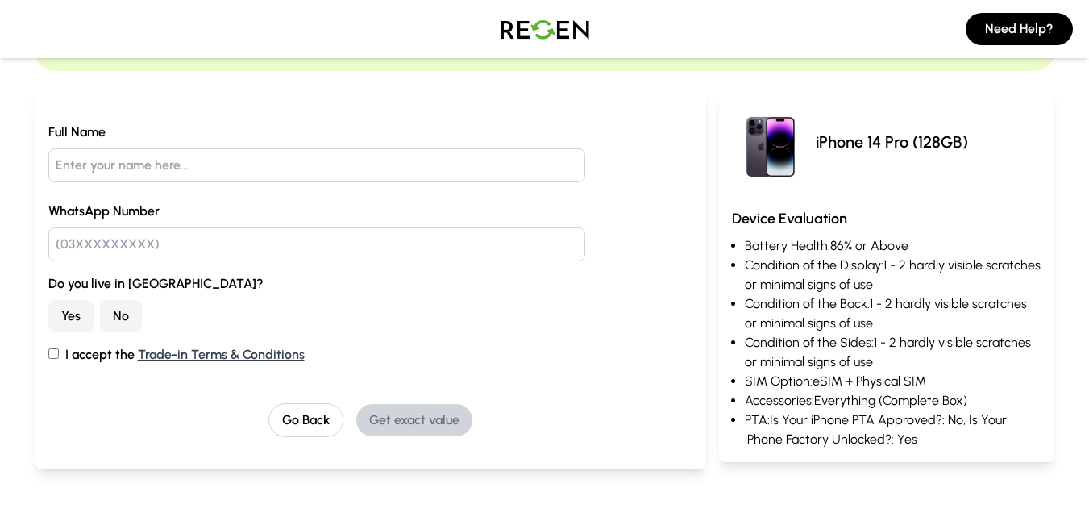
scroll to position [0, 0]
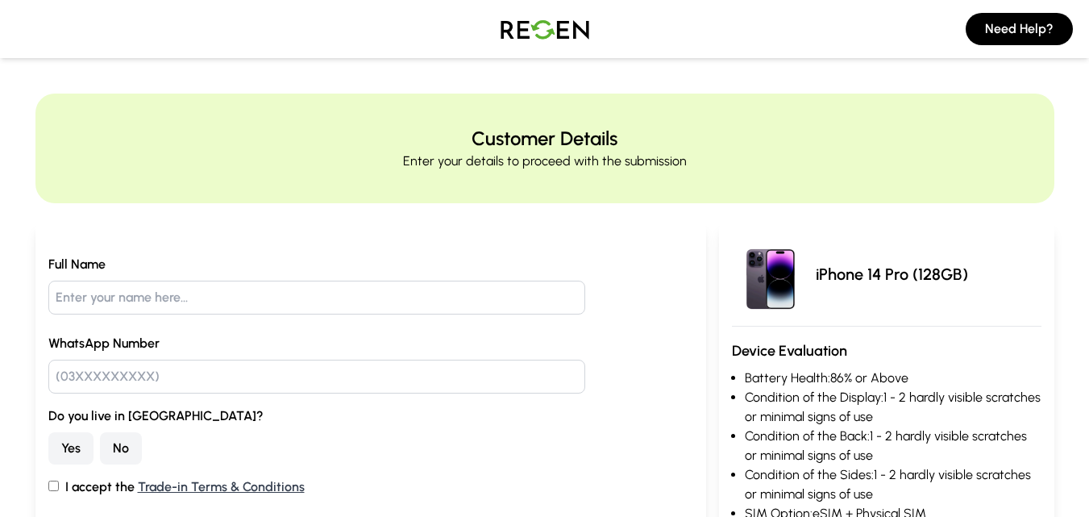
click at [155, 297] on input "text" at bounding box center [317, 297] width 538 height 34
type input "f"
type input "[PERSON_NAME]"
type input "03349914255"
click at [48, 432] on button "Yes" at bounding box center [70, 448] width 45 height 32
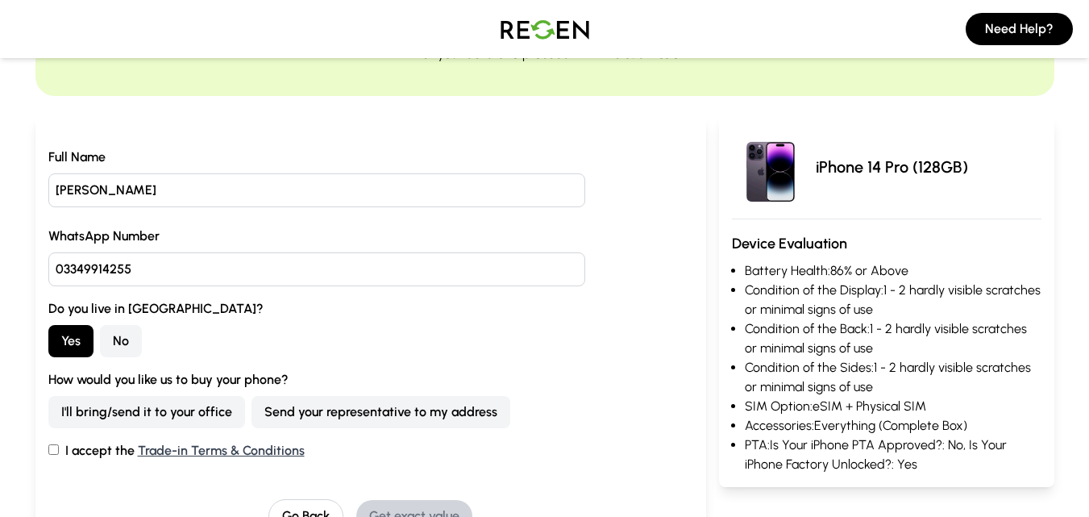
scroll to position [129, 0]
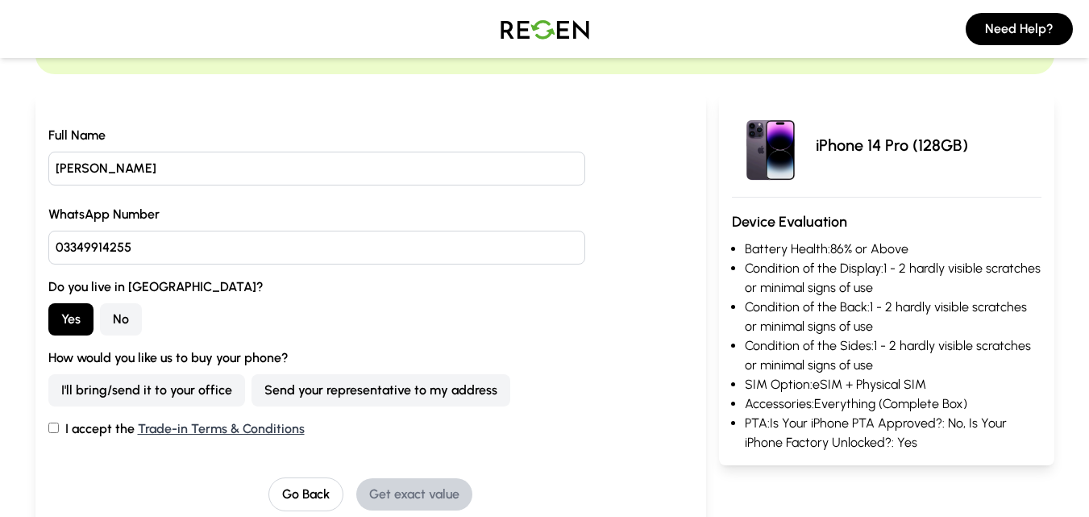
click at [48, 374] on button "I'll bring/send it to your office" at bounding box center [146, 390] width 197 height 32
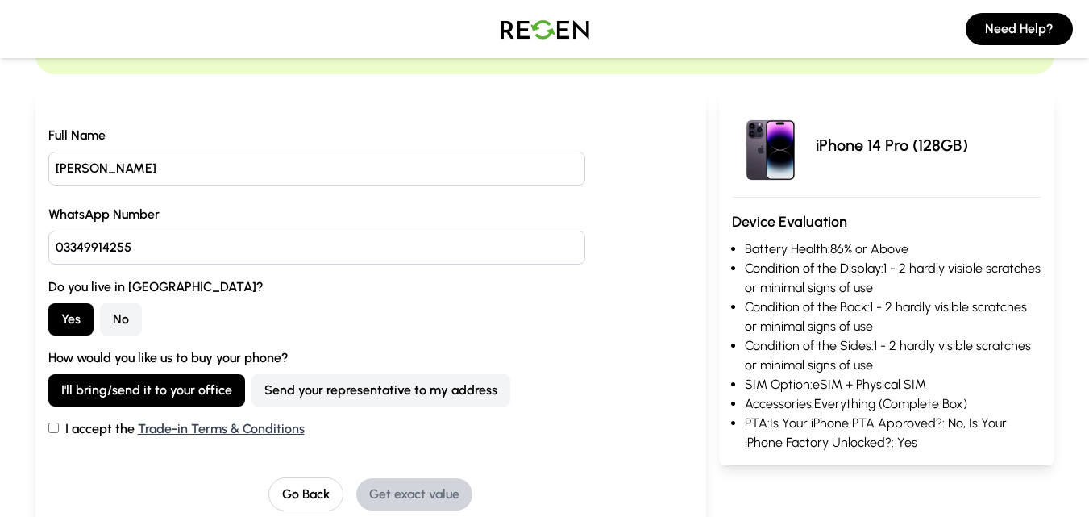
scroll to position [161, 0]
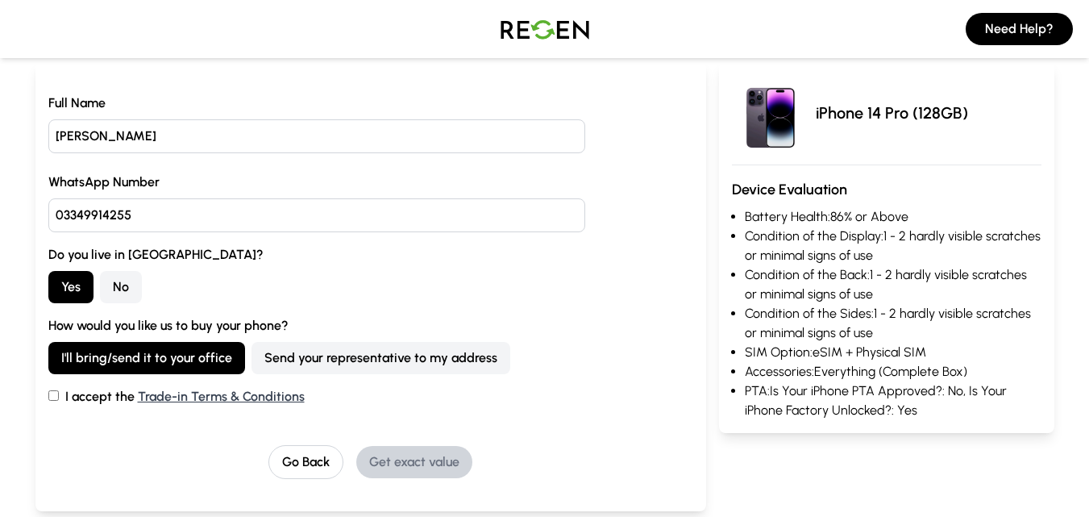
click at [70, 398] on label "I accept the Trade-in Terms & Conditions" at bounding box center [370, 396] width 645 height 19
click at [59, 398] on input "I accept the Trade-in Terms & Conditions" at bounding box center [53, 395] width 10 height 10
checkbox input "true"
click at [426, 460] on button "Get exact value" at bounding box center [414, 462] width 116 height 32
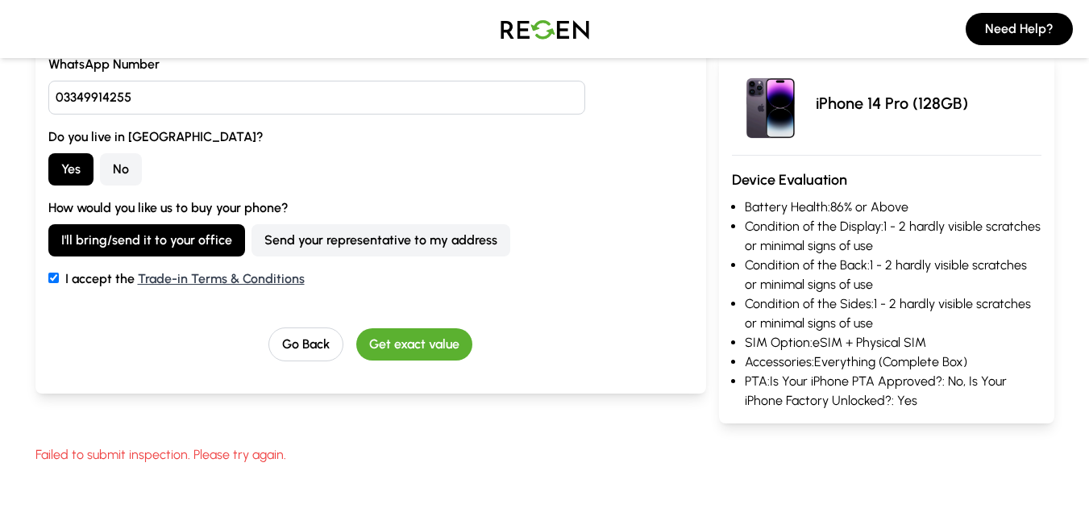
scroll to position [0, 0]
